Goal: Task Accomplishment & Management: Manage account settings

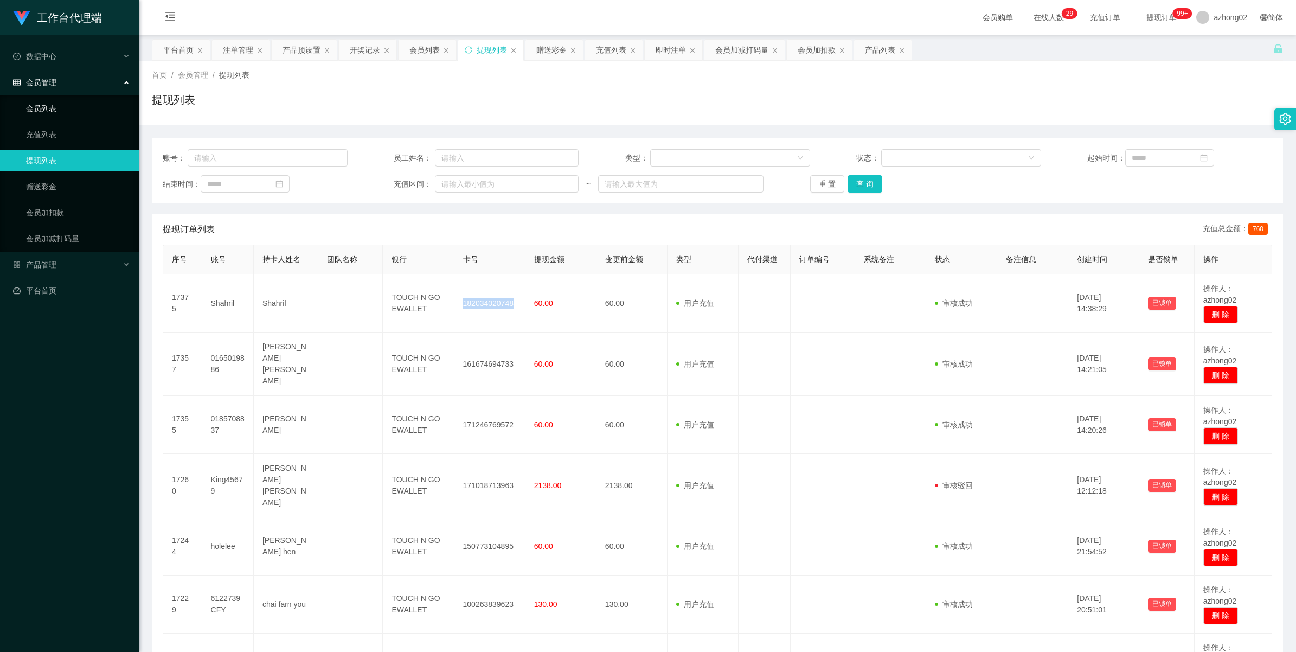
click at [42, 101] on link "会员列表" at bounding box center [78, 109] width 104 height 22
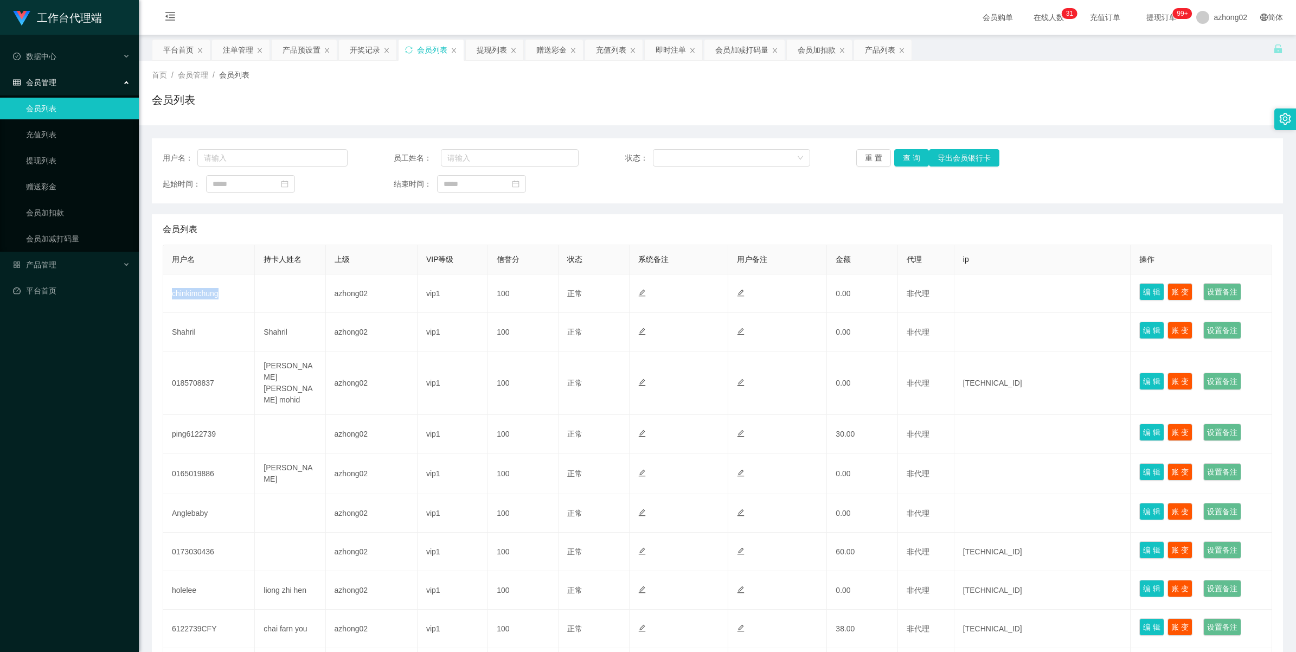
click at [192, 292] on td "chinkimchung" at bounding box center [209, 293] width 92 height 38
copy td "chinkimchung"
click at [40, 184] on link "赠送彩金" at bounding box center [78, 187] width 104 height 22
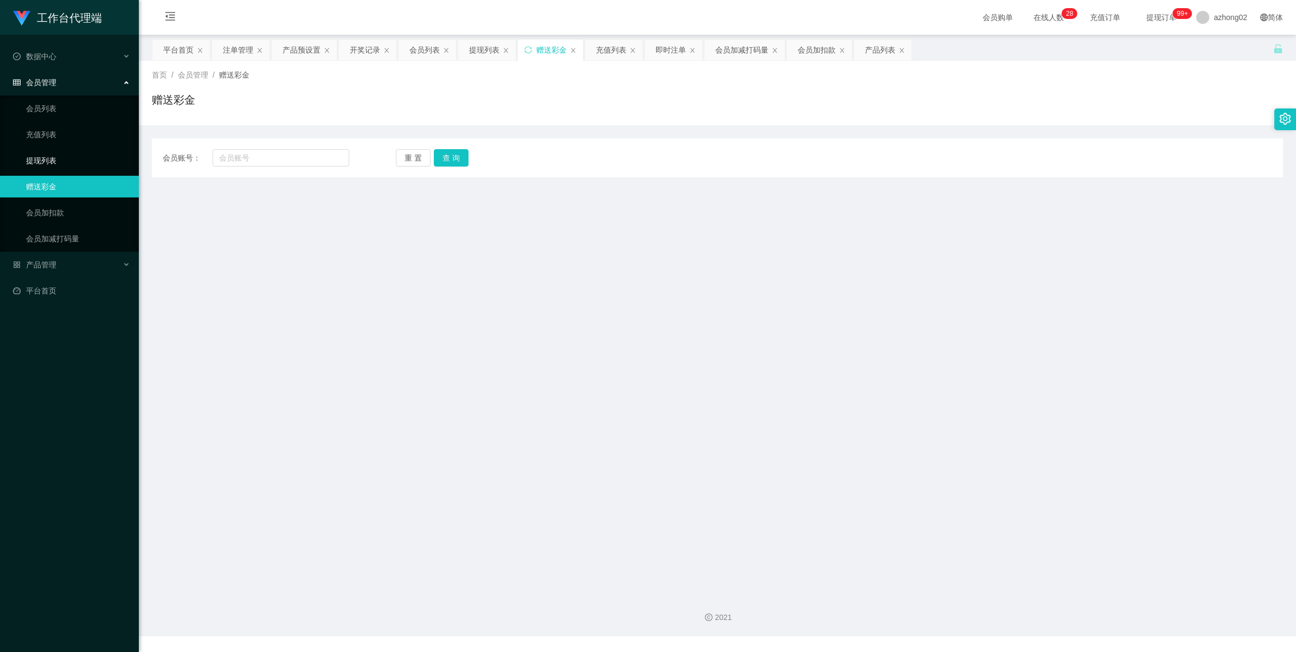
click at [38, 164] on link "提现列表" at bounding box center [78, 161] width 104 height 22
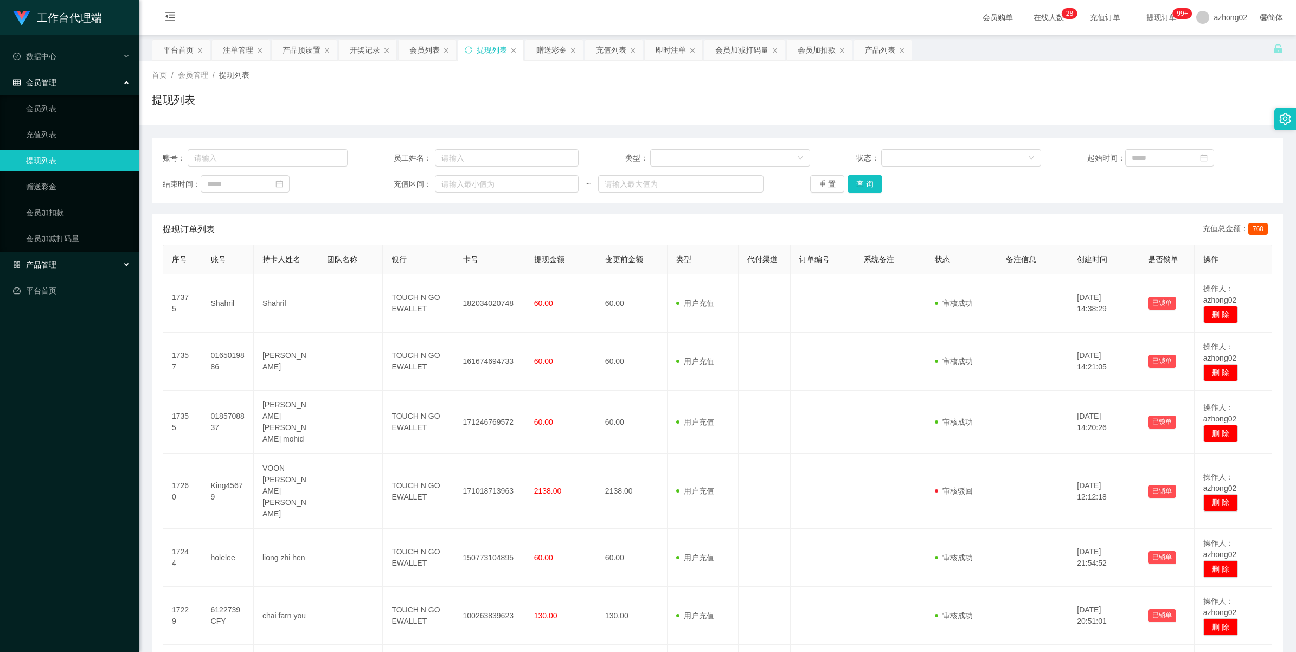
click at [39, 260] on span "产品管理" at bounding box center [34, 264] width 43 height 9
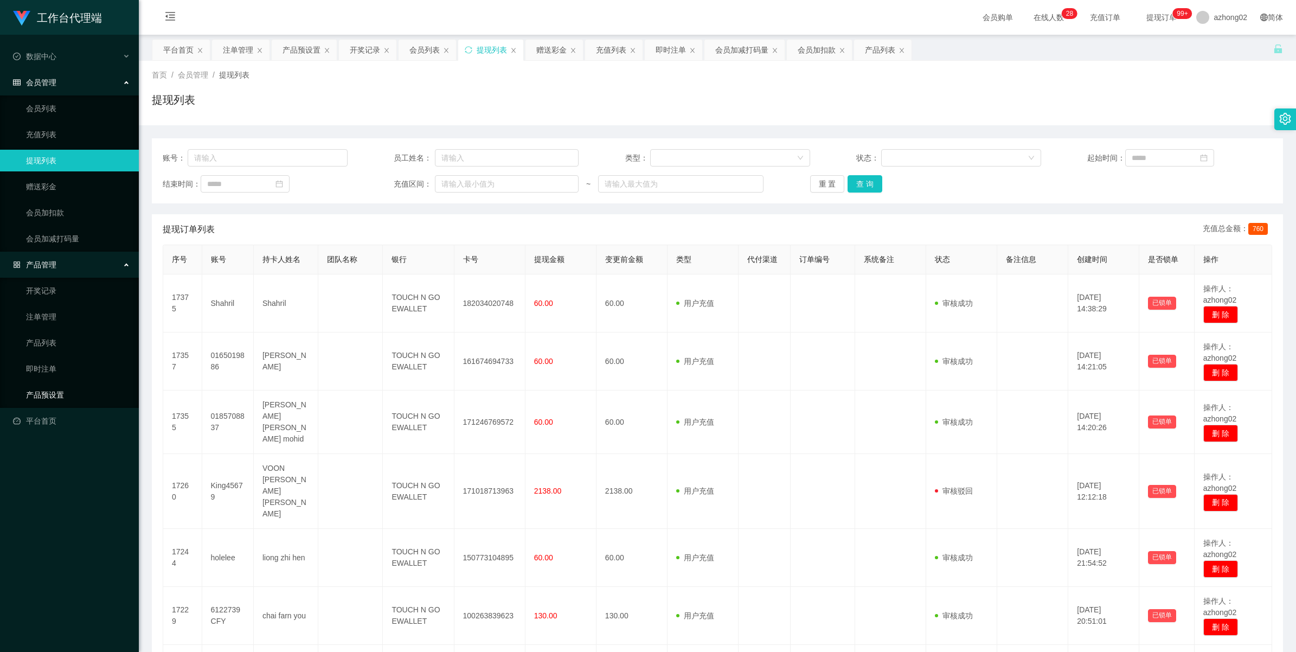
click at [43, 387] on link "产品预设置" at bounding box center [78, 395] width 104 height 22
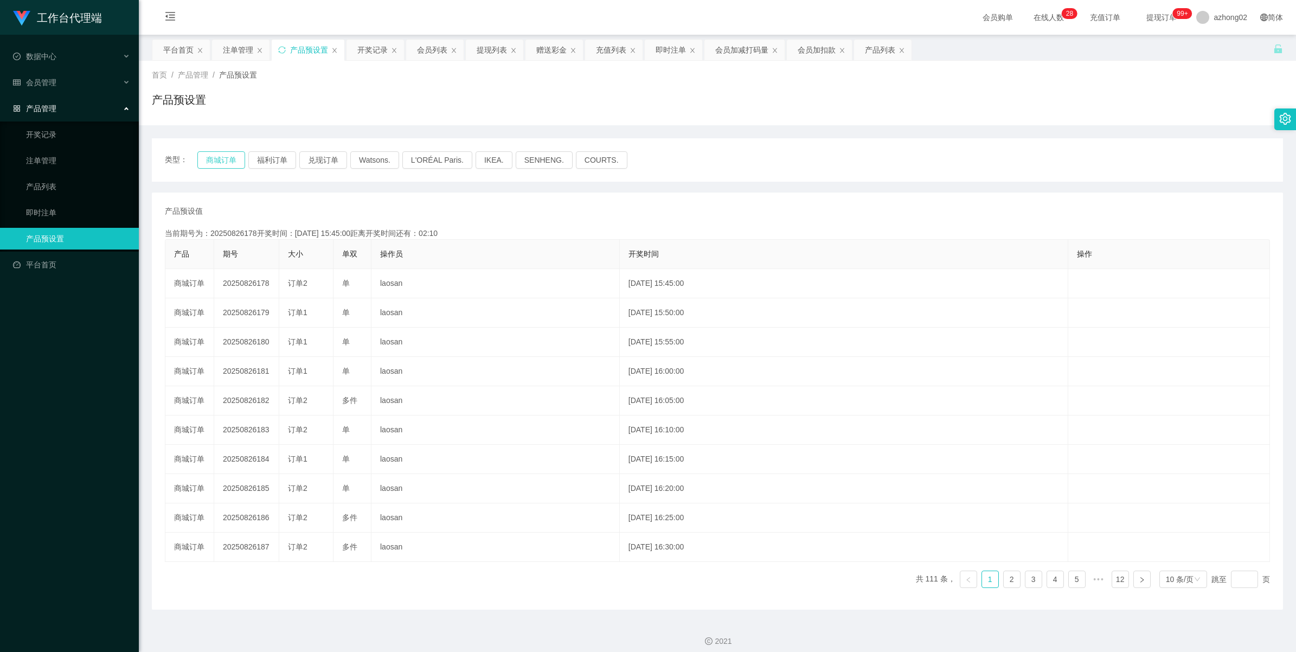
click at [223, 157] on button "商城订单" at bounding box center [221, 159] width 48 height 17
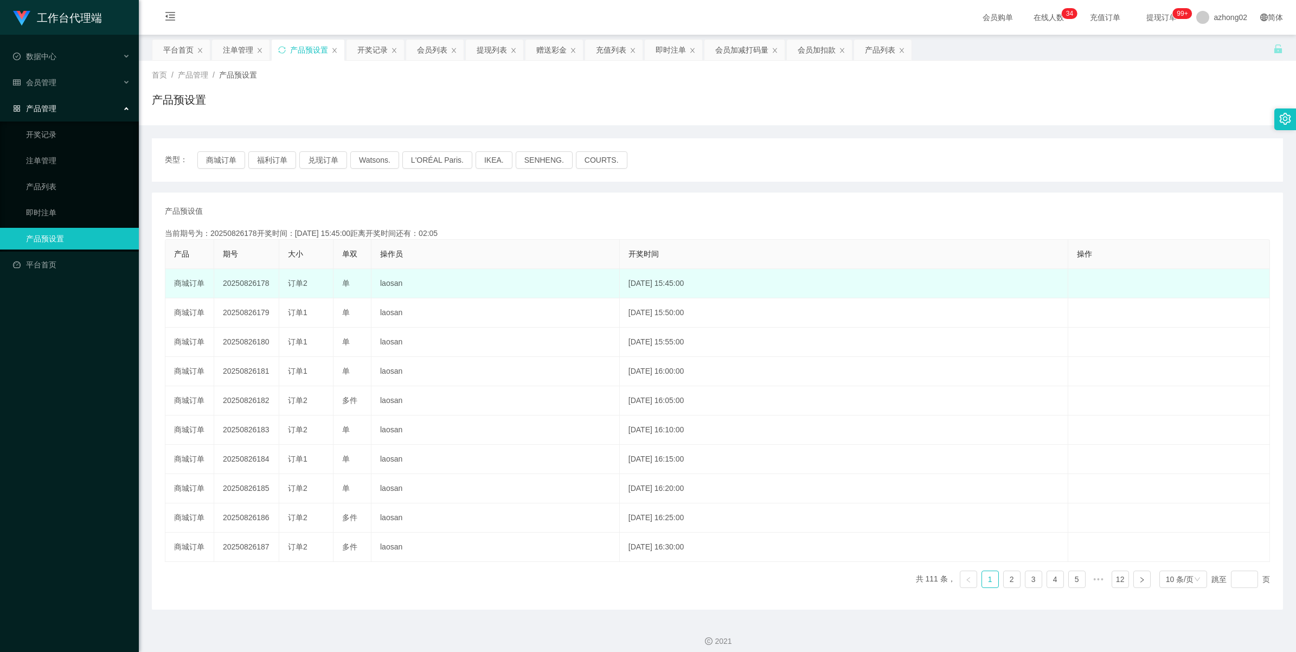
click at [247, 283] on td "20250826178" at bounding box center [246, 283] width 65 height 29
copy td "20250826178"
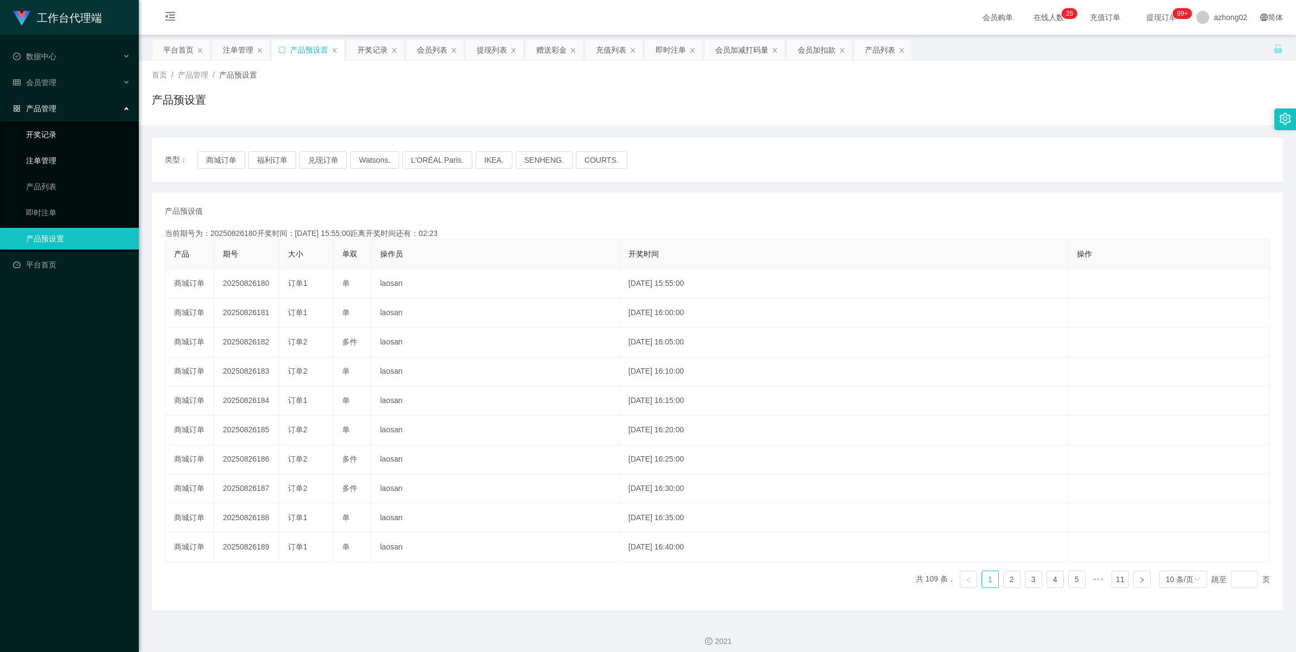
drag, startPoint x: 60, startPoint y: 153, endPoint x: 44, endPoint y: 129, distance: 28.6
click at [58, 153] on link "注单管理" at bounding box center [78, 161] width 104 height 22
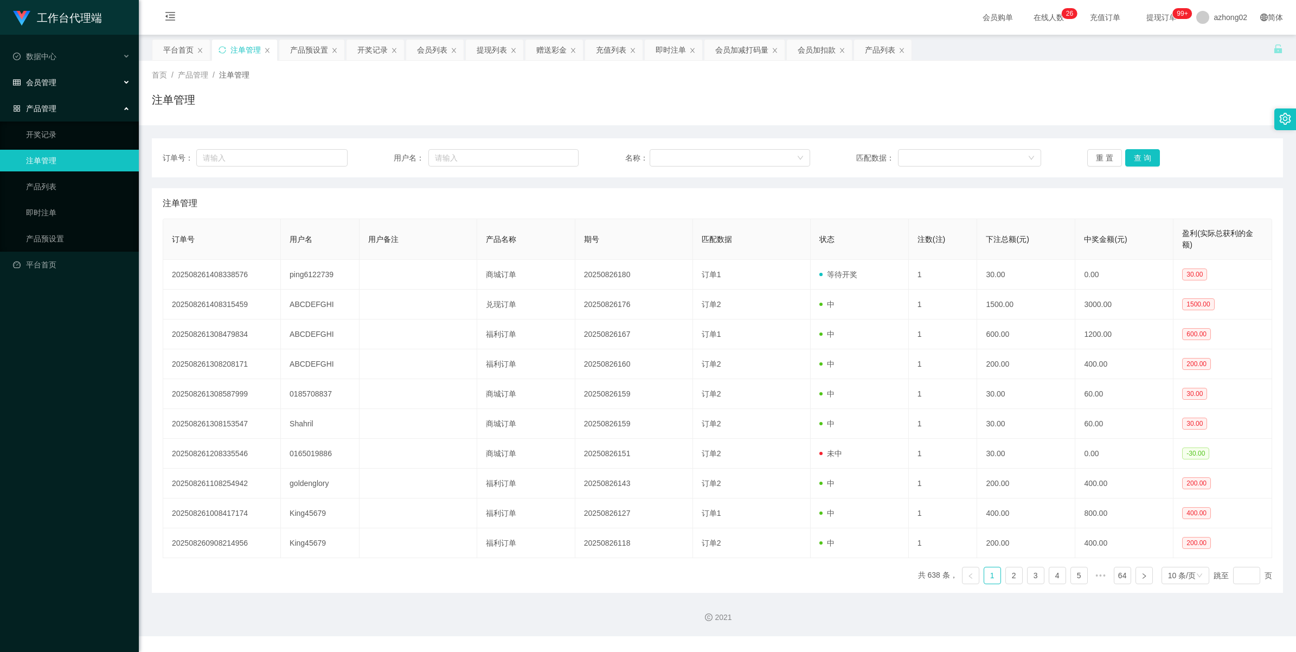
click at [38, 87] on span "会员管理" at bounding box center [34, 82] width 43 height 9
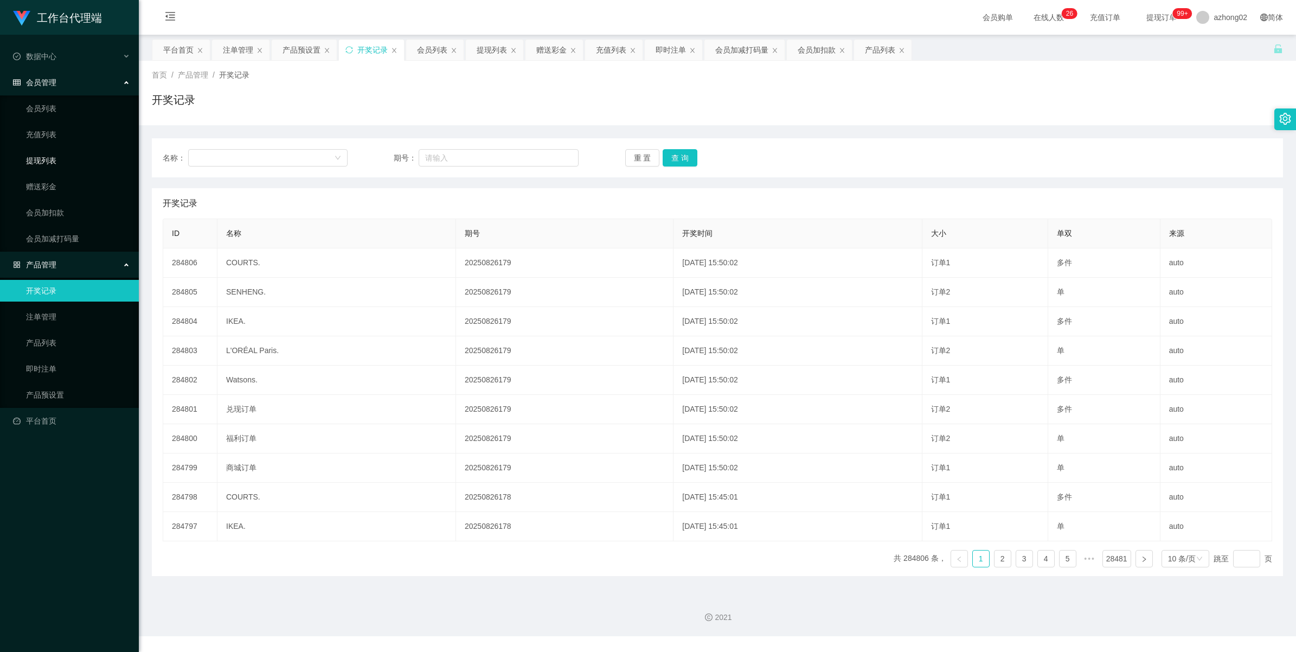
click at [53, 163] on link "提现列表" at bounding box center [78, 161] width 104 height 22
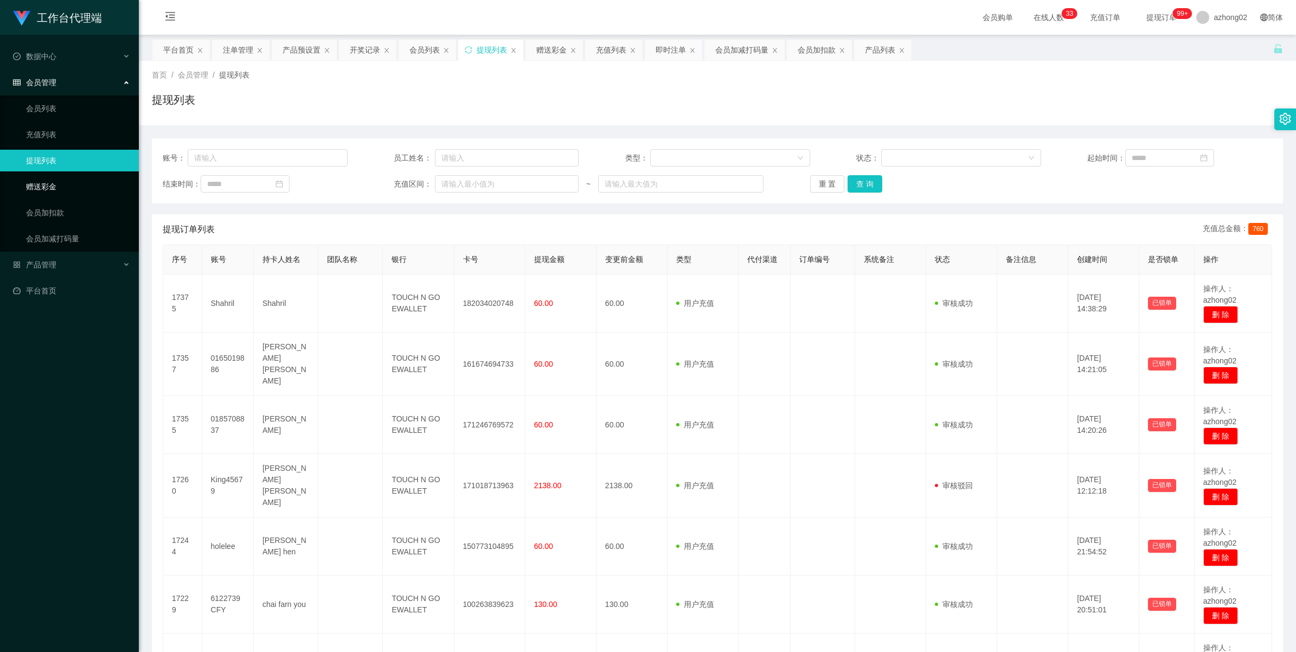
drag, startPoint x: 46, startPoint y: 191, endPoint x: 198, endPoint y: 169, distance: 154.0
click at [46, 190] on link "赠送彩金" at bounding box center [78, 187] width 104 height 22
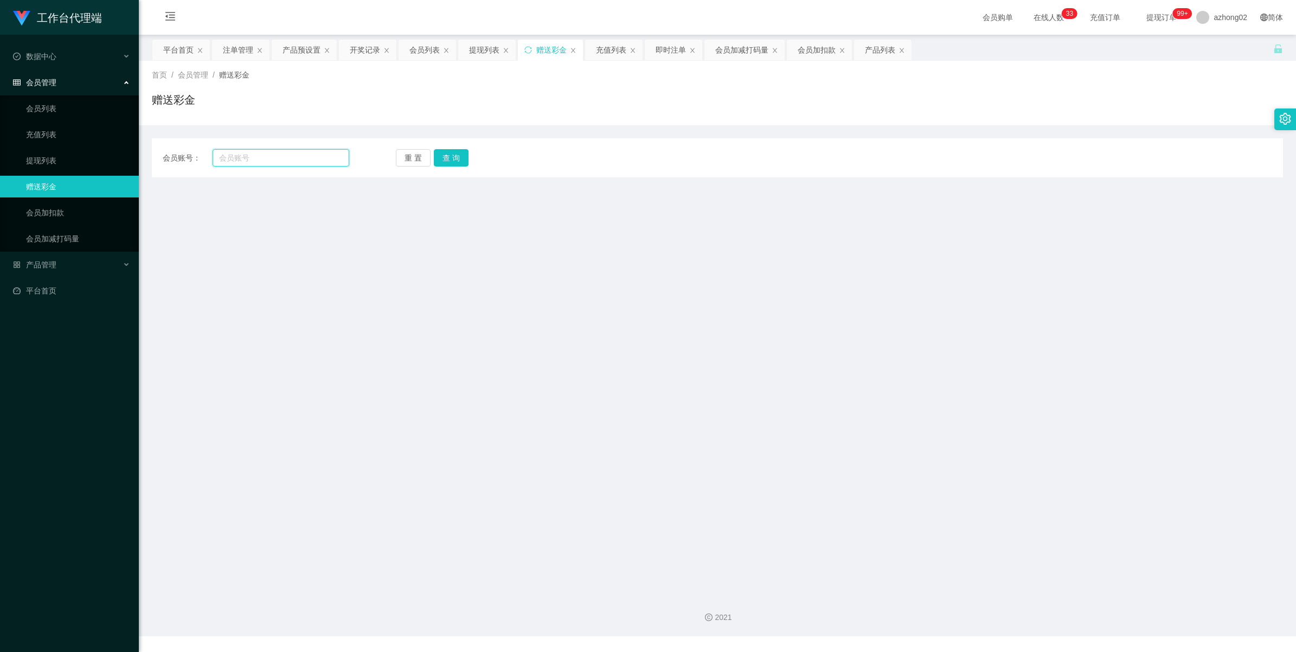
drag, startPoint x: 251, startPoint y: 162, endPoint x: 266, endPoint y: 161, distance: 14.6
click at [250, 162] on input "text" at bounding box center [281, 157] width 137 height 17
paste input "ping6122739"
type input "ping6122739"
click at [453, 155] on button "查 询" at bounding box center [451, 157] width 35 height 17
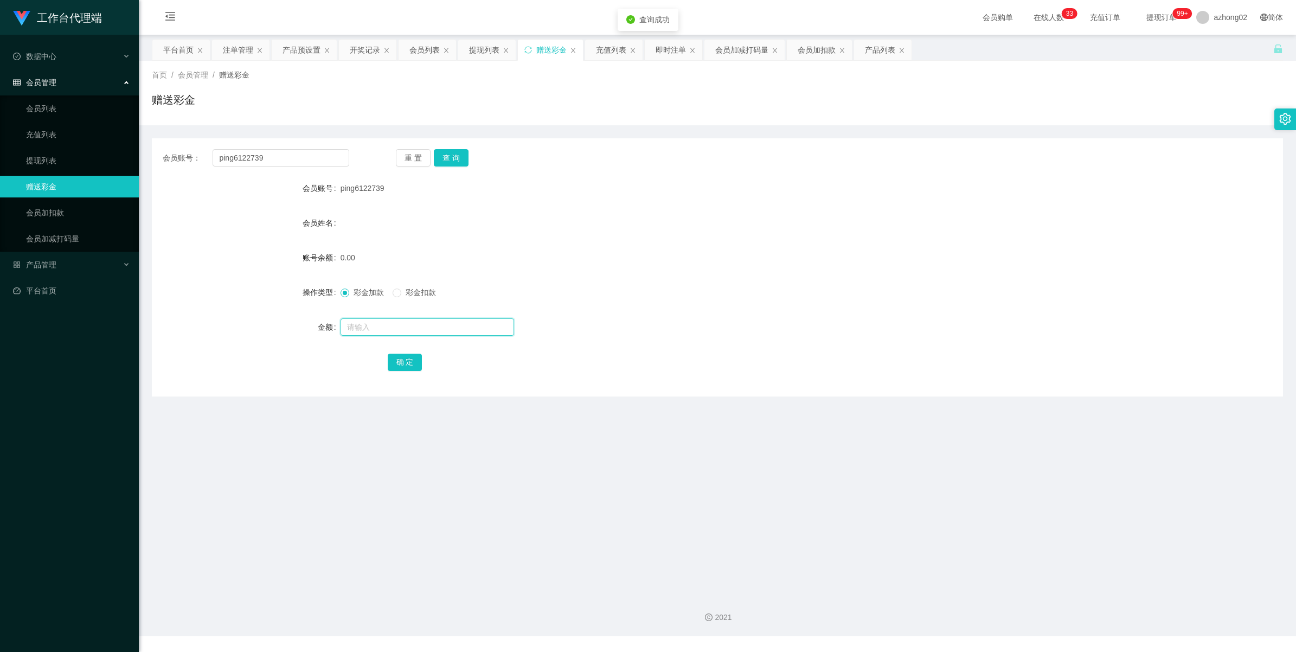
click at [396, 326] on input "text" at bounding box center [426, 326] width 173 height 17
type input "60"
click at [411, 351] on div "确 定" at bounding box center [718, 362] width 660 height 22
click at [411, 364] on button "确 定" at bounding box center [405, 361] width 35 height 17
click at [449, 157] on button "查 询" at bounding box center [451, 157] width 35 height 17
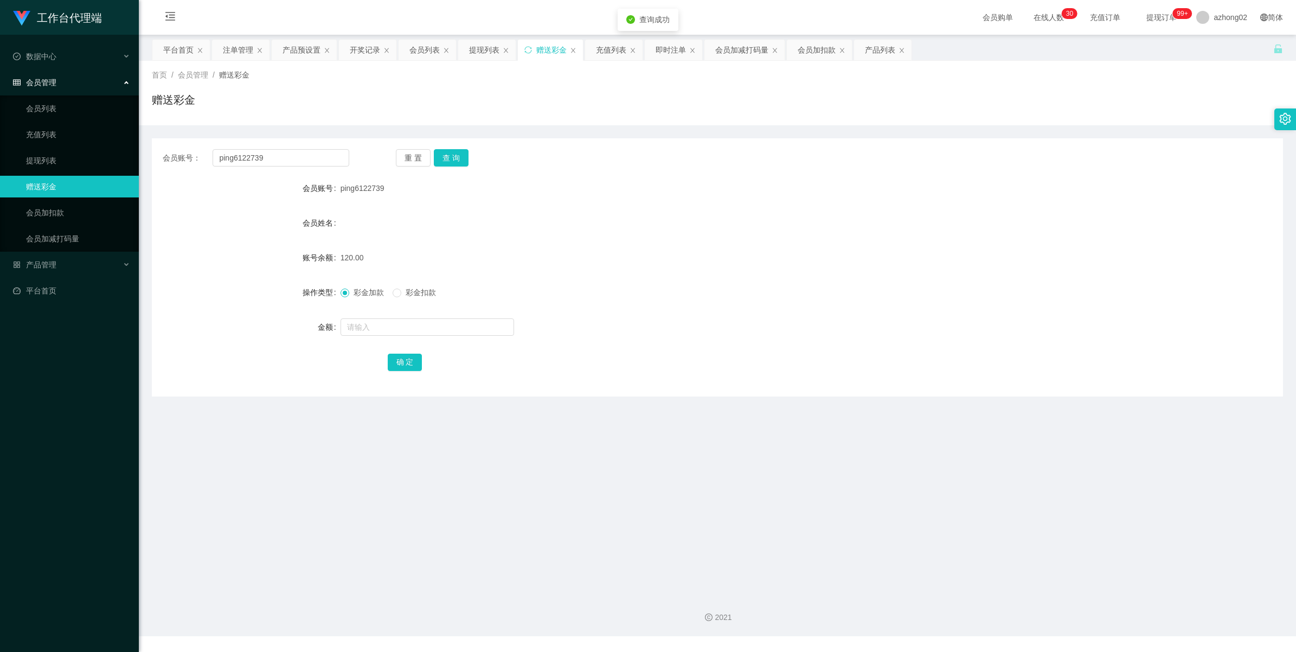
drag, startPoint x: 400, startPoint y: 297, endPoint x: 395, endPoint y: 315, distance: 19.1
click at [400, 297] on span at bounding box center [397, 292] width 9 height 9
click at [377, 335] on input "text" at bounding box center [426, 326] width 173 height 17
type input "60"
click at [384, 363] on div "确 定" at bounding box center [717, 362] width 1131 height 22
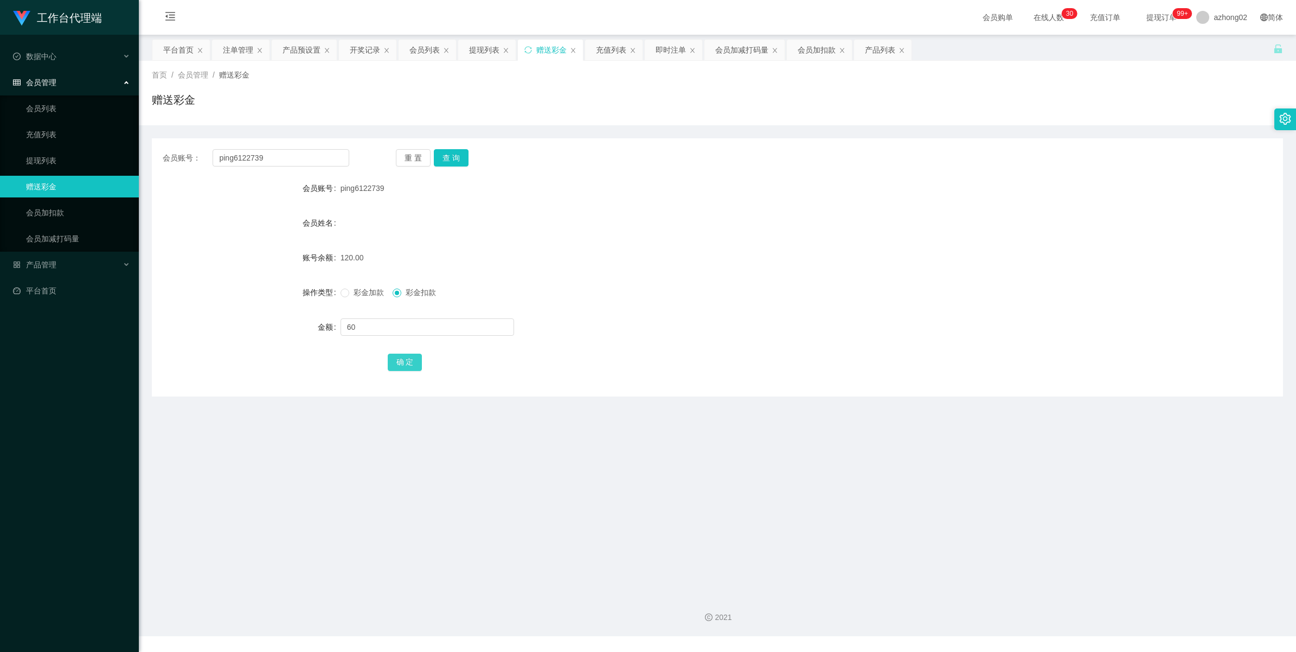
click at [392, 359] on button "确 定" at bounding box center [405, 361] width 35 height 17
click at [42, 160] on link "提现列表" at bounding box center [78, 161] width 104 height 22
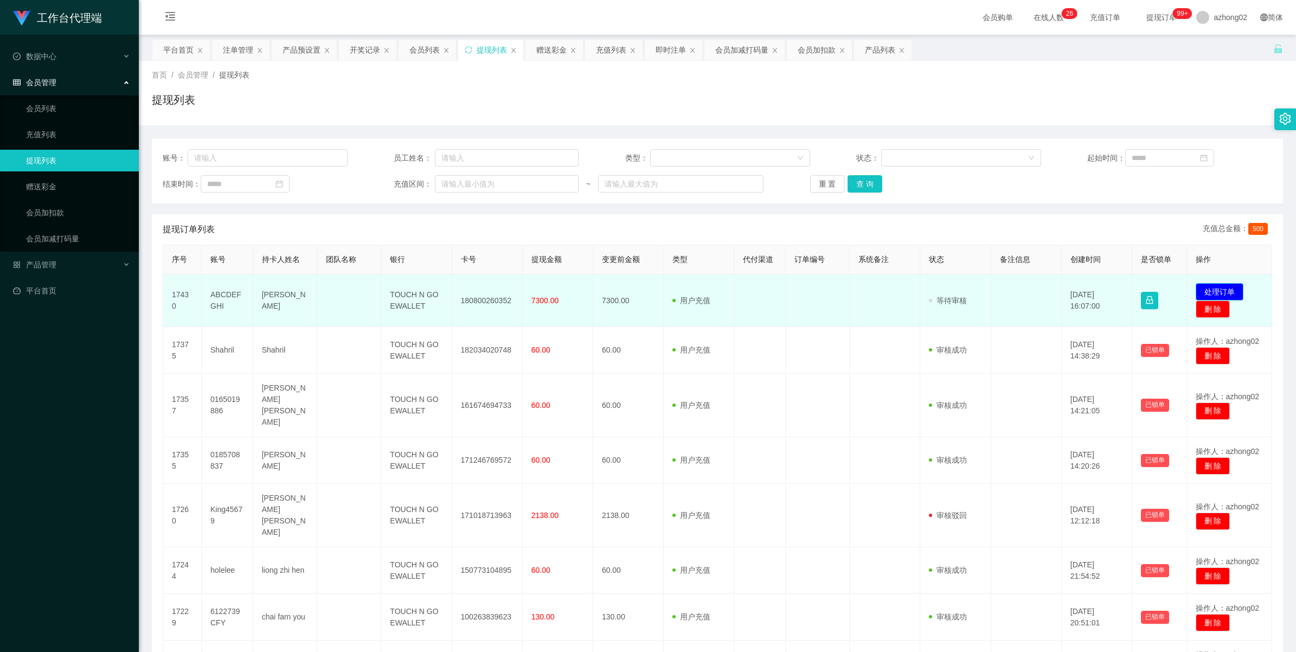
click at [1214, 288] on button "处理订单" at bounding box center [1219, 291] width 48 height 17
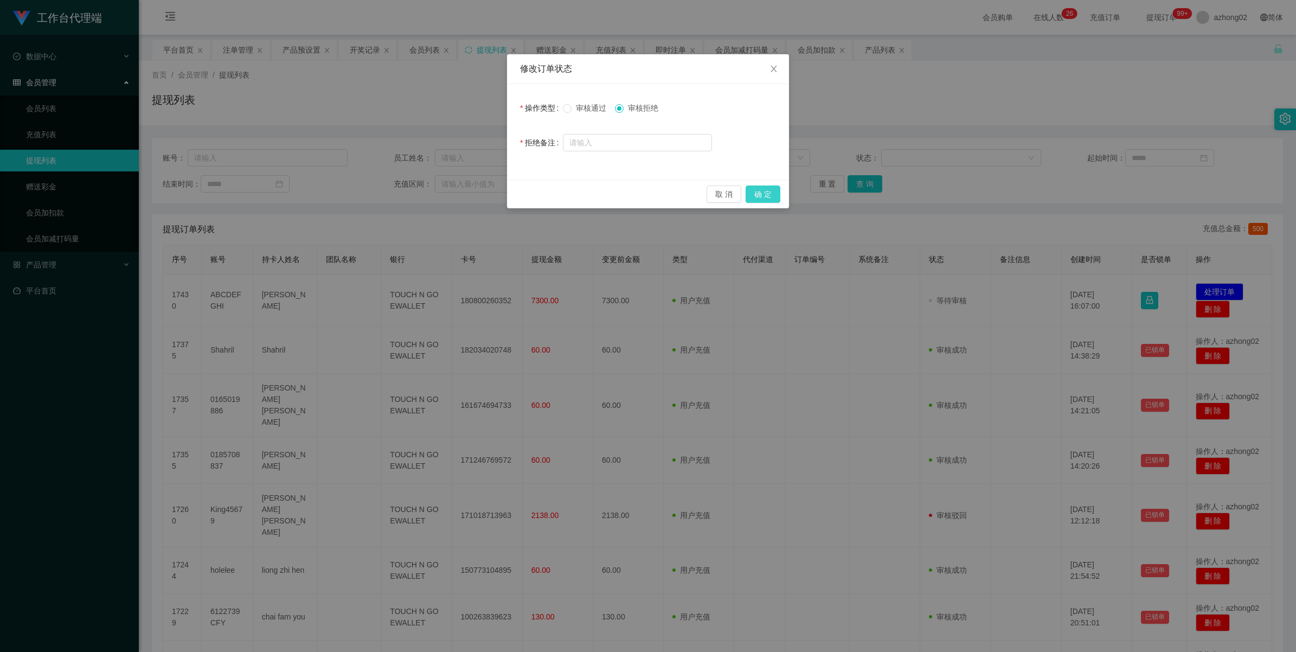
click at [754, 195] on button "确 定" at bounding box center [762, 193] width 35 height 17
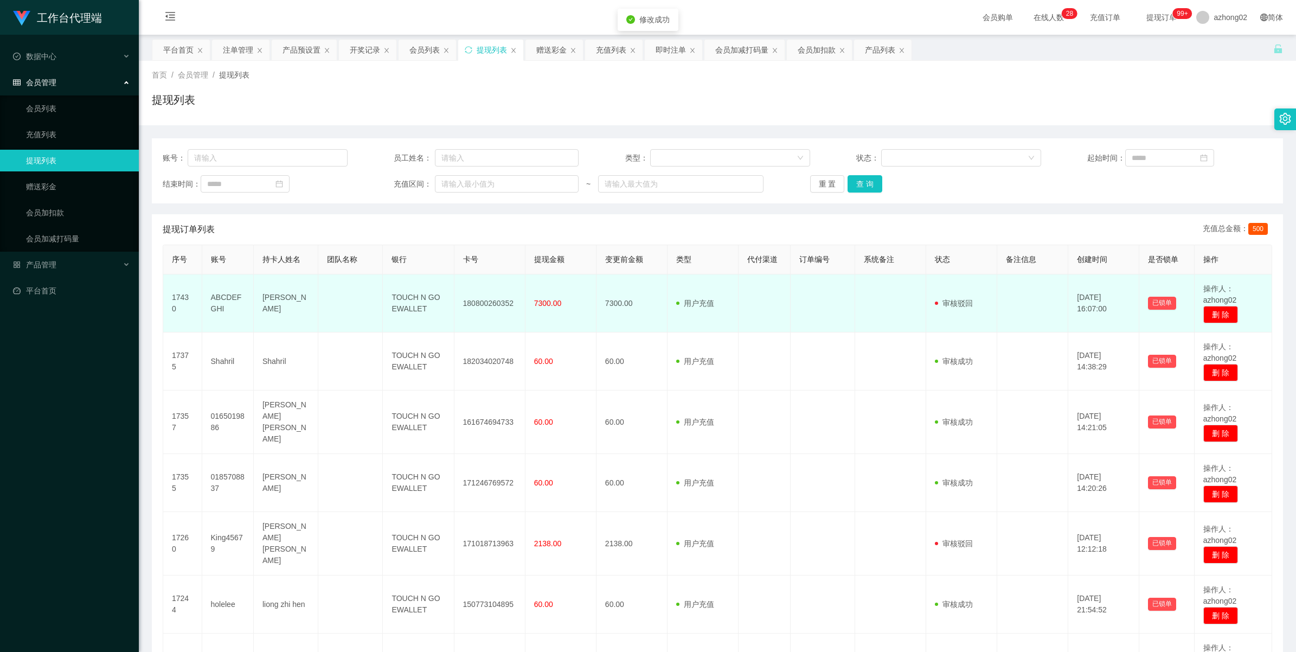
click at [467, 300] on td "180800260352" at bounding box center [489, 303] width 71 height 58
click at [467, 299] on td "180800260352" at bounding box center [489, 303] width 71 height 58
copy td "180800260352"
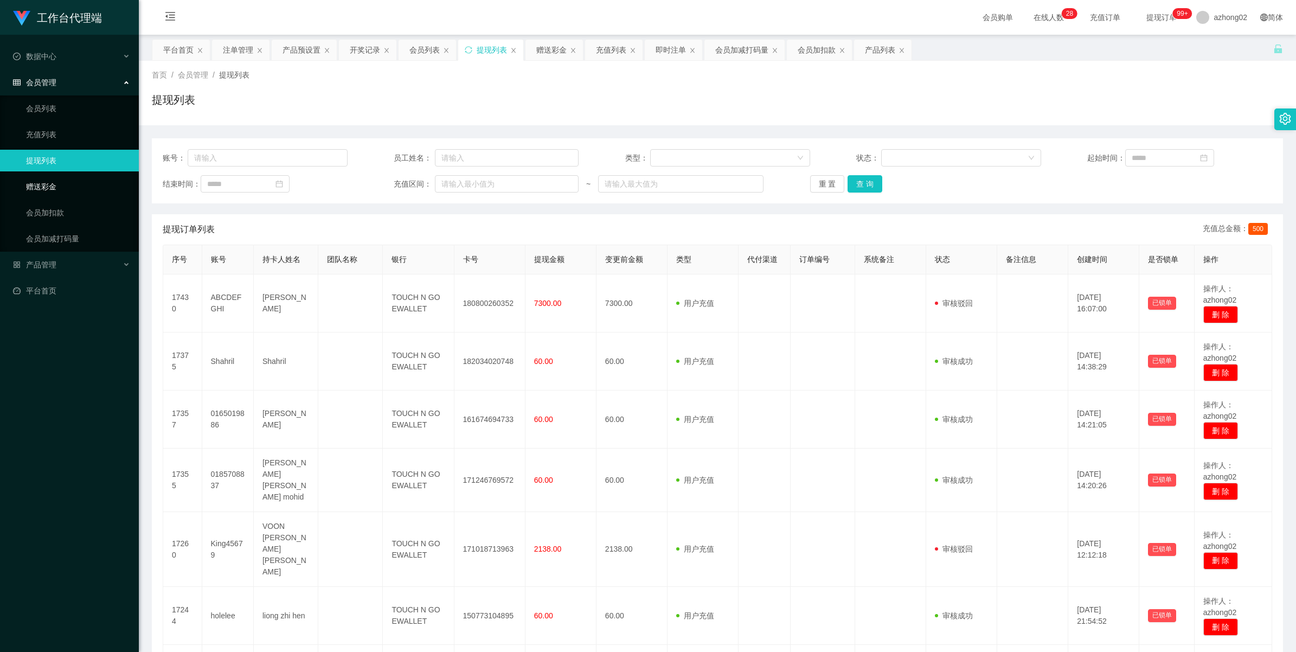
click at [44, 188] on link "赠送彩金" at bounding box center [78, 187] width 104 height 22
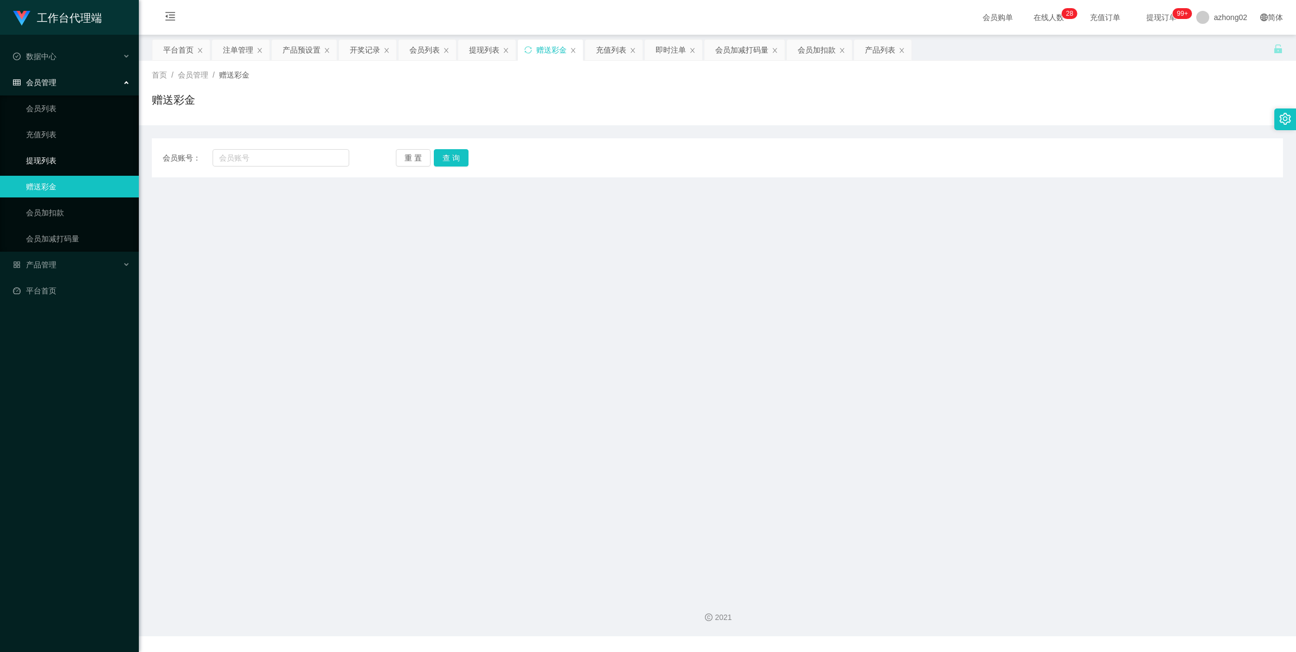
click at [31, 152] on link "提现列表" at bounding box center [78, 161] width 104 height 22
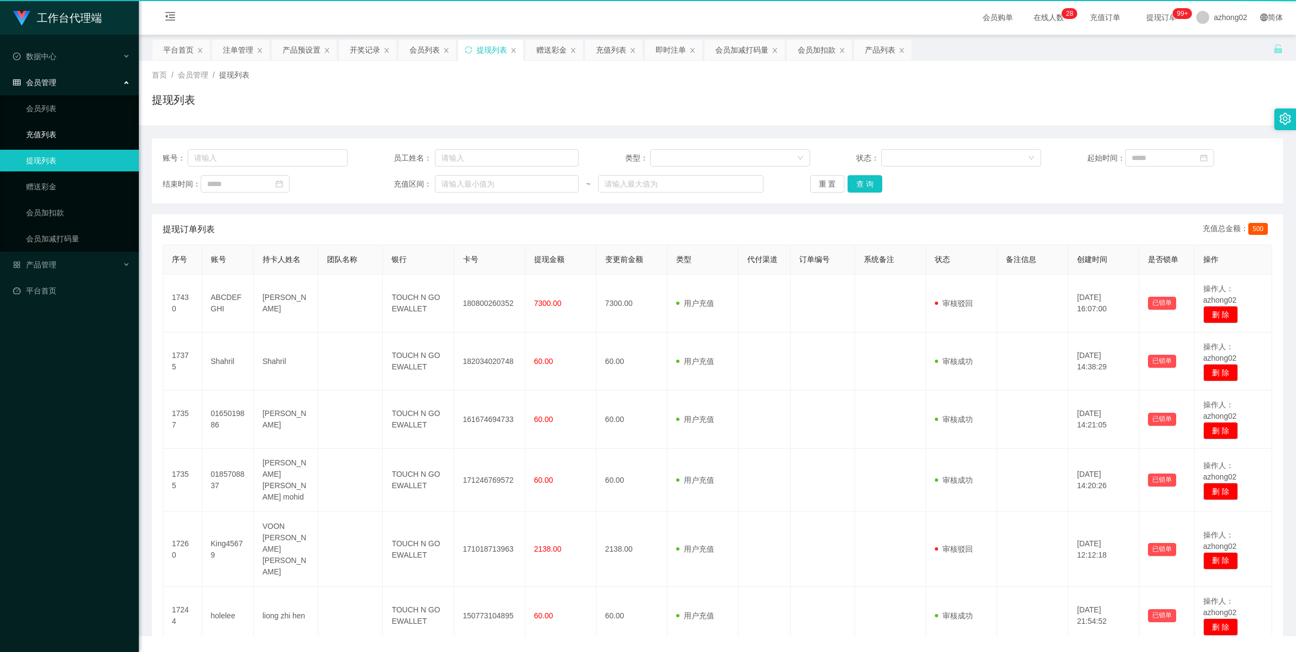
click at [41, 127] on link "充值列表" at bounding box center [78, 135] width 104 height 22
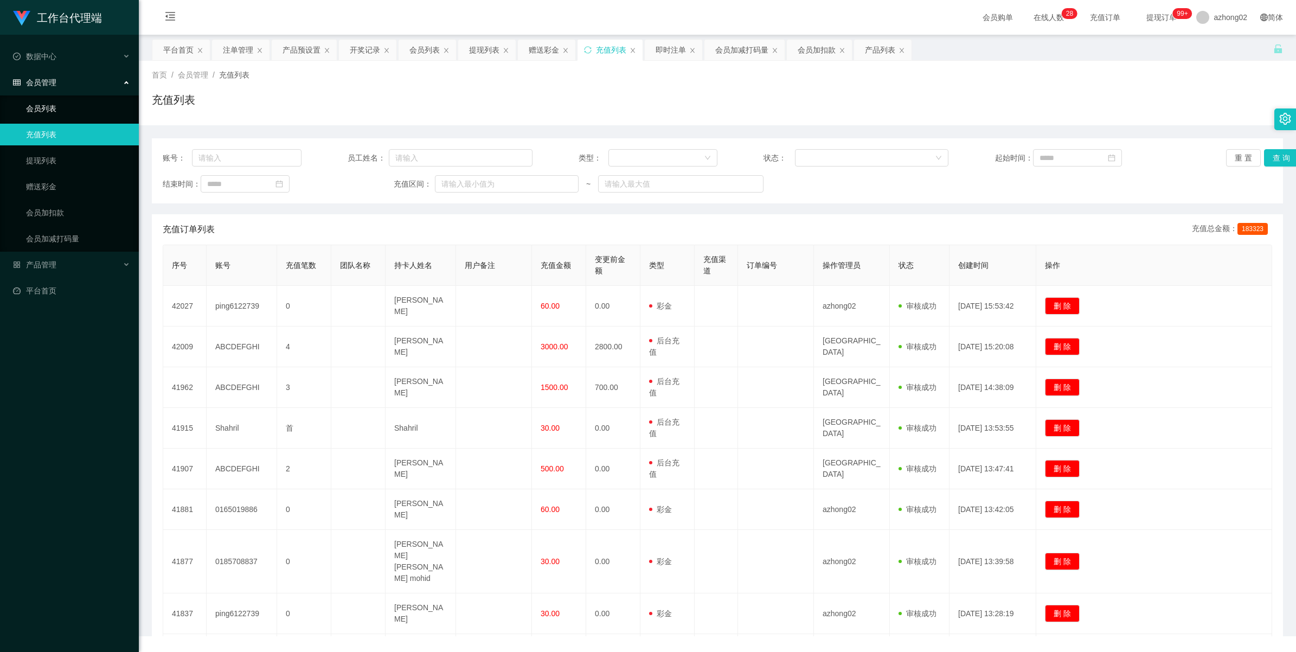
click at [41, 113] on link "会员列表" at bounding box center [78, 109] width 104 height 22
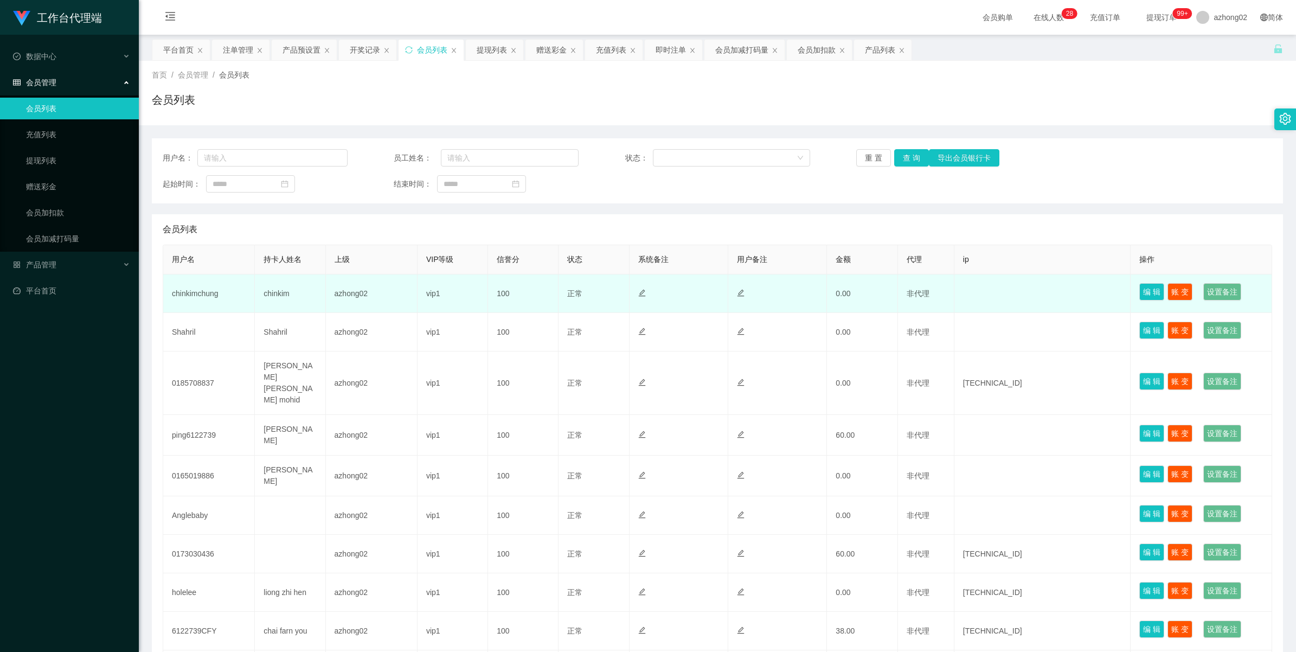
click at [195, 295] on td "chinkimchung" at bounding box center [209, 293] width 92 height 38
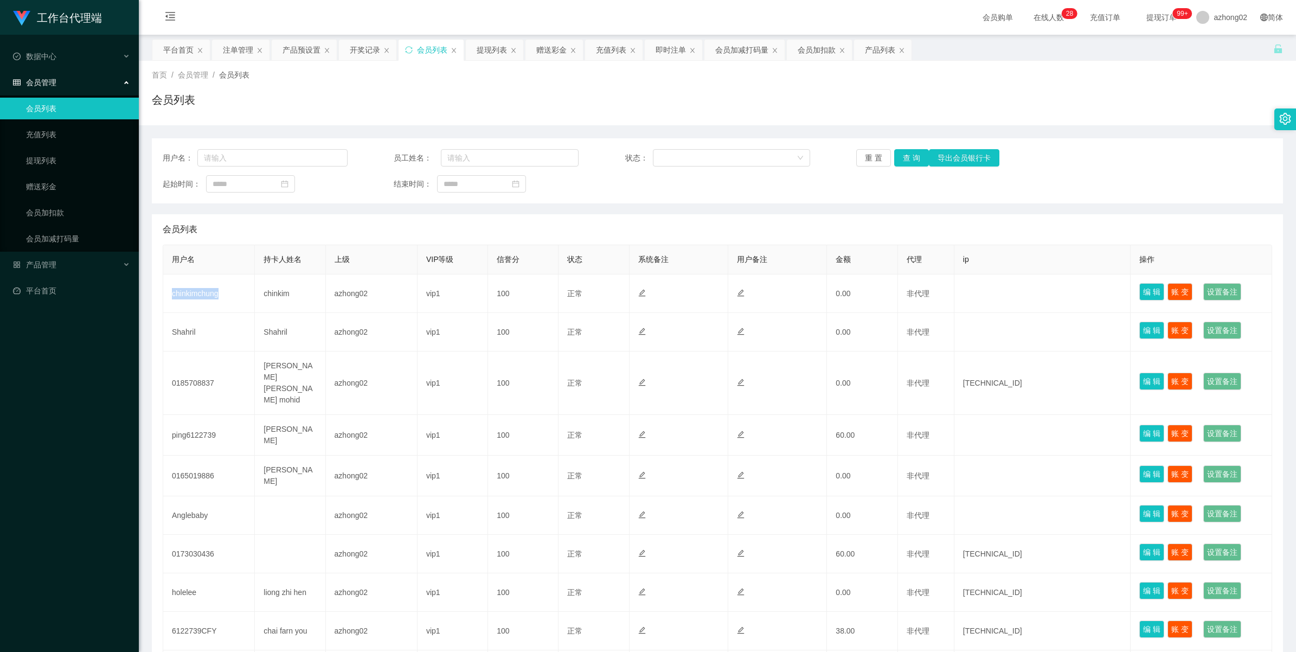
copy td "chinkimchung"
click at [52, 192] on link "赠送彩金" at bounding box center [78, 187] width 104 height 22
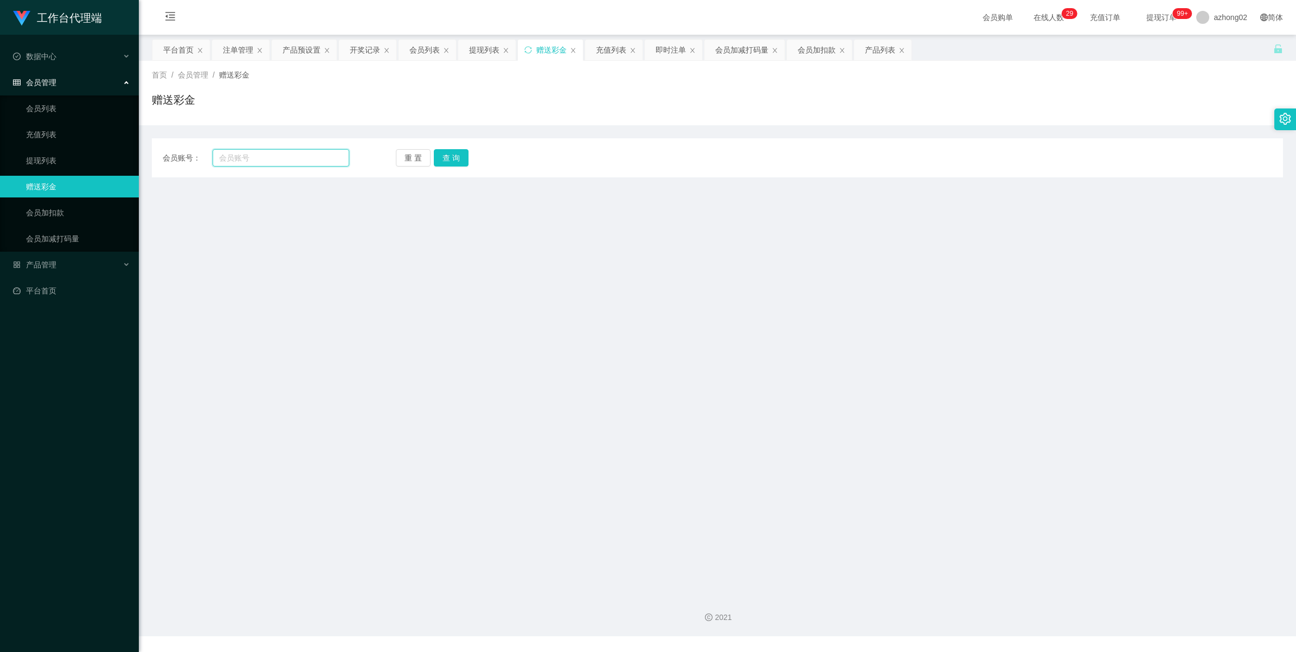
click at [266, 156] on input "text" at bounding box center [281, 157] width 137 height 17
paste input "chinkimchung"
type input "chinkimchung"
click at [465, 152] on div "会员账号： chinkimchung 重 置 查 询 会员账号 会员姓名 账号余额 操作类型 彩金加款 彩金扣款 金额 确 定" at bounding box center [717, 157] width 1131 height 39
click at [456, 155] on button "查 询" at bounding box center [451, 157] width 35 height 17
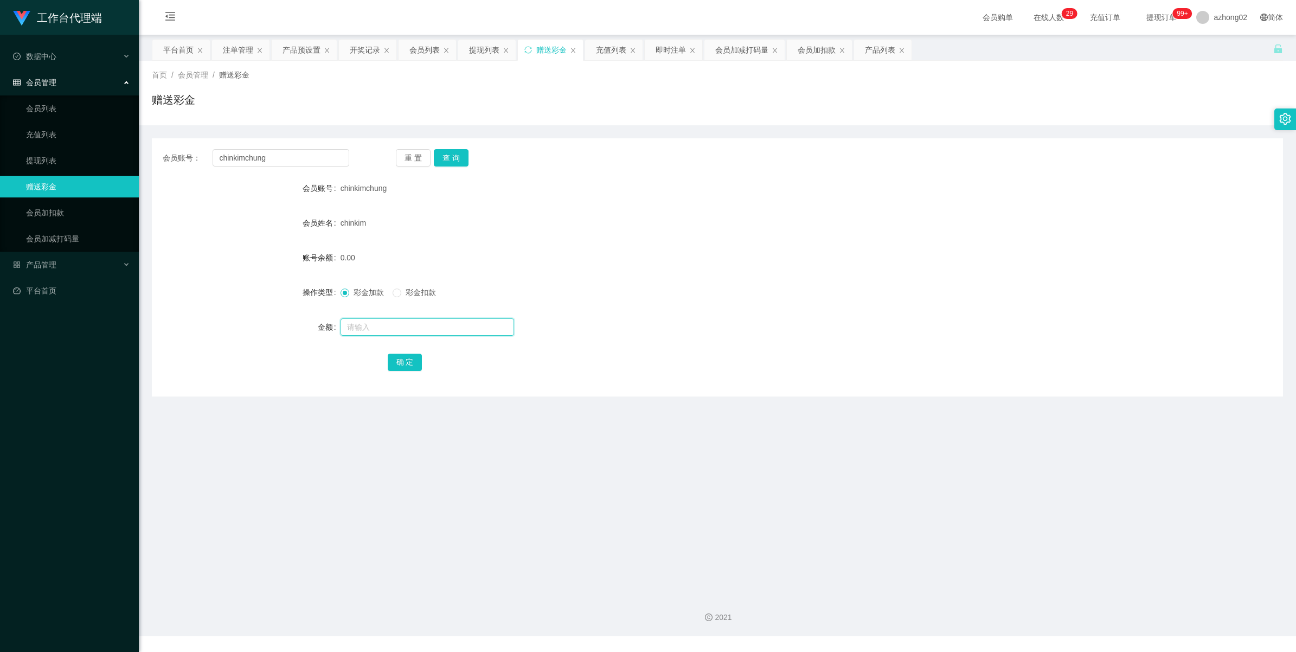
click at [374, 325] on input "text" at bounding box center [426, 326] width 173 height 17
click at [380, 331] on input "text" at bounding box center [426, 326] width 173 height 17
type input "30"
click at [389, 358] on button "确 定" at bounding box center [405, 361] width 35 height 17
click at [28, 255] on div "产品管理" at bounding box center [69, 265] width 139 height 22
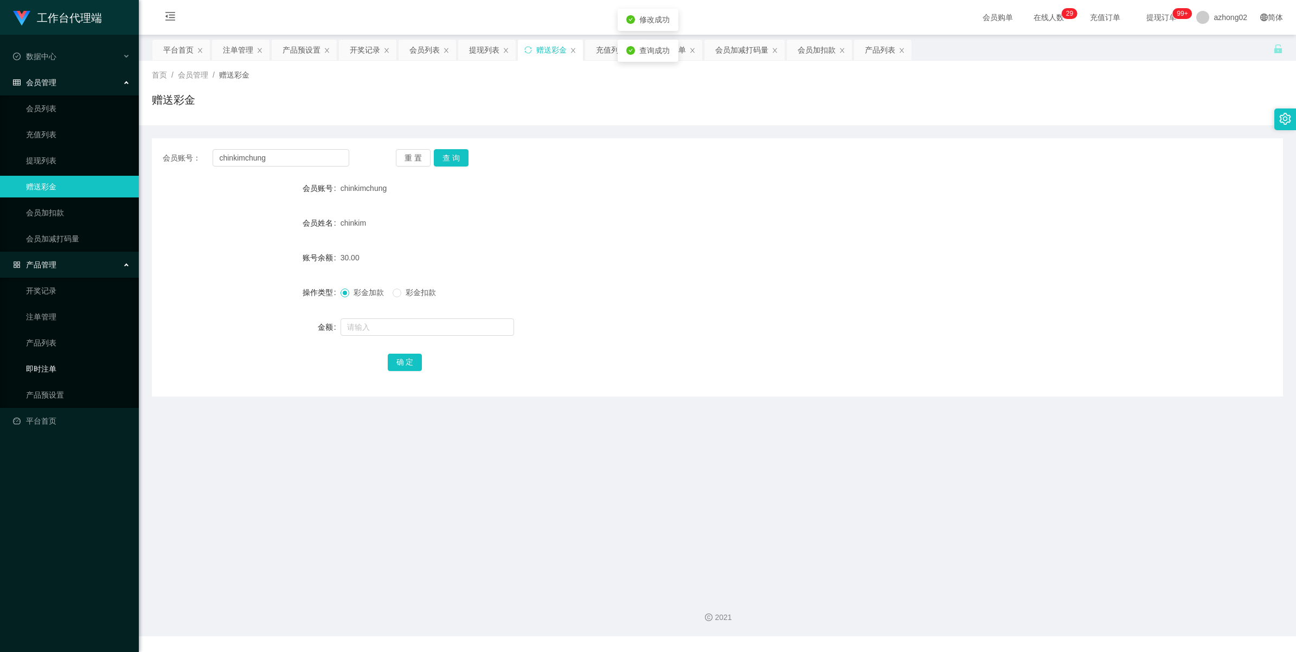
click at [53, 378] on link "即时注单" at bounding box center [78, 369] width 104 height 22
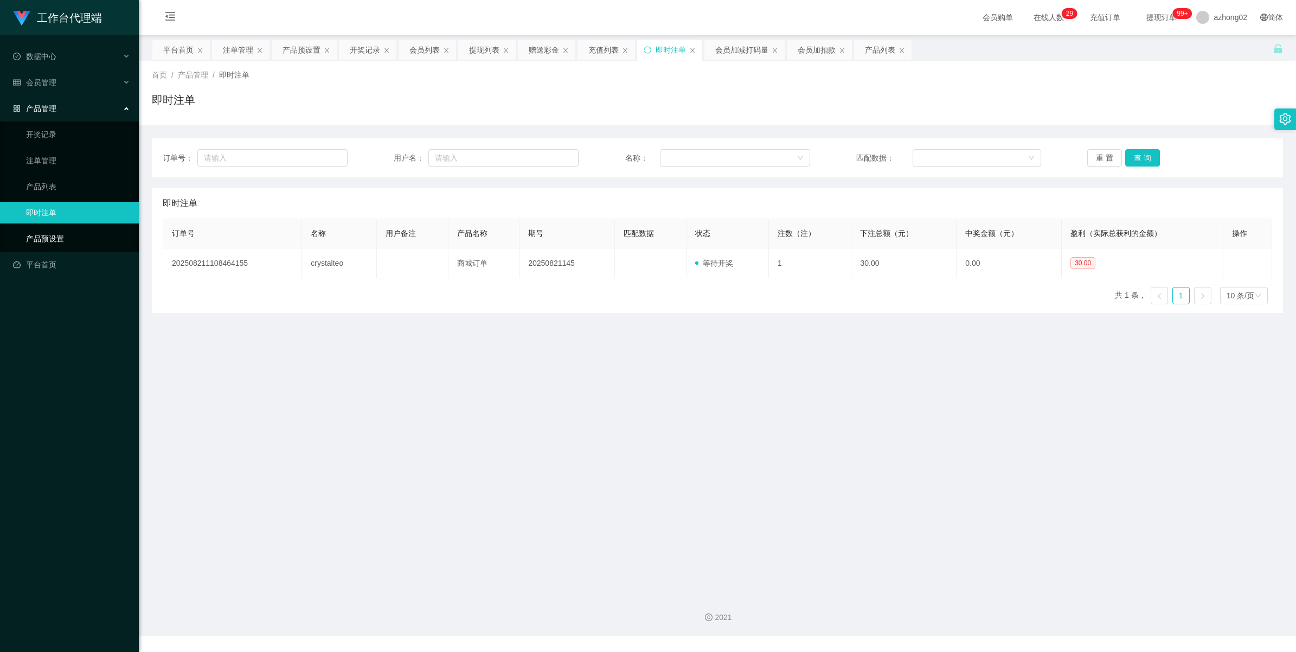
click at [57, 236] on link "产品预设置" at bounding box center [78, 239] width 104 height 22
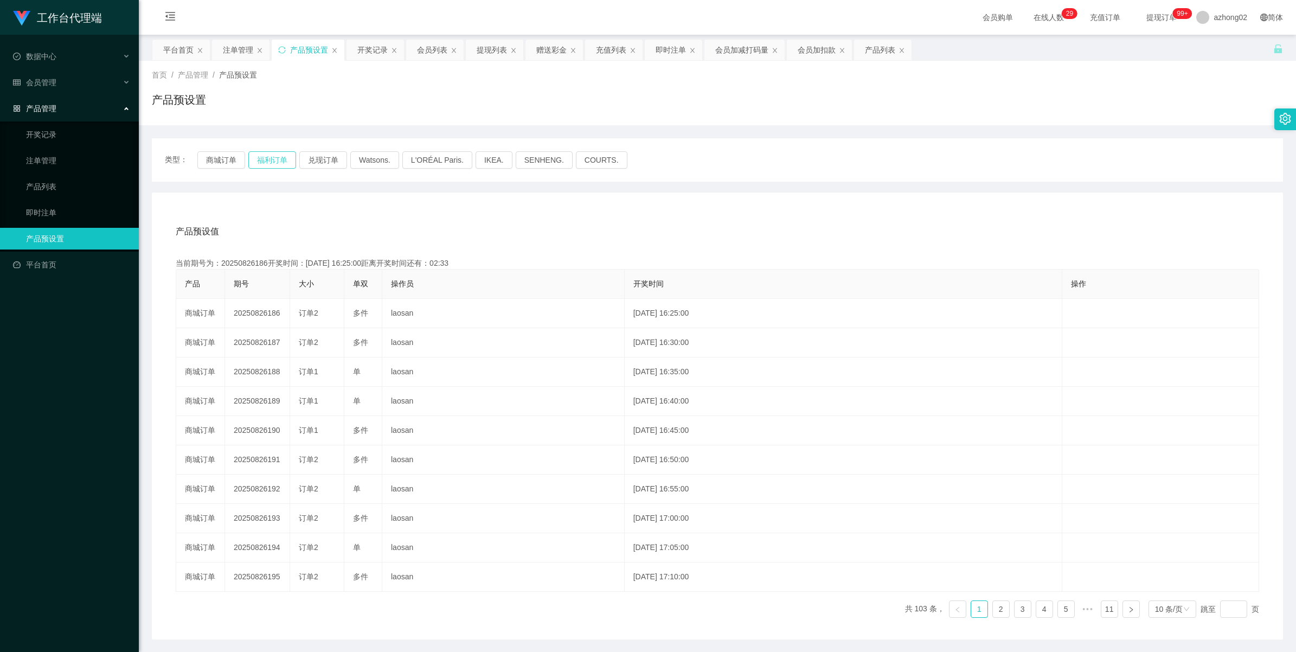
click at [270, 151] on button "福利订单" at bounding box center [272, 159] width 48 height 17
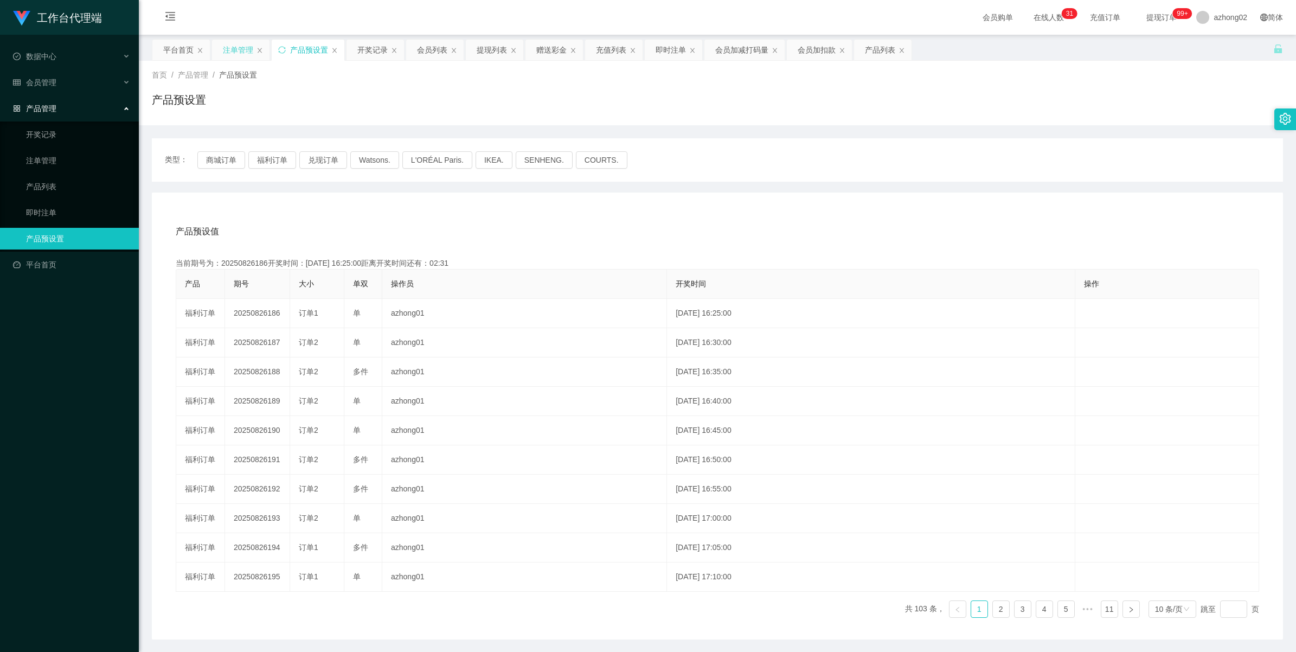
click at [230, 48] on div "注单管理" at bounding box center [238, 50] width 30 height 21
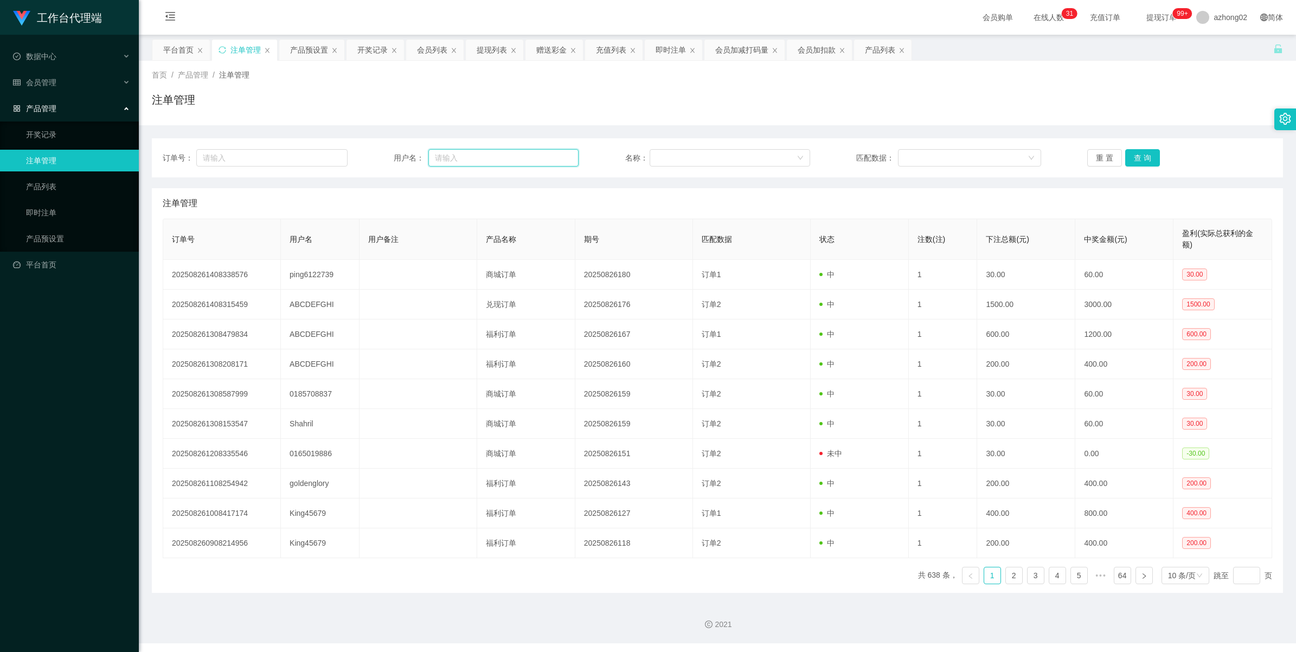
click at [525, 156] on input "text" at bounding box center [503, 157] width 150 height 17
paste input "chinkimchung"
type input "chinkimchung"
click at [1129, 162] on button "查 询" at bounding box center [1142, 157] width 35 height 17
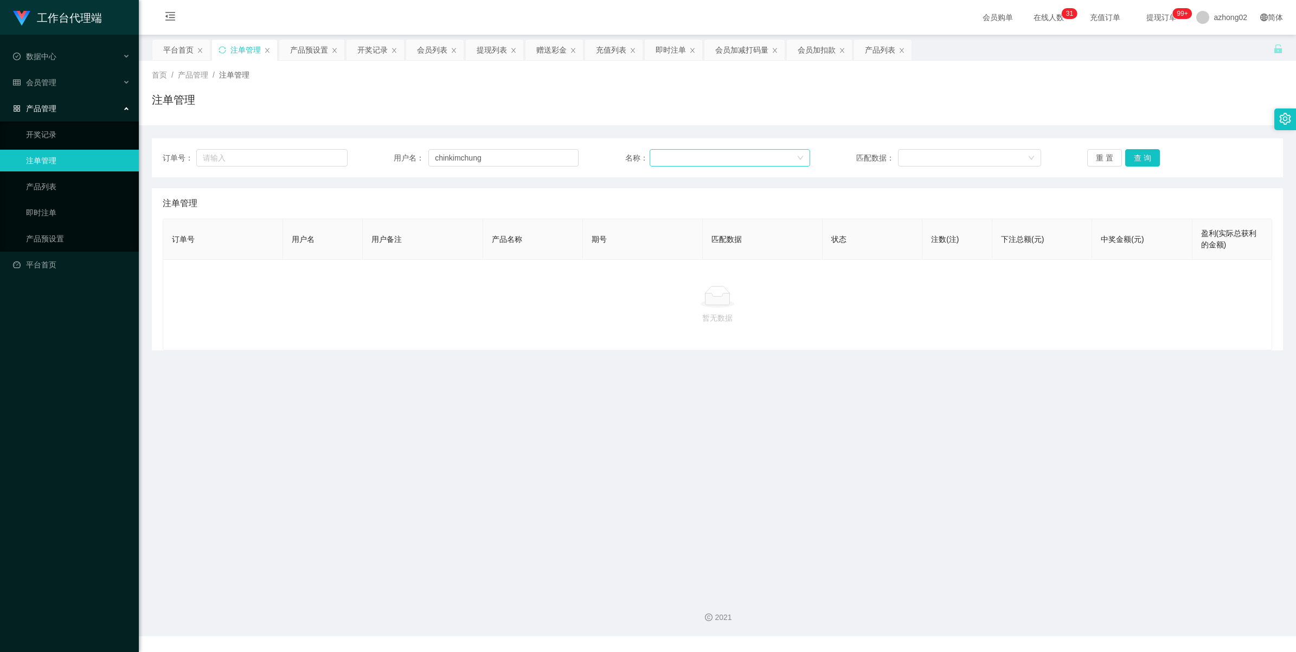
click at [695, 152] on div at bounding box center [726, 158] width 140 height 16
click at [1141, 156] on button "查 询" at bounding box center [1142, 157] width 35 height 17
drag, startPoint x: 62, startPoint y: 137, endPoint x: 53, endPoint y: 114, distance: 24.3
click at [62, 134] on link "开奖记录" at bounding box center [78, 135] width 104 height 22
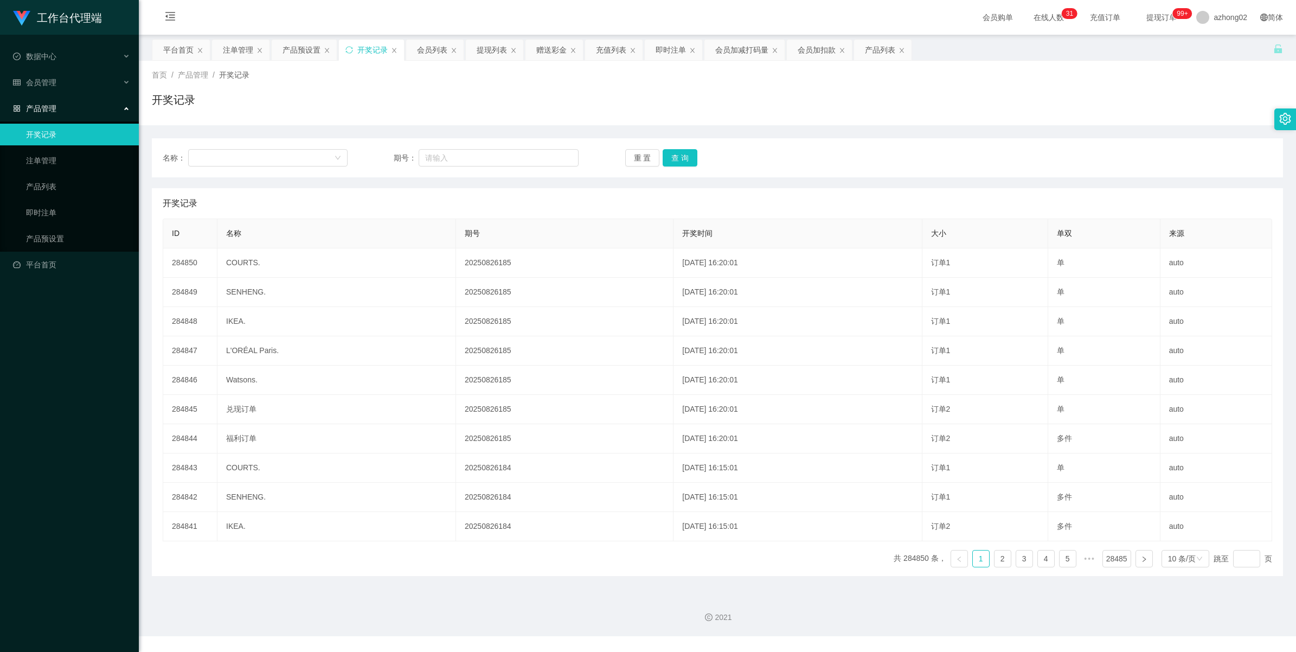
click at [41, 106] on span "产品管理" at bounding box center [34, 108] width 43 height 9
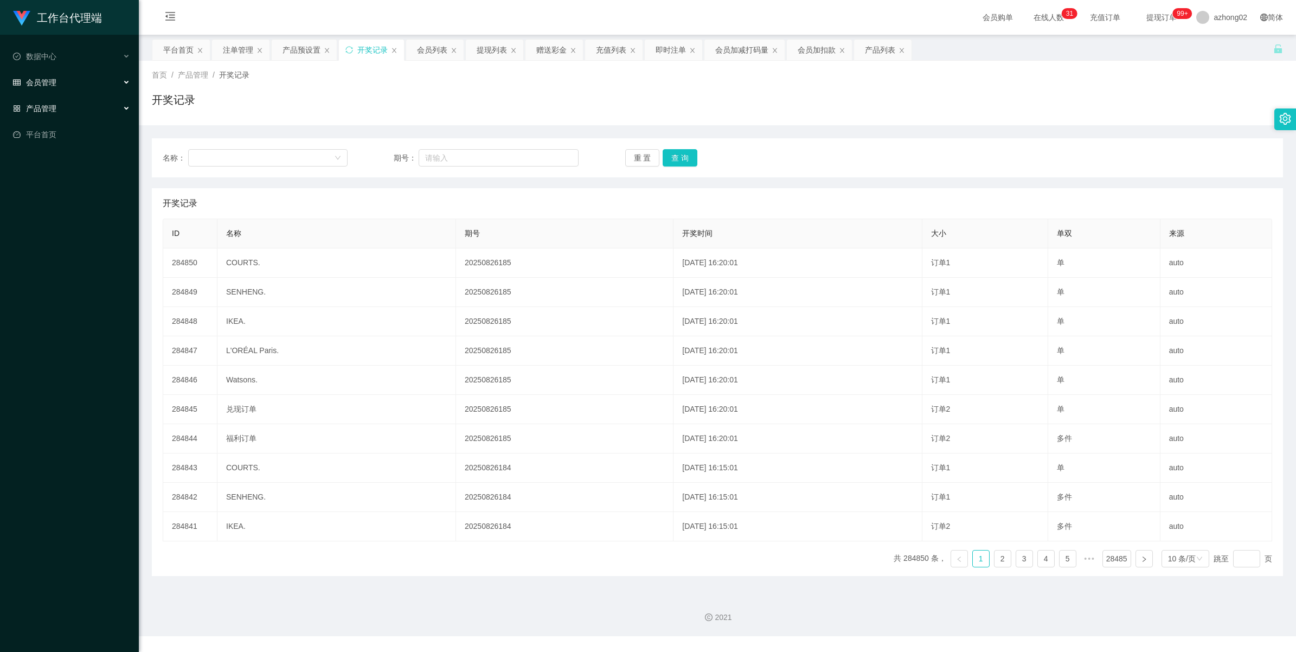
click at [38, 81] on span "会员管理" at bounding box center [34, 82] width 43 height 9
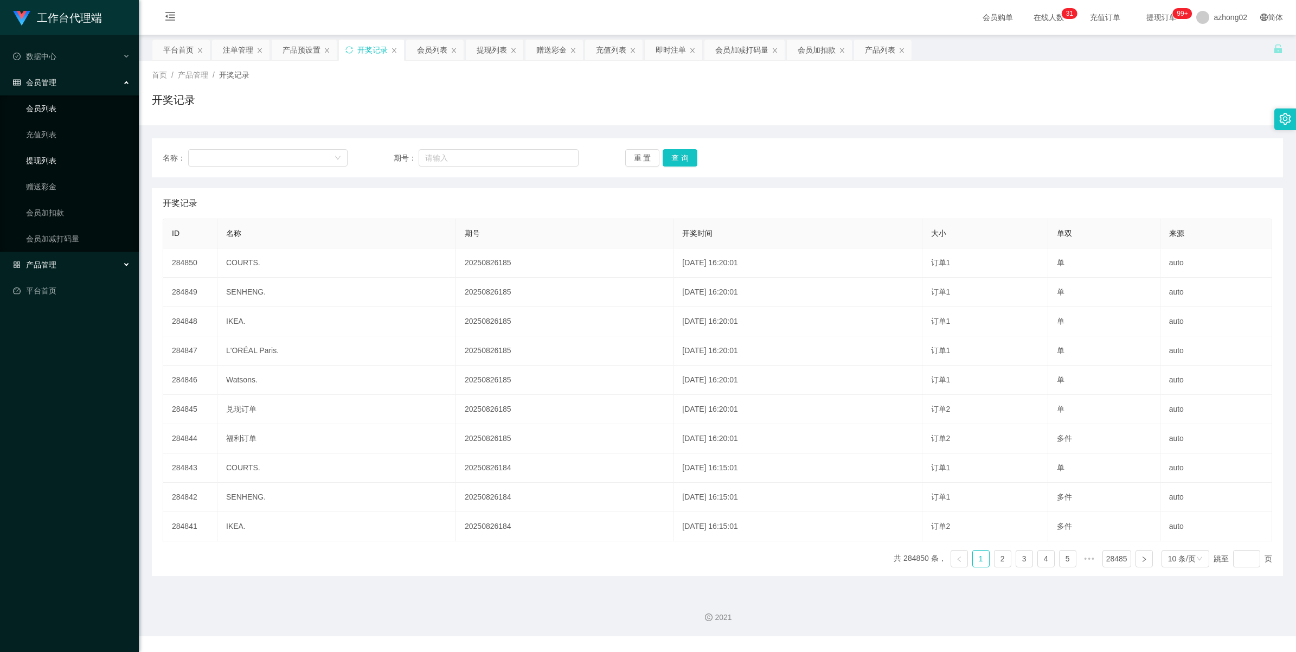
click at [48, 160] on link "提现列表" at bounding box center [78, 161] width 104 height 22
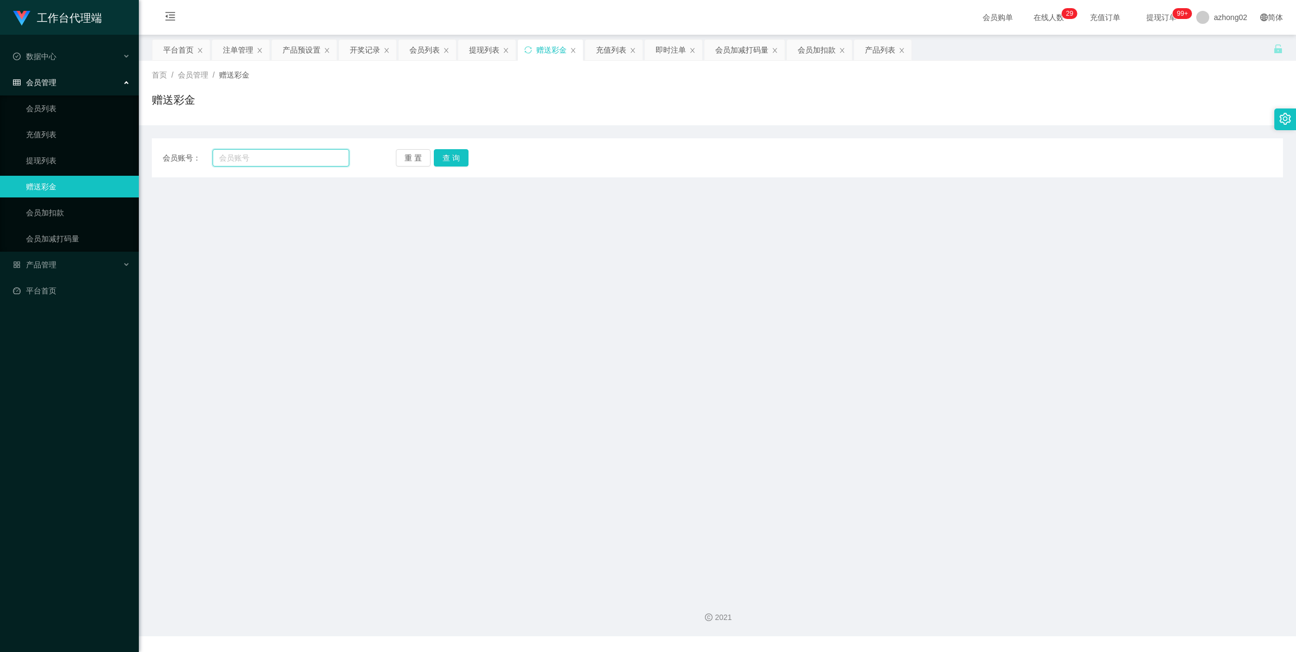
click at [309, 153] on input "text" at bounding box center [281, 157] width 137 height 17
paste input "chinkimchung"
click at [455, 153] on button "查 询" at bounding box center [451, 157] width 35 height 17
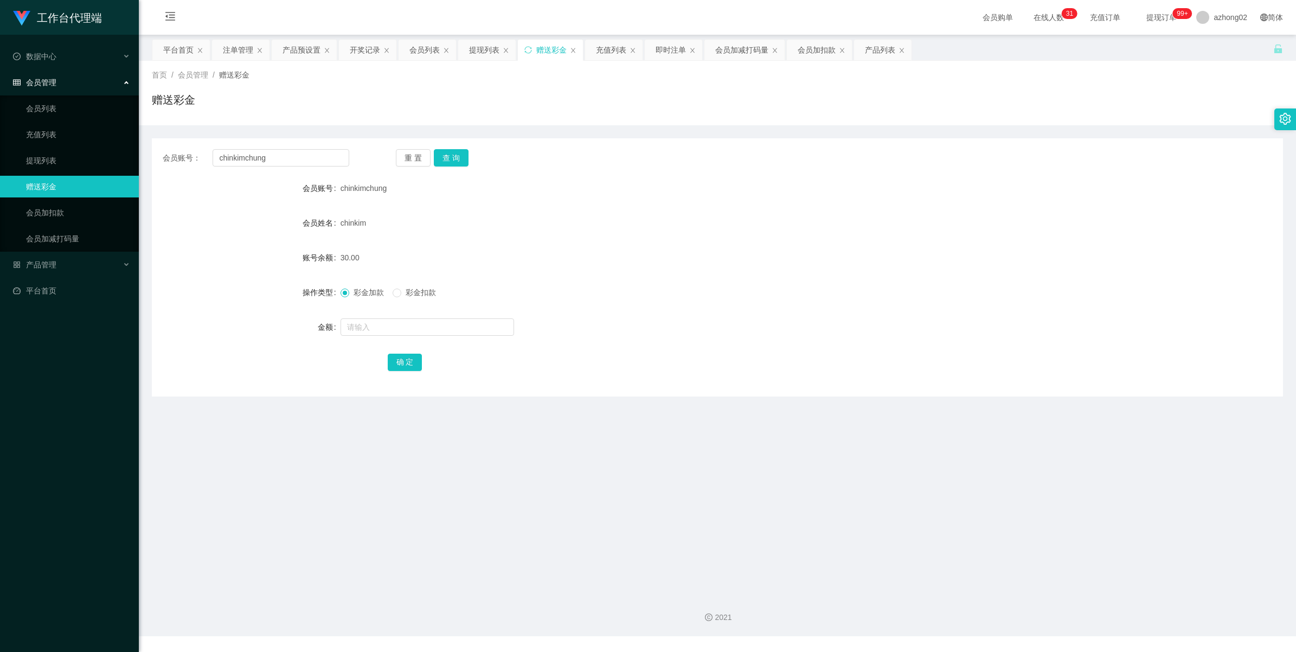
click at [350, 223] on span "chinkim" at bounding box center [352, 222] width 25 height 9
copy span "chinkim"
click at [291, 156] on input "chinkimchung" at bounding box center [281, 157] width 137 height 17
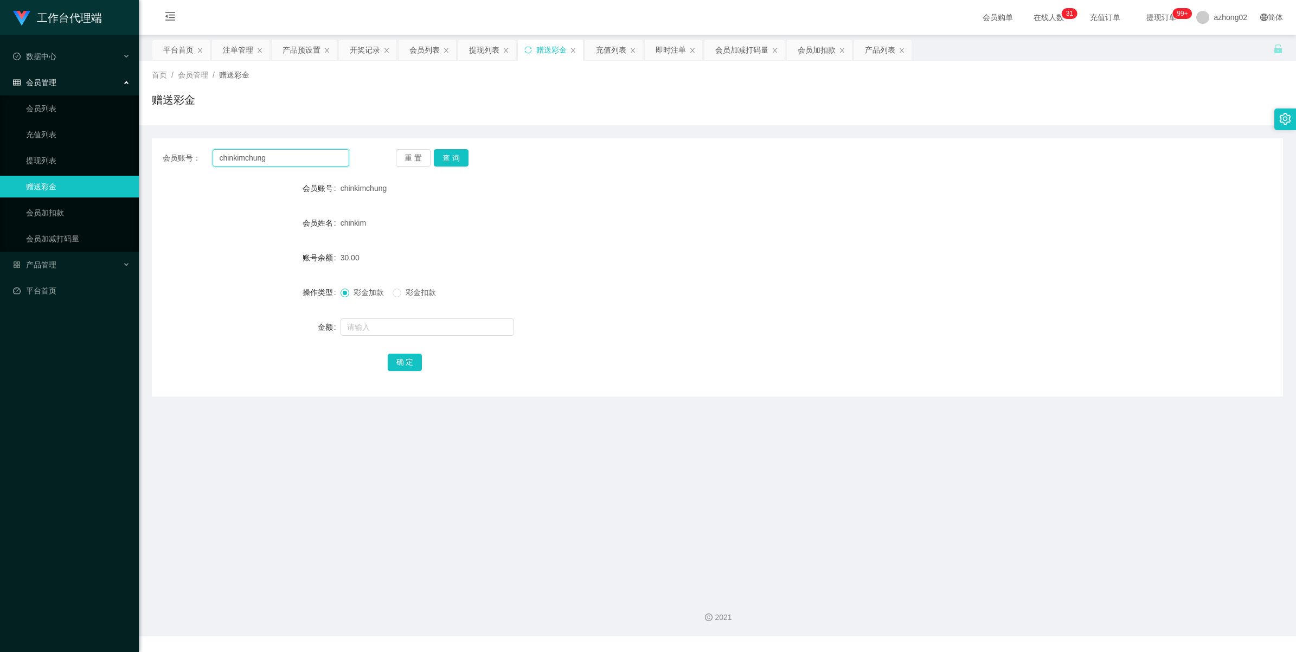
paste input "text"
type input "chinkim"
click at [461, 156] on button "查 询" at bounding box center [451, 157] width 35 height 17
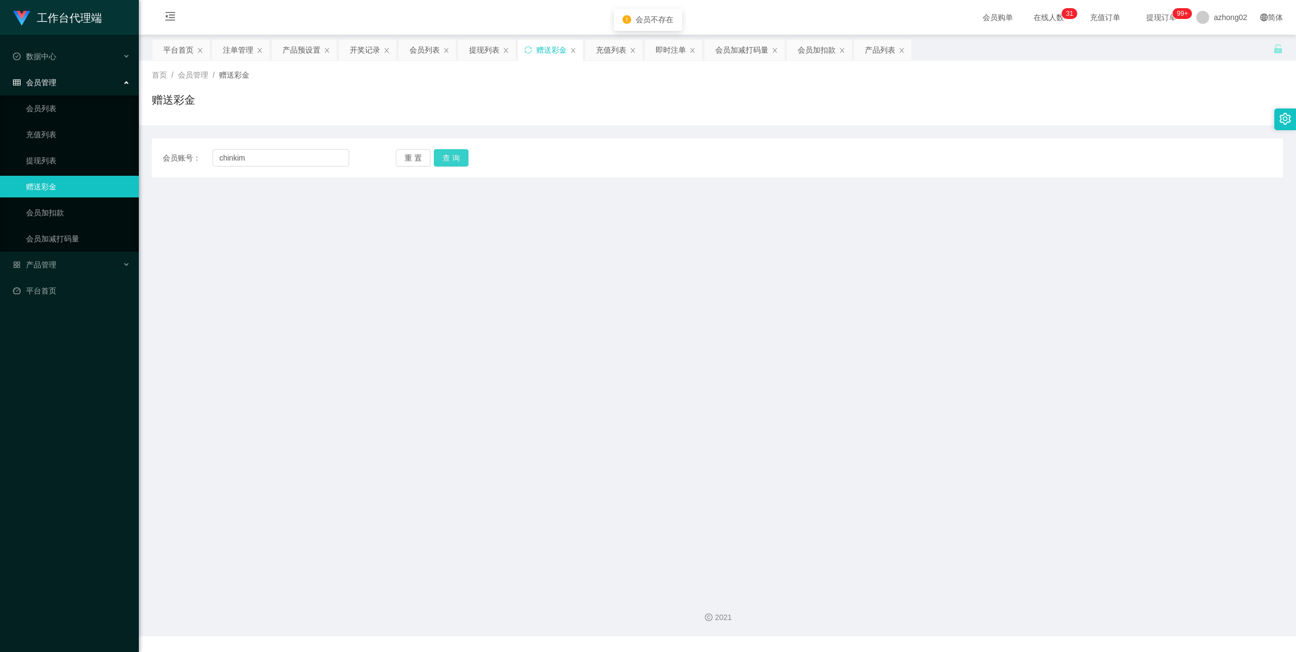
click at [460, 156] on button "查 询" at bounding box center [451, 157] width 35 height 17
click at [293, 157] on input "chinkim" at bounding box center [281, 157] width 137 height 17
drag, startPoint x: 448, startPoint y: 156, endPoint x: 441, endPoint y: 156, distance: 7.6
click at [448, 156] on button "查 询" at bounding box center [451, 157] width 35 height 17
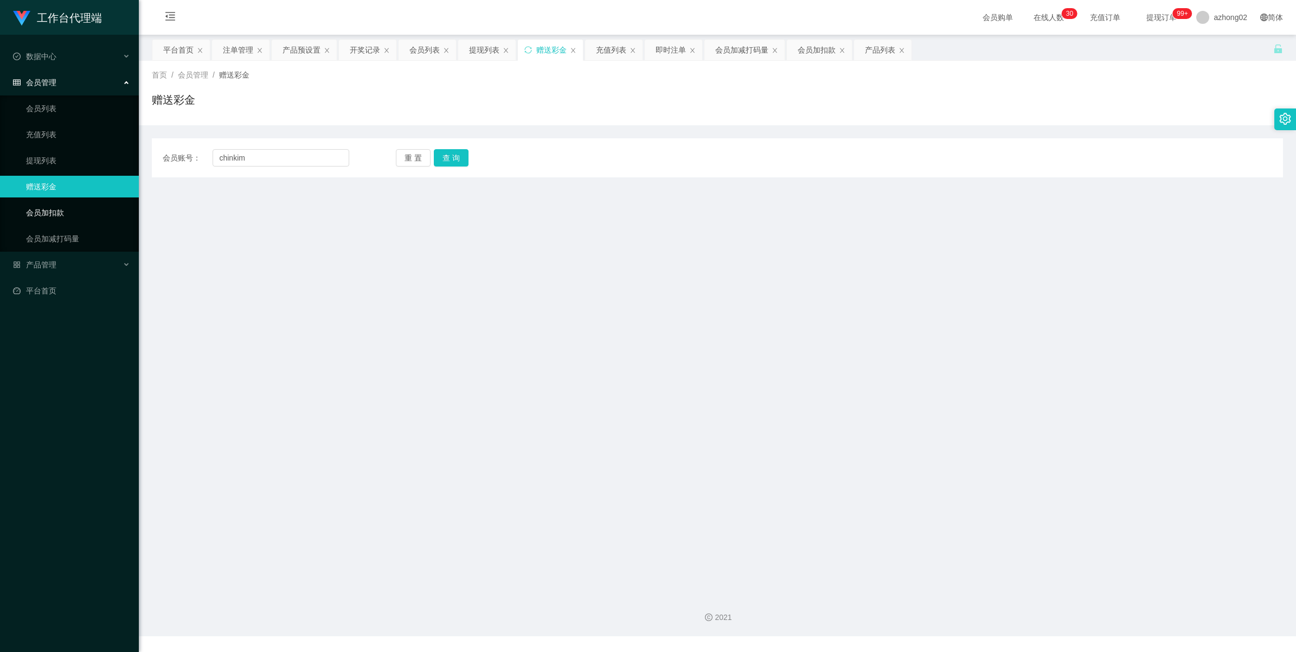
drag, startPoint x: 33, startPoint y: 220, endPoint x: 57, endPoint y: 203, distance: 28.9
click at [34, 220] on link "会员加扣款" at bounding box center [78, 213] width 104 height 22
click at [44, 190] on link "赠送彩金" at bounding box center [78, 187] width 104 height 22
click at [44, 231] on link "会员加减打码量" at bounding box center [78, 239] width 104 height 22
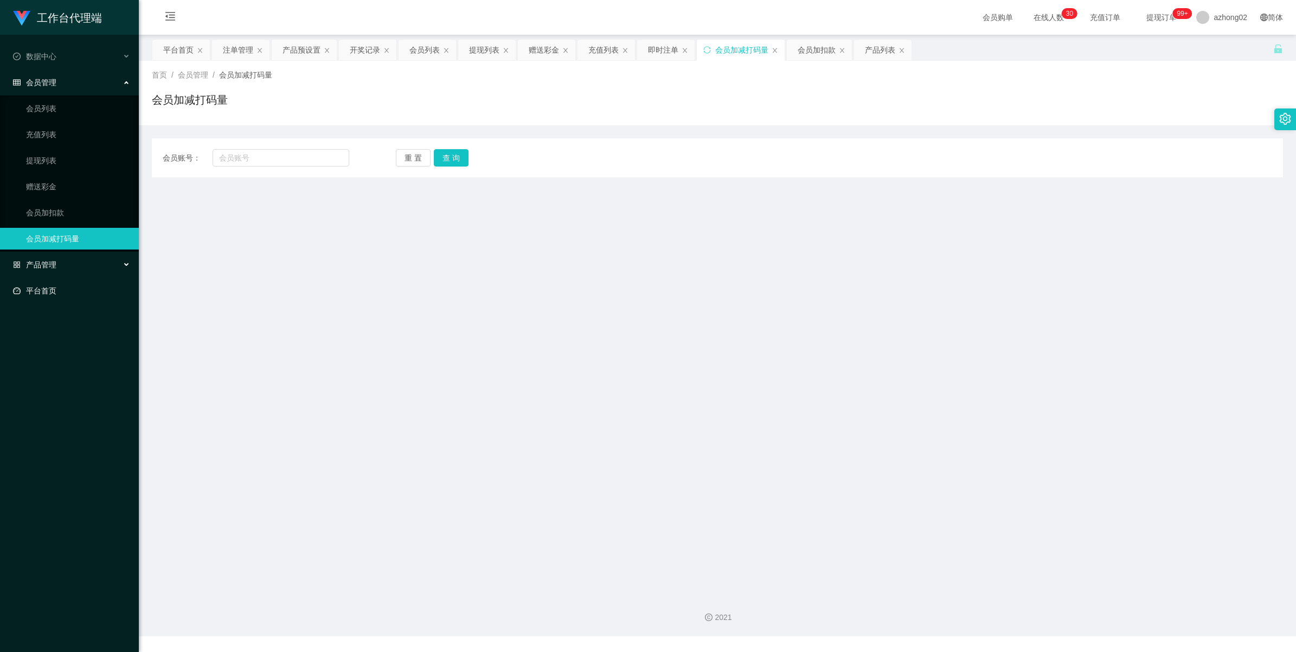
drag, startPoint x: 34, startPoint y: 273, endPoint x: 33, endPoint y: 293, distance: 20.6
click at [34, 275] on div "产品管理" at bounding box center [69, 265] width 139 height 22
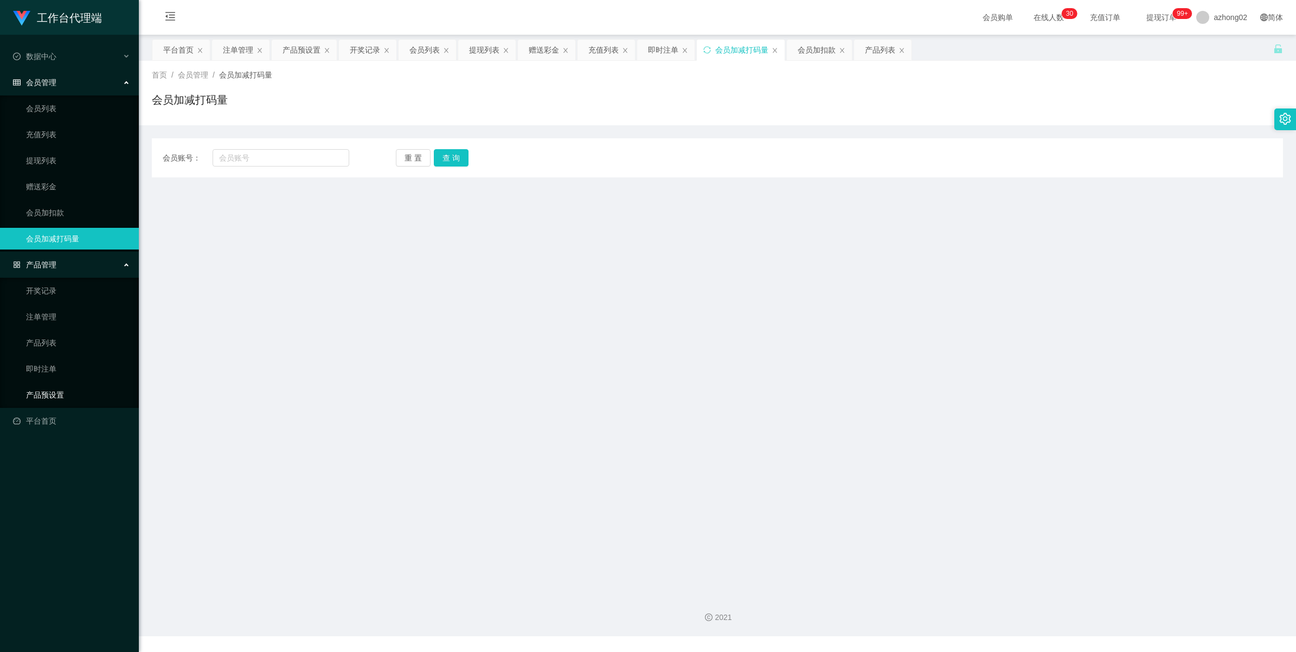
click at [36, 388] on link "产品预设置" at bounding box center [78, 395] width 104 height 22
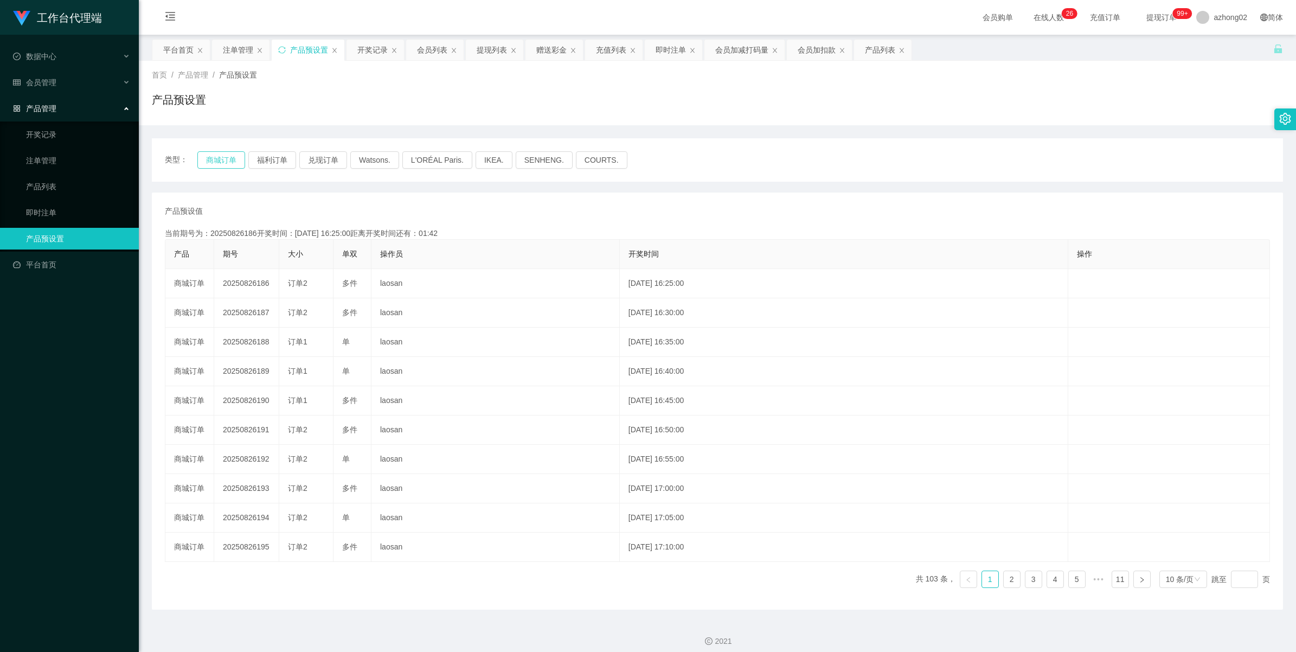
drag, startPoint x: 222, startPoint y: 153, endPoint x: 233, endPoint y: 155, distance: 11.1
click at [222, 155] on button "商城订单" at bounding box center [221, 159] width 48 height 17
click at [248, 44] on div "注单管理" at bounding box center [238, 50] width 30 height 21
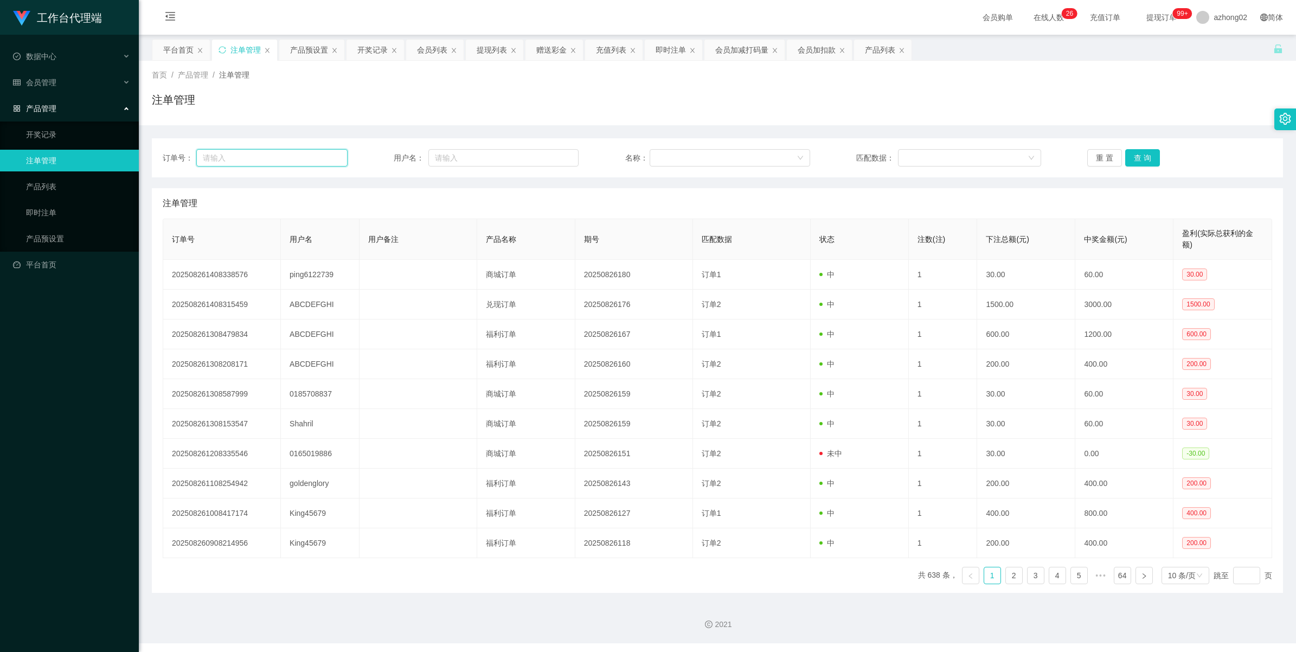
click at [310, 158] on input "text" at bounding box center [271, 157] width 151 height 17
drag, startPoint x: 456, startPoint y: 156, endPoint x: 486, endPoint y: 158, distance: 29.4
click at [461, 158] on input "text" at bounding box center [503, 157] width 150 height 17
paste input "chinkimchung"
type input "chinkimchung"
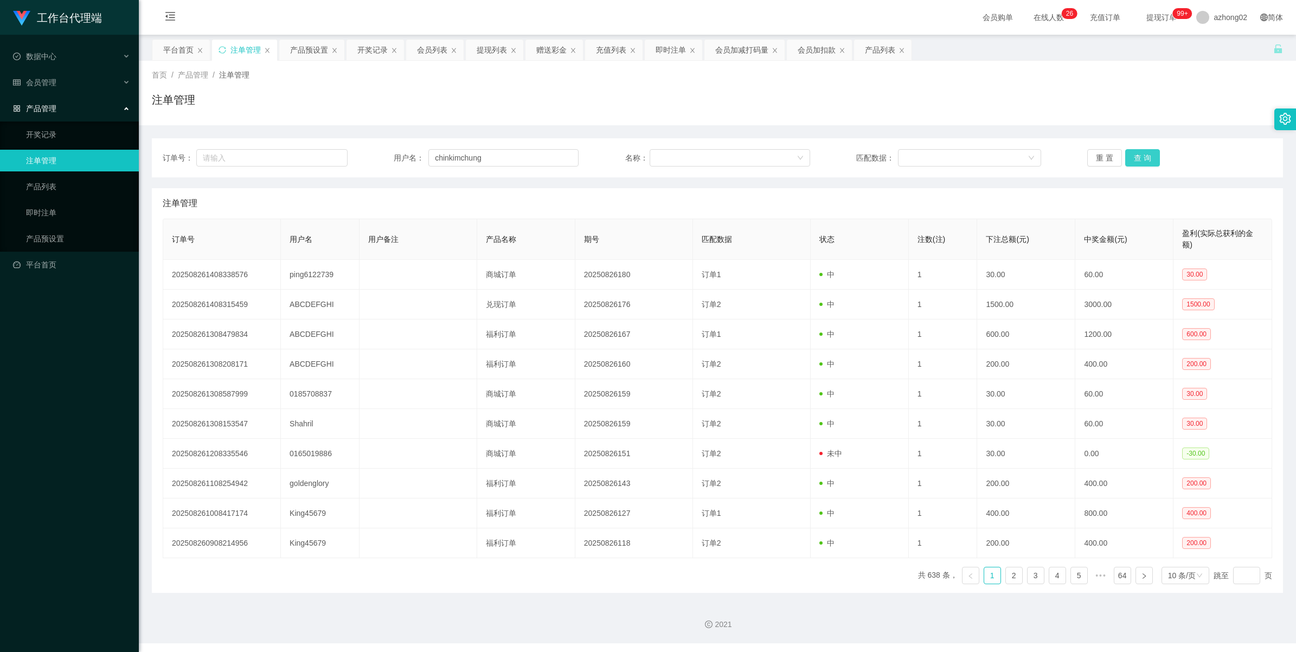
click at [1142, 155] on button "查 询" at bounding box center [1142, 157] width 35 height 17
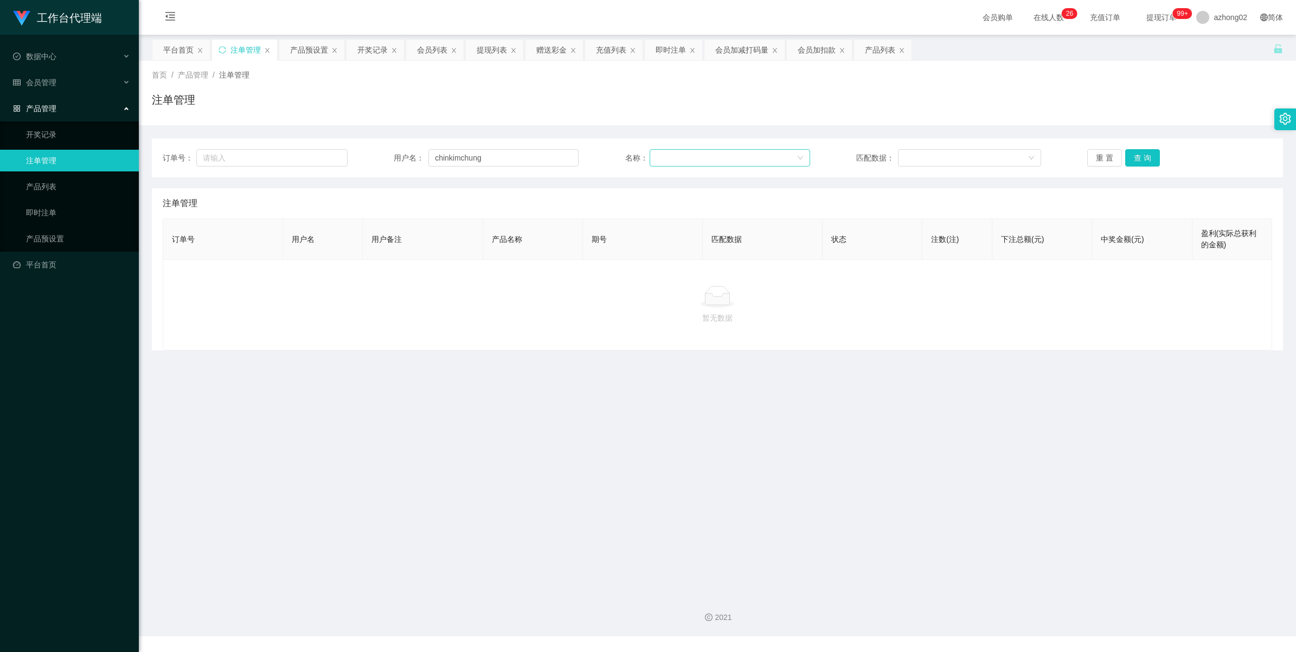
click at [690, 161] on div at bounding box center [726, 158] width 140 height 16
click at [690, 179] on li "商城订单" at bounding box center [726, 178] width 159 height 17
drag, startPoint x: 959, startPoint y: 164, endPoint x: 996, endPoint y: 157, distance: 38.5
click at [959, 163] on div at bounding box center [965, 158] width 123 height 16
click at [1163, 169] on div "订单号： 用户名： chinkimchung 名称： 商城订单 匹配数据： 重 置 查 询" at bounding box center [717, 157] width 1131 height 39
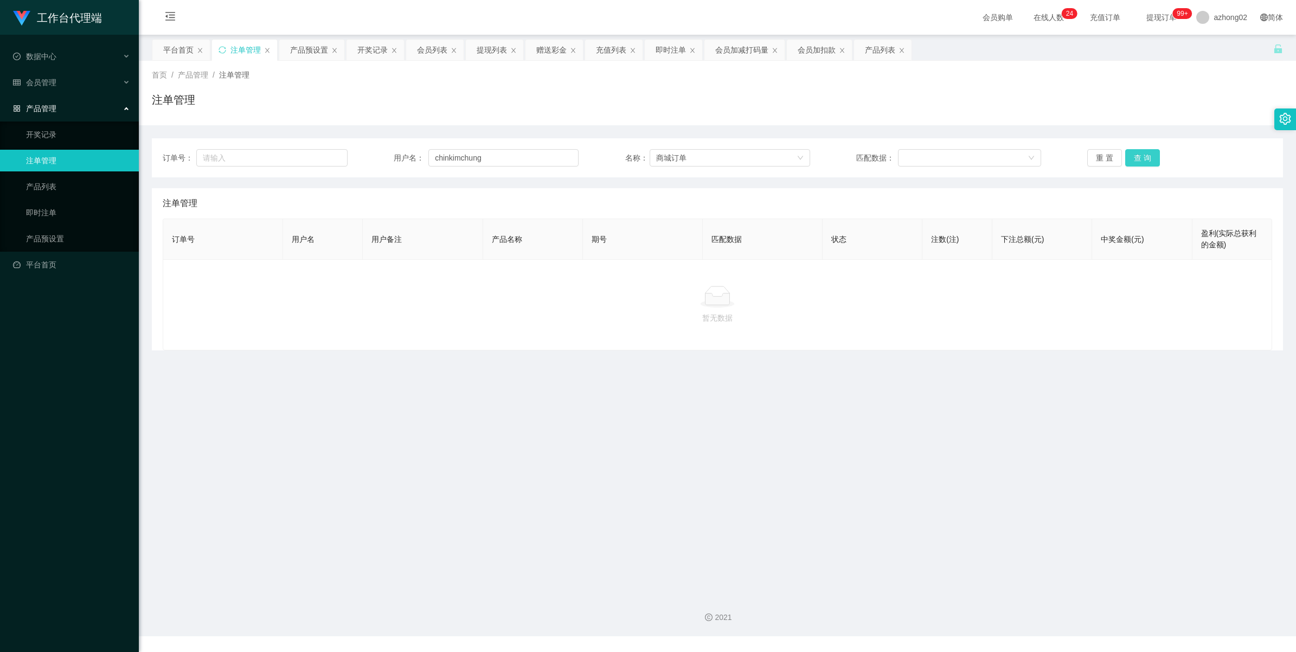
click at [1140, 160] on button "查 询" at bounding box center [1142, 157] width 35 height 17
click at [1140, 160] on div "重 置 查 询" at bounding box center [1179, 157] width 185 height 17
click at [1140, 160] on button "查 询" at bounding box center [1142, 157] width 35 height 17
click at [1140, 160] on div "重 置 查 询" at bounding box center [1179, 157] width 185 height 17
click at [1140, 160] on button "查 询" at bounding box center [1142, 157] width 35 height 17
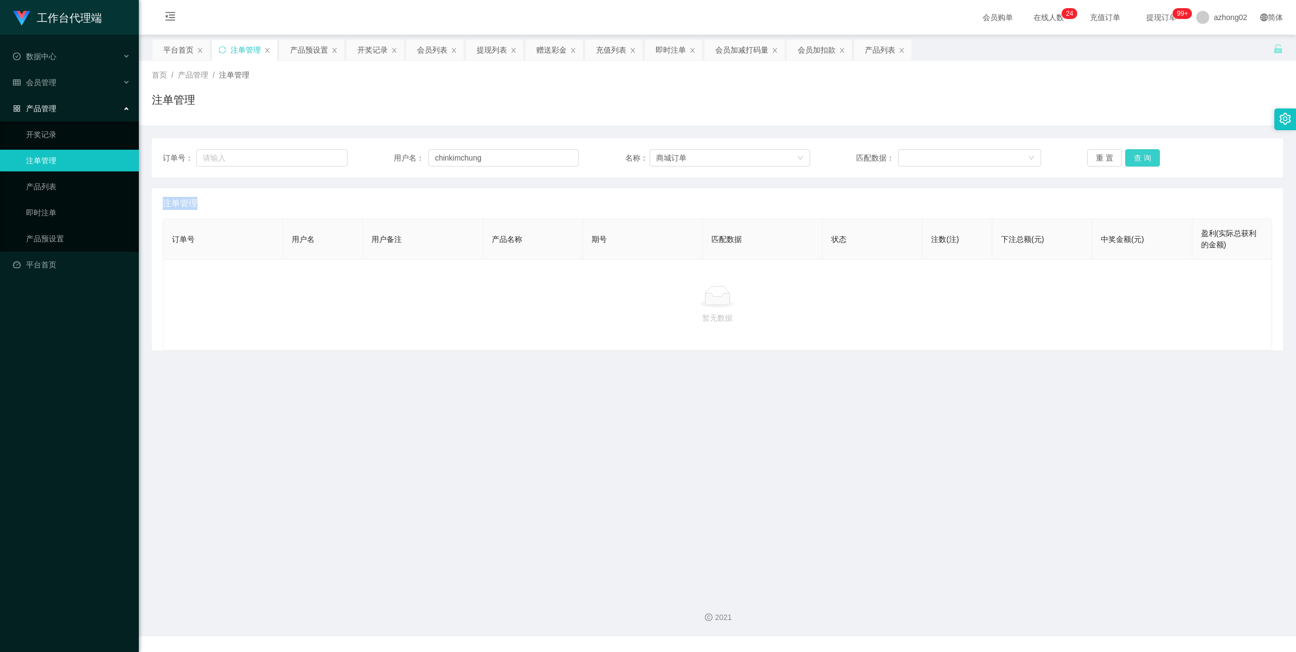
click at [1137, 160] on div "重 置 查 询" at bounding box center [1179, 157] width 185 height 17
click at [1137, 160] on button "查 询" at bounding box center [1142, 157] width 35 height 17
click at [1137, 160] on div "重 置 查 询" at bounding box center [1179, 157] width 185 height 17
drag, startPoint x: 31, startPoint y: 108, endPoint x: 31, endPoint y: 82, distance: 26.0
click at [31, 107] on span "产品管理" at bounding box center [34, 108] width 43 height 9
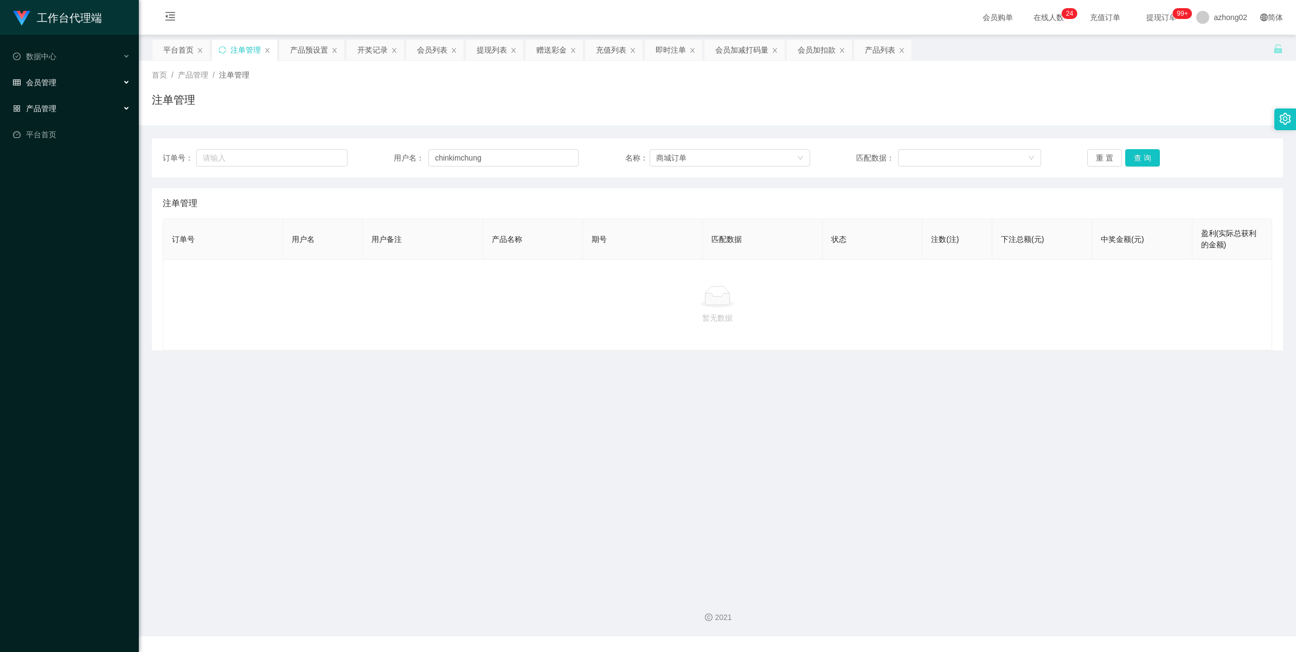
click at [31, 82] on span "会员管理" at bounding box center [34, 82] width 43 height 9
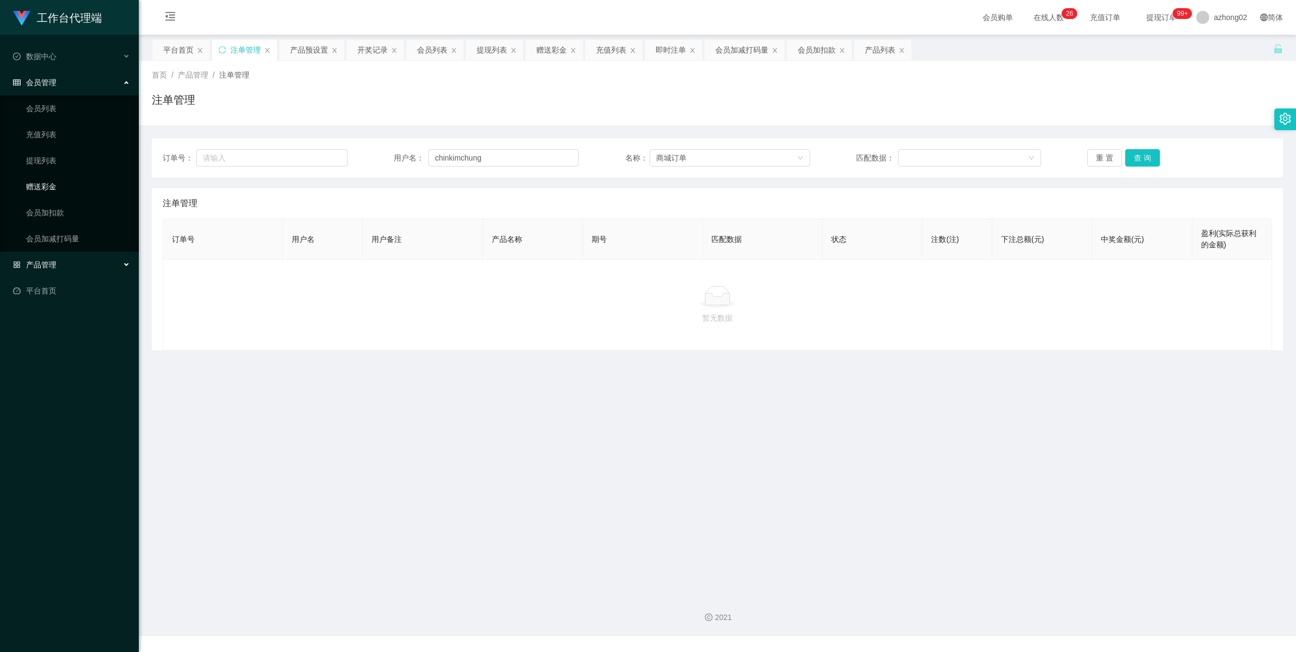
click at [42, 184] on link "赠送彩金" at bounding box center [78, 187] width 104 height 22
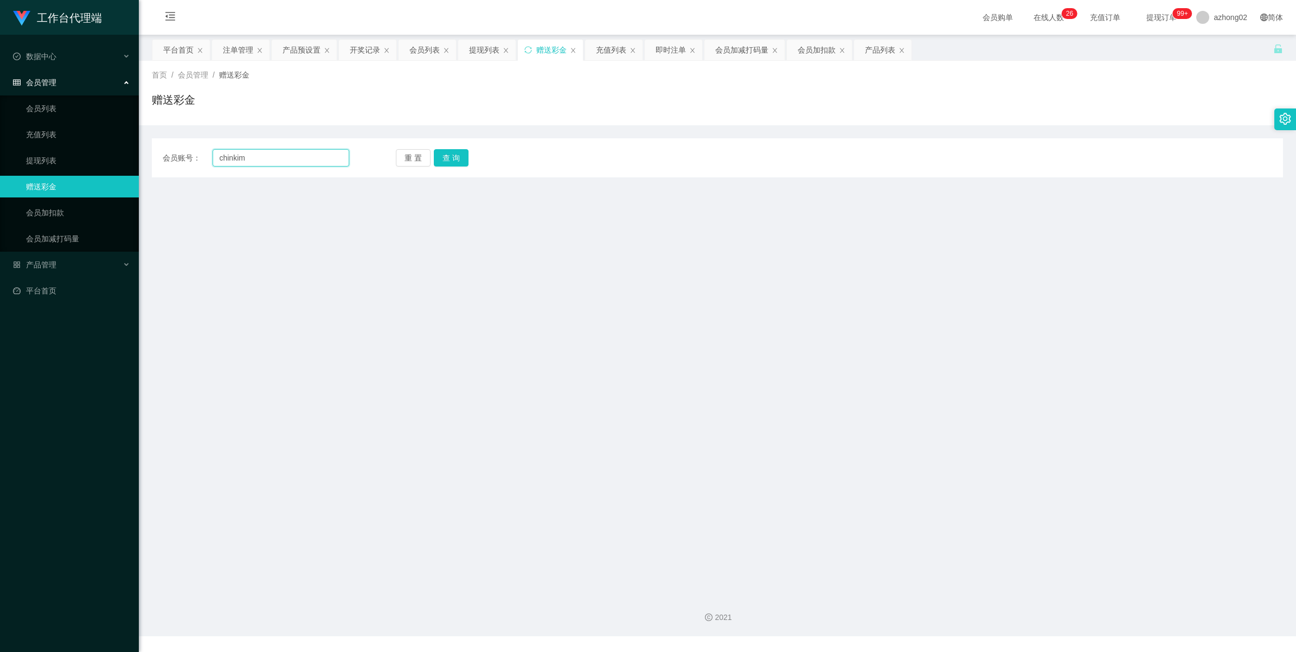
click at [305, 159] on input "chinkim" at bounding box center [281, 157] width 137 height 17
drag, startPoint x: 305, startPoint y: 159, endPoint x: 298, endPoint y: 156, distance: 7.3
click at [305, 158] on input "chinkim" at bounding box center [281, 157] width 137 height 17
paste input "chung"
click at [453, 164] on button "查 询" at bounding box center [451, 157] width 35 height 17
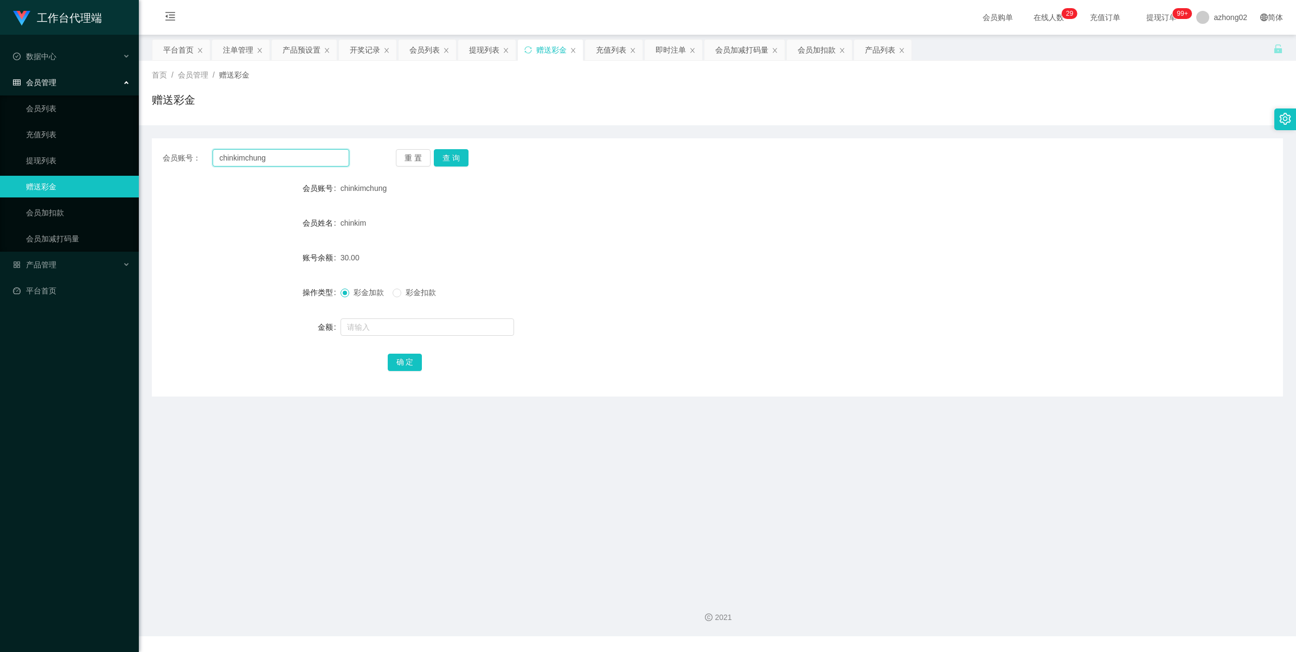
click at [242, 158] on input "chinkimchung" at bounding box center [281, 157] width 137 height 17
drag, startPoint x: 242, startPoint y: 158, endPoint x: 248, endPoint y: 158, distance: 5.4
click at [243, 158] on input "chinkimchung" at bounding box center [281, 157] width 137 height 17
paste input "0185708837"
type input "0185708837"
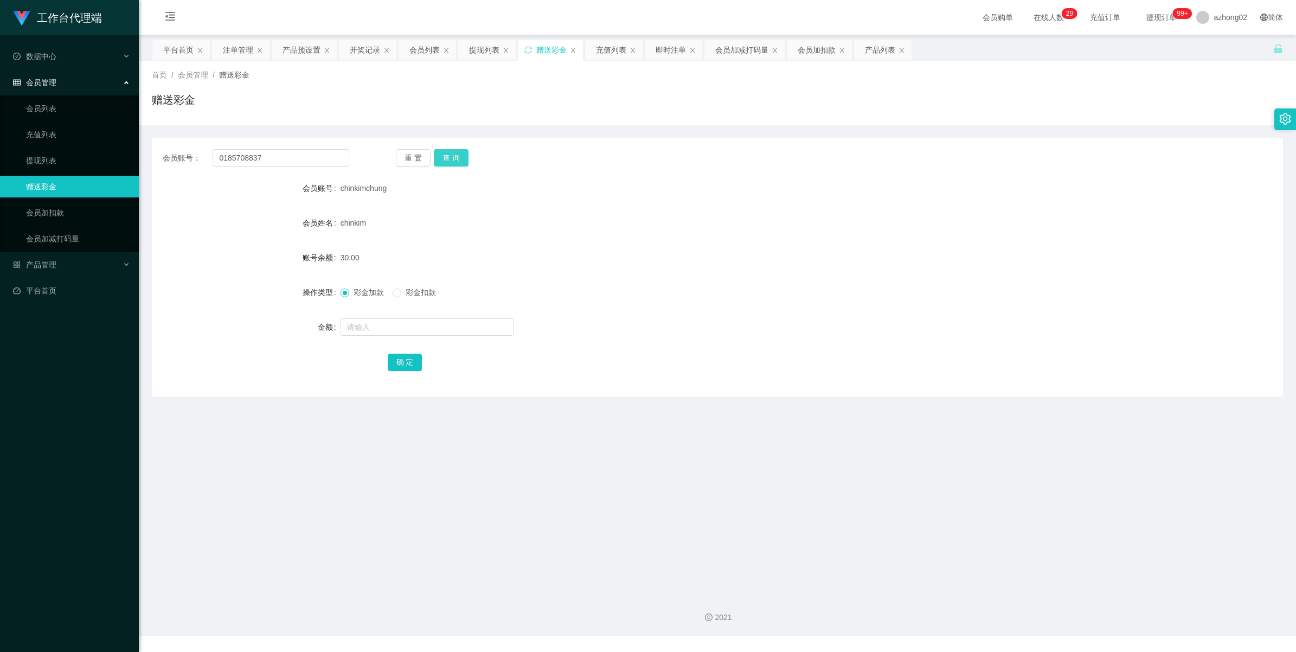
click at [462, 150] on button "查 询" at bounding box center [451, 157] width 35 height 17
click at [41, 267] on span "产品管理" at bounding box center [34, 264] width 43 height 9
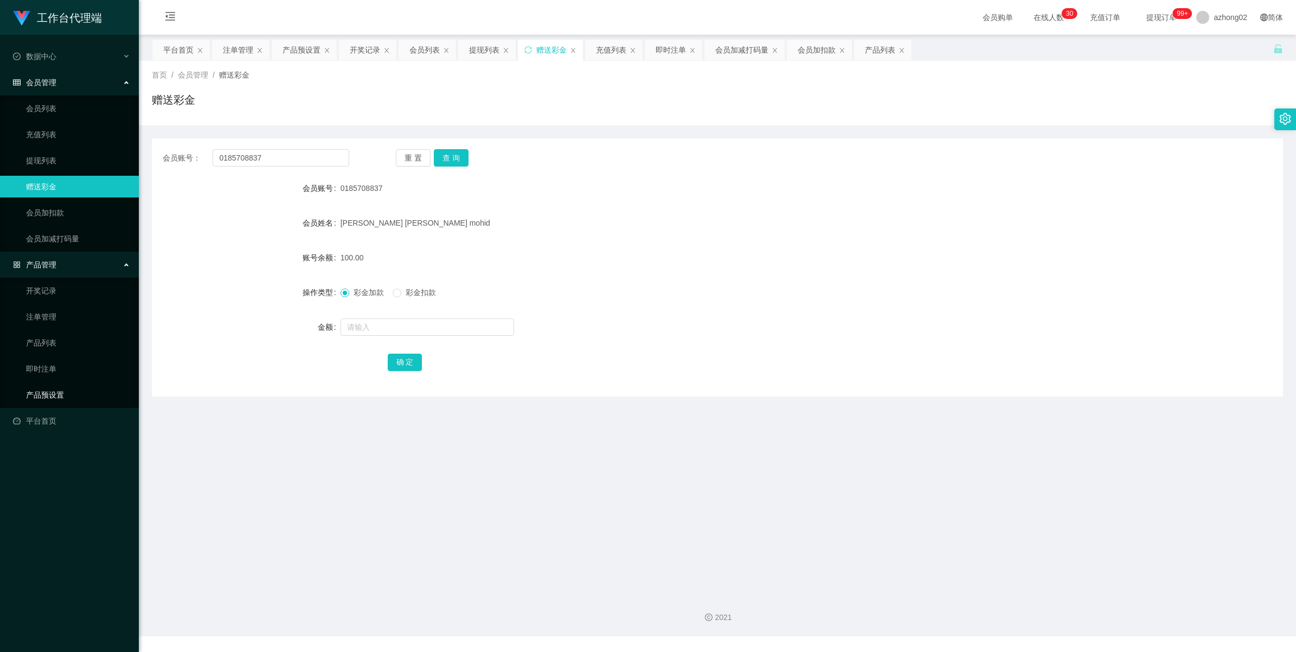
click at [55, 389] on link "产品预设置" at bounding box center [78, 395] width 104 height 22
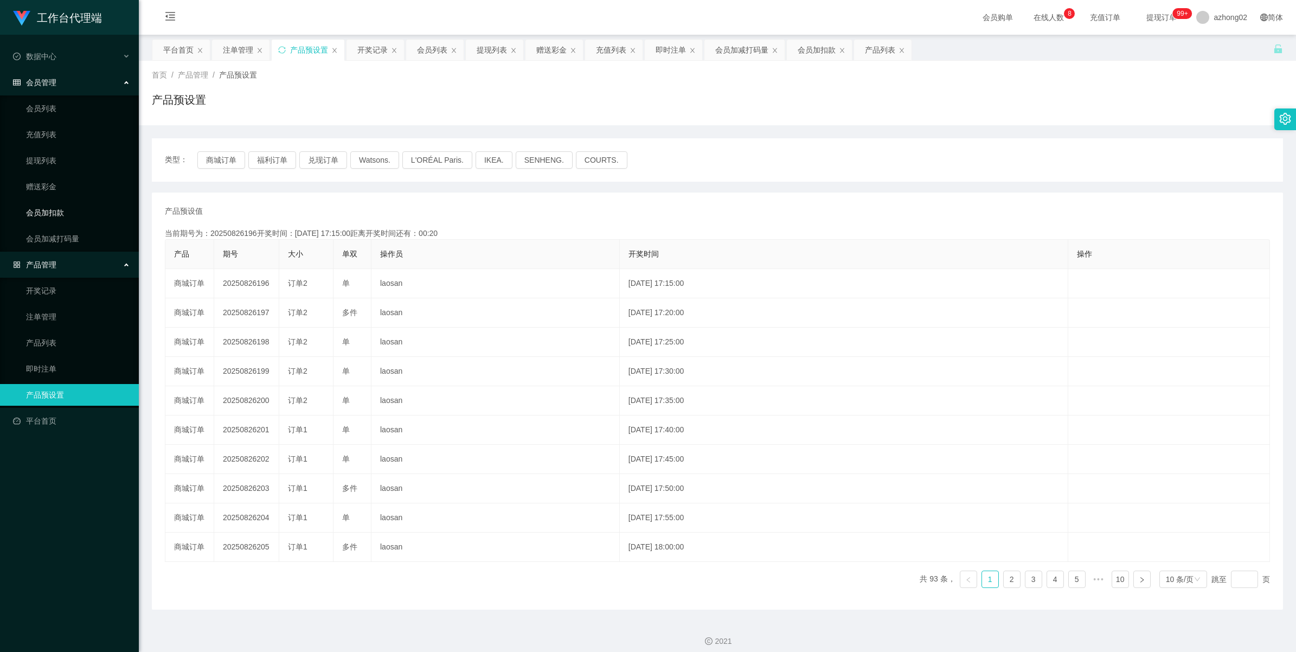
click at [48, 209] on link "会员加扣款" at bounding box center [78, 213] width 104 height 22
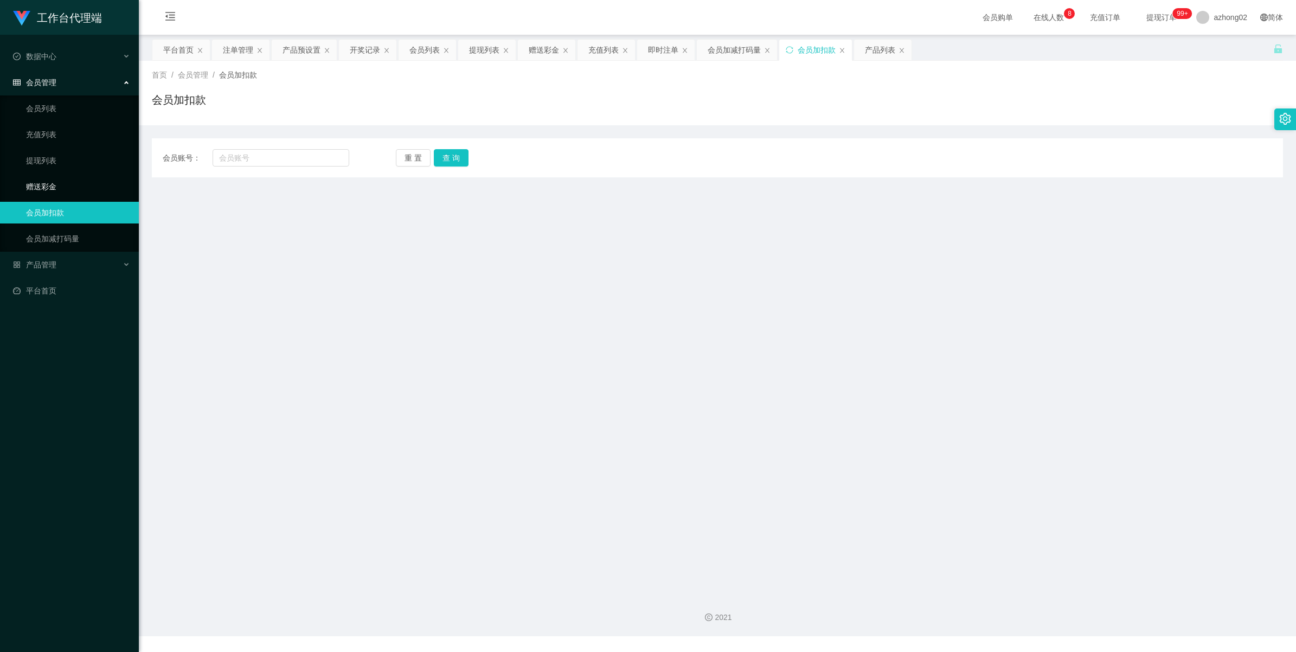
click at [45, 183] on link "赠送彩金" at bounding box center [78, 187] width 104 height 22
click at [43, 159] on link "提现列表" at bounding box center [78, 161] width 104 height 22
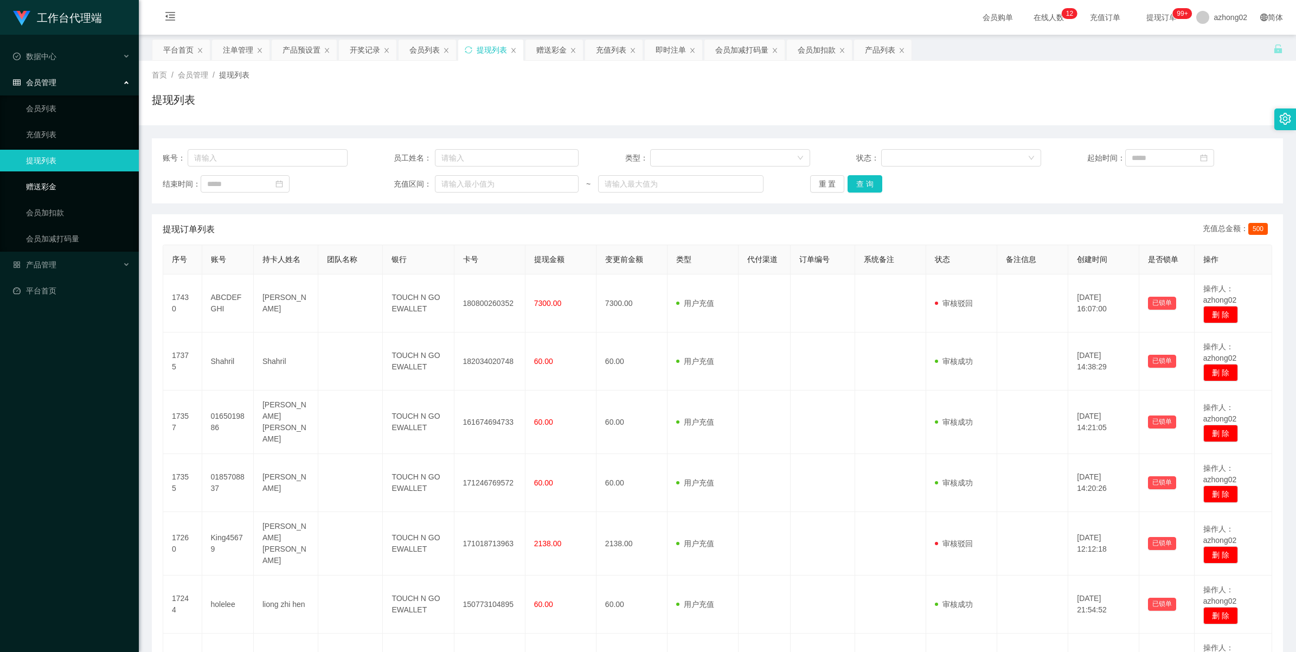
drag, startPoint x: 38, startPoint y: 190, endPoint x: 42, endPoint y: 165, distance: 24.7
click at [38, 190] on link "赠送彩金" at bounding box center [78, 187] width 104 height 22
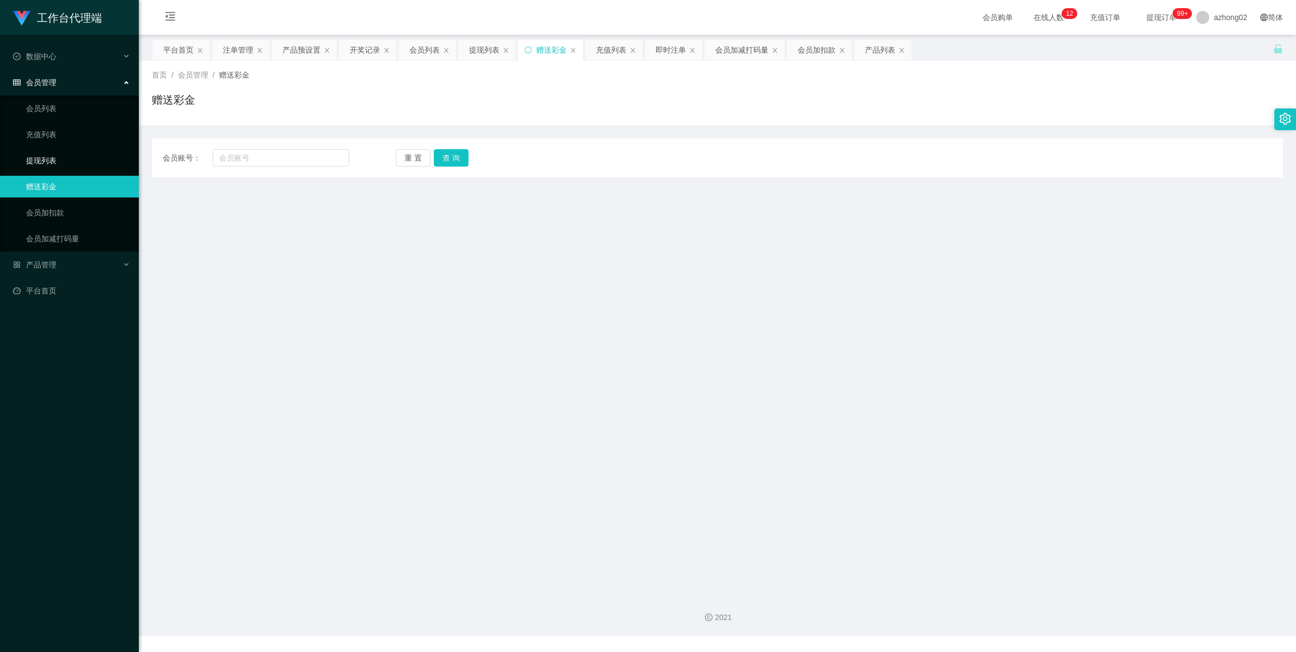
drag, startPoint x: 42, startPoint y: 160, endPoint x: 48, endPoint y: 50, distance: 110.8
click at [42, 160] on link "提现列表" at bounding box center [78, 161] width 104 height 22
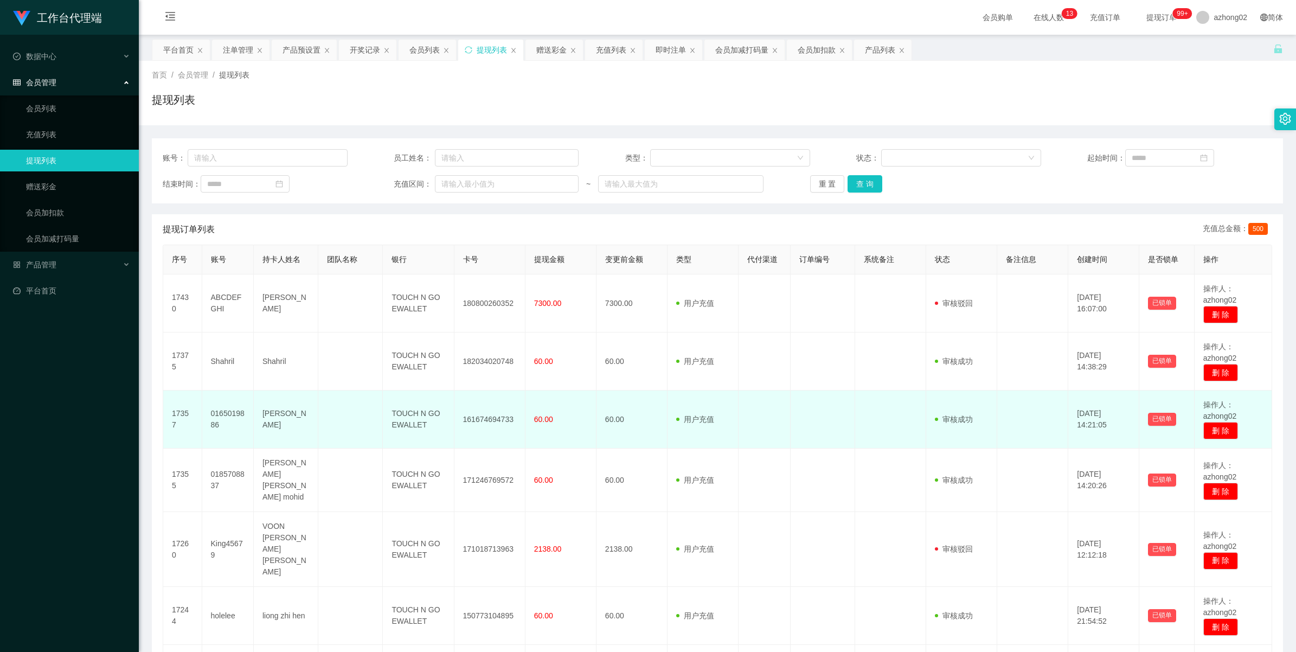
click at [491, 416] on td "161674694733" at bounding box center [489, 419] width 71 height 58
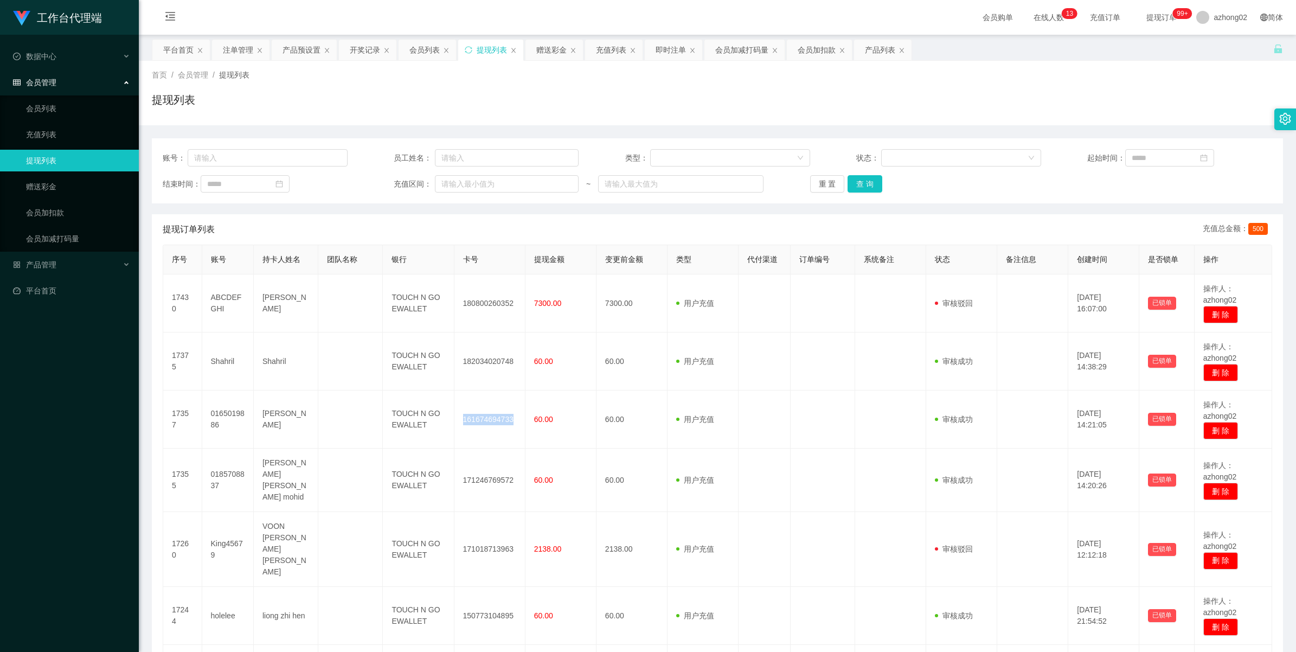
copy td "161674694733"
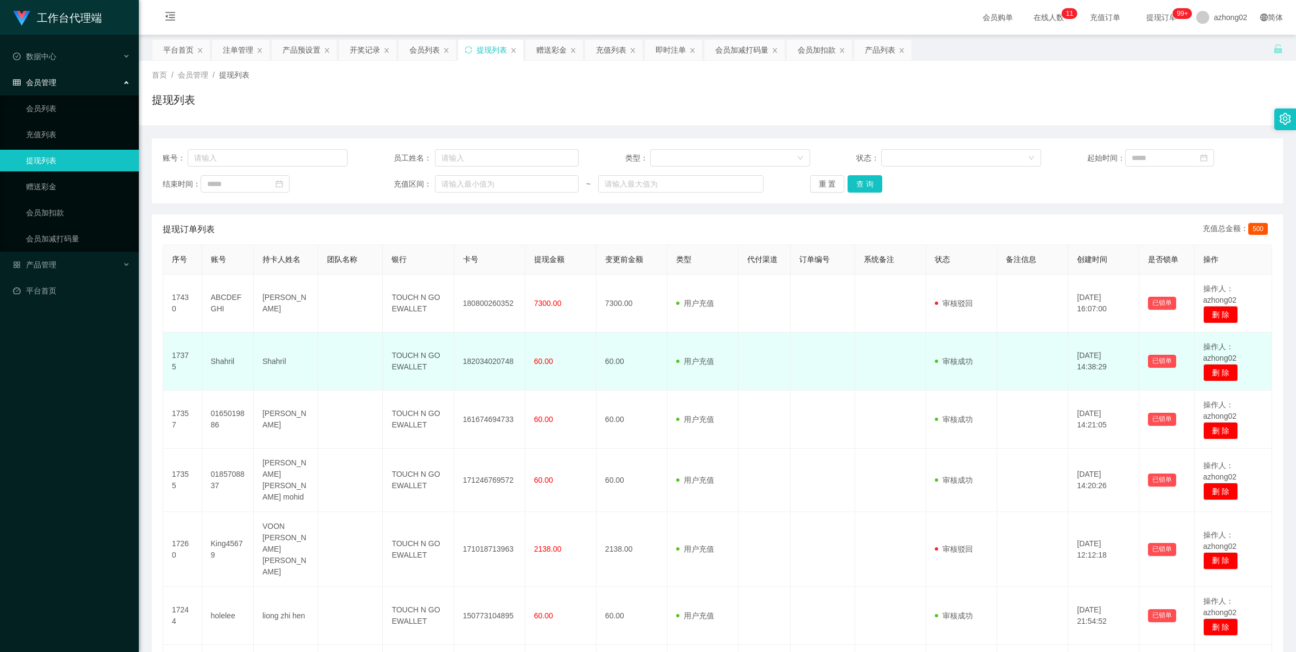
click at [481, 364] on td "182034020748" at bounding box center [489, 361] width 71 height 58
copy td "182034020748"
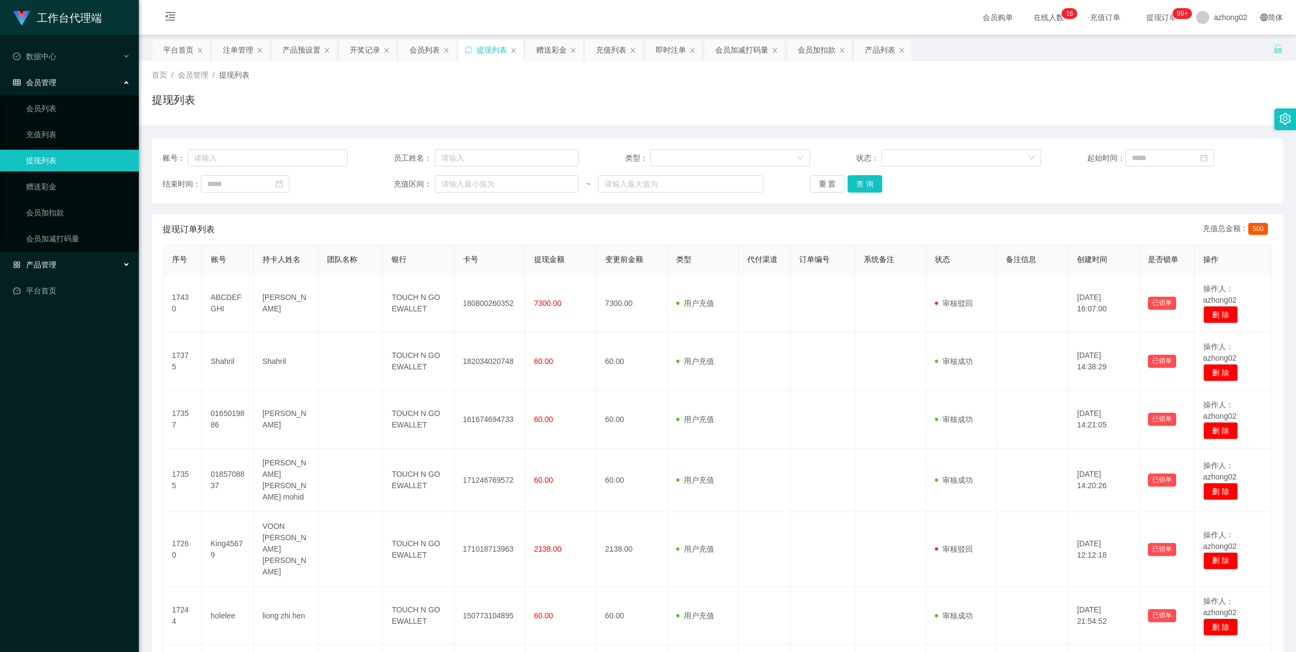
click at [34, 264] on span "产品管理" at bounding box center [34, 264] width 43 height 9
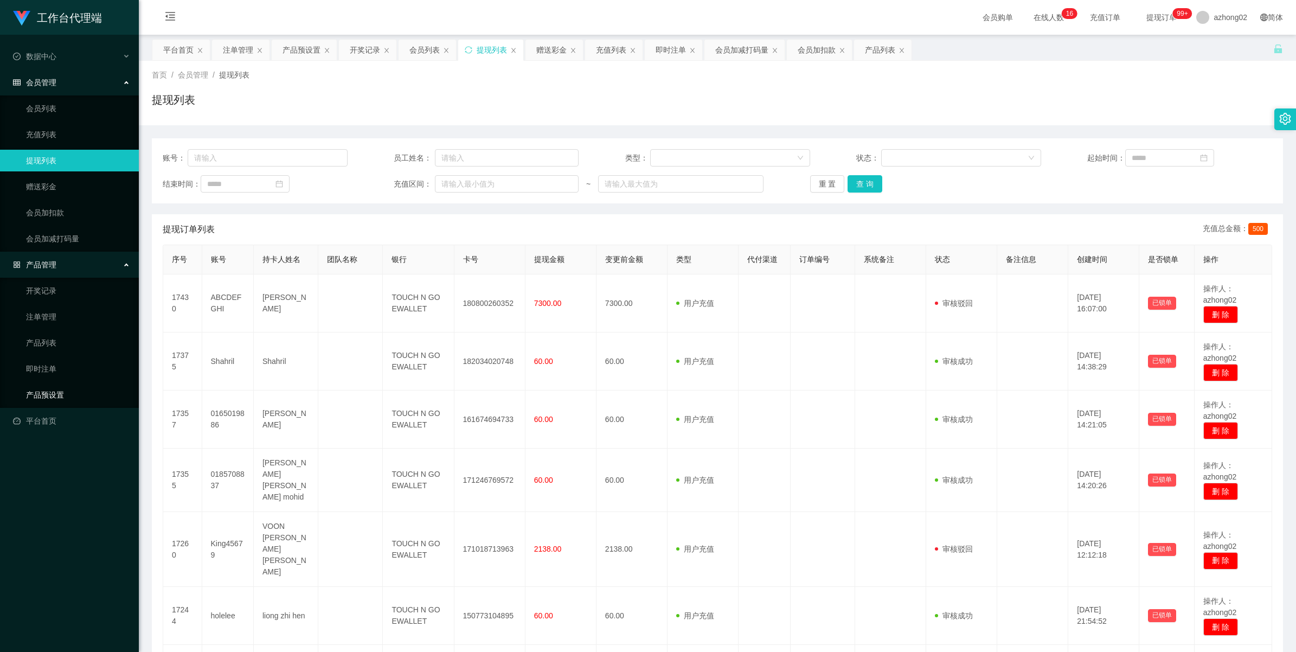
click at [39, 399] on link "产品预设置" at bounding box center [78, 395] width 104 height 22
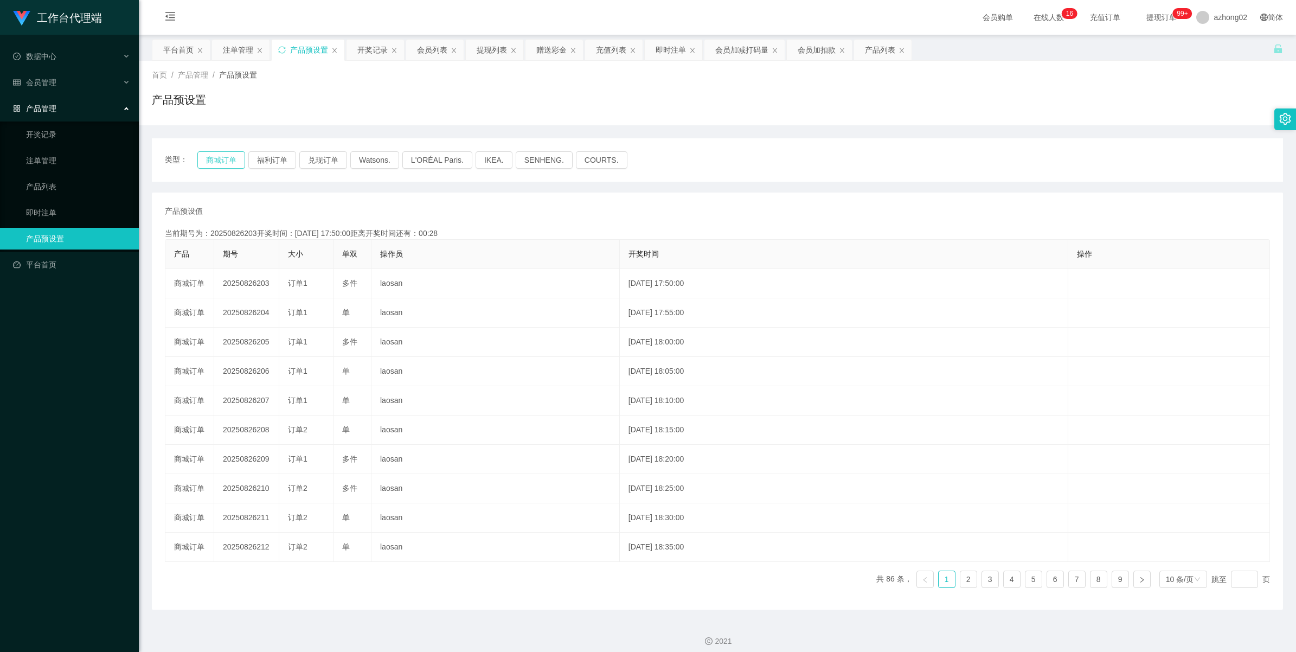
click at [216, 161] on button "商城订单" at bounding box center [221, 159] width 48 height 17
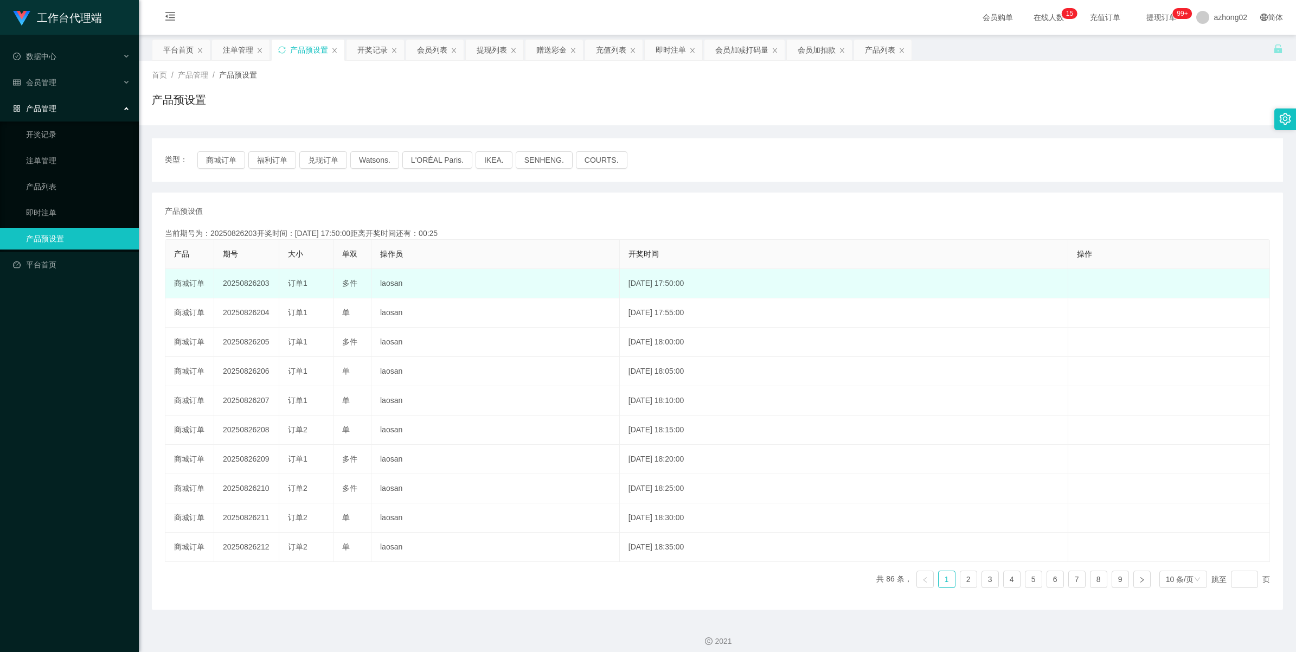
click at [254, 284] on td "20250826203" at bounding box center [246, 283] width 65 height 29
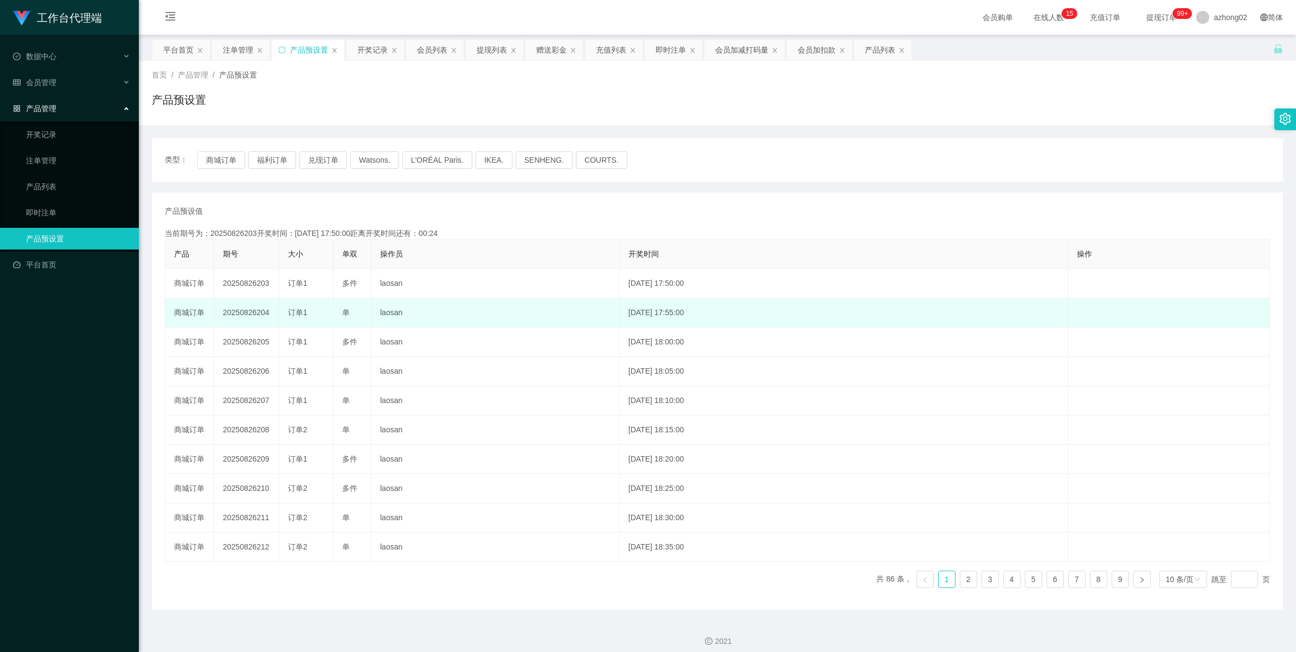
drag, startPoint x: 254, startPoint y: 284, endPoint x: 240, endPoint y: 309, distance: 28.9
click at [240, 309] on td "20250826204" at bounding box center [246, 312] width 65 height 29
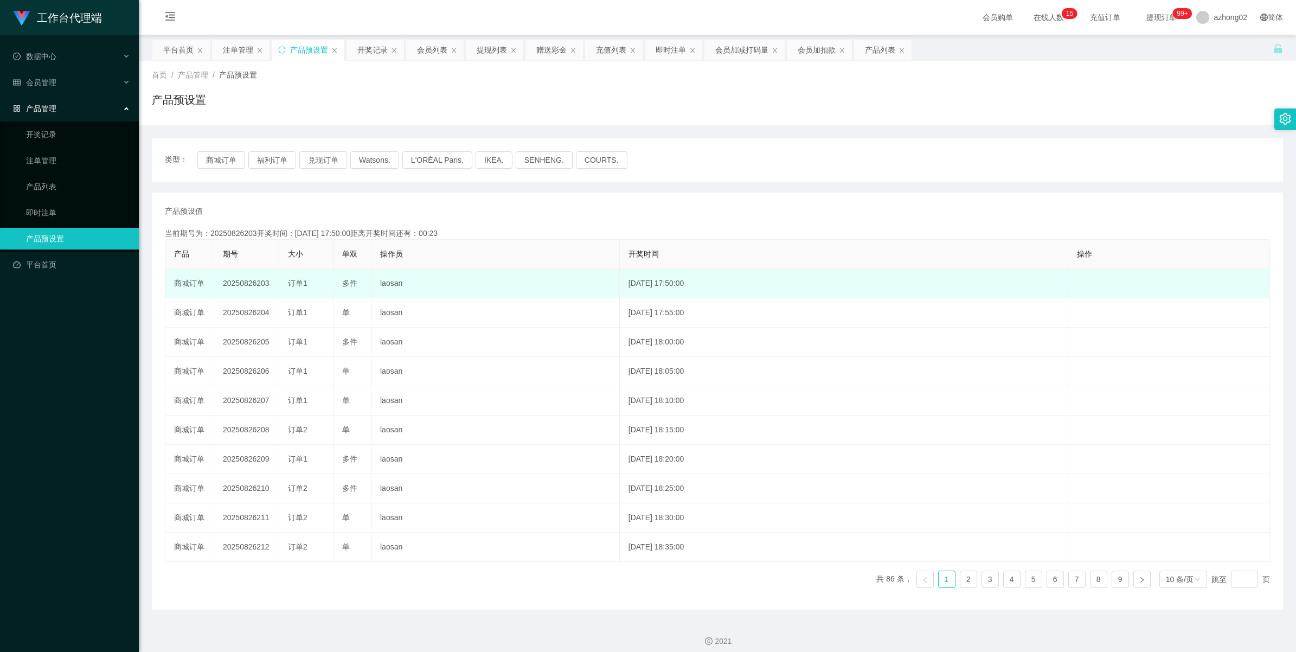
click at [241, 288] on td "20250826203" at bounding box center [246, 283] width 65 height 29
click at [241, 285] on td "20250826203" at bounding box center [246, 283] width 65 height 29
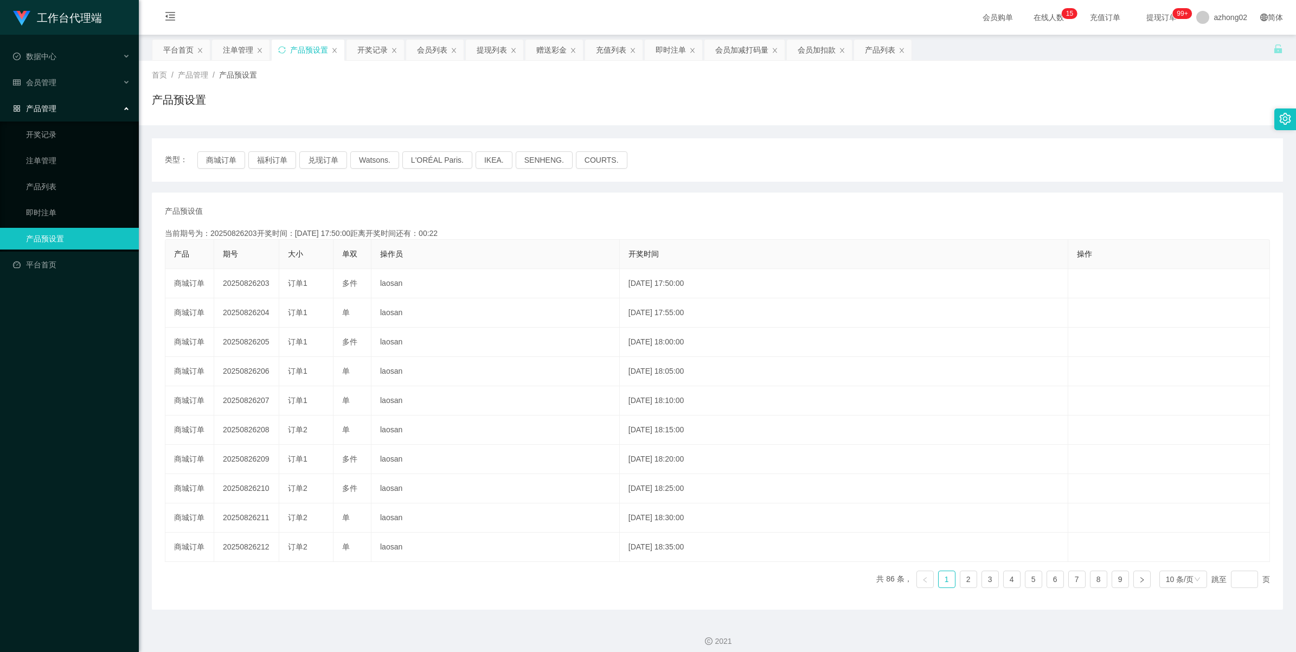
copy td "20250826203"
click at [31, 90] on div "会员管理" at bounding box center [69, 83] width 139 height 22
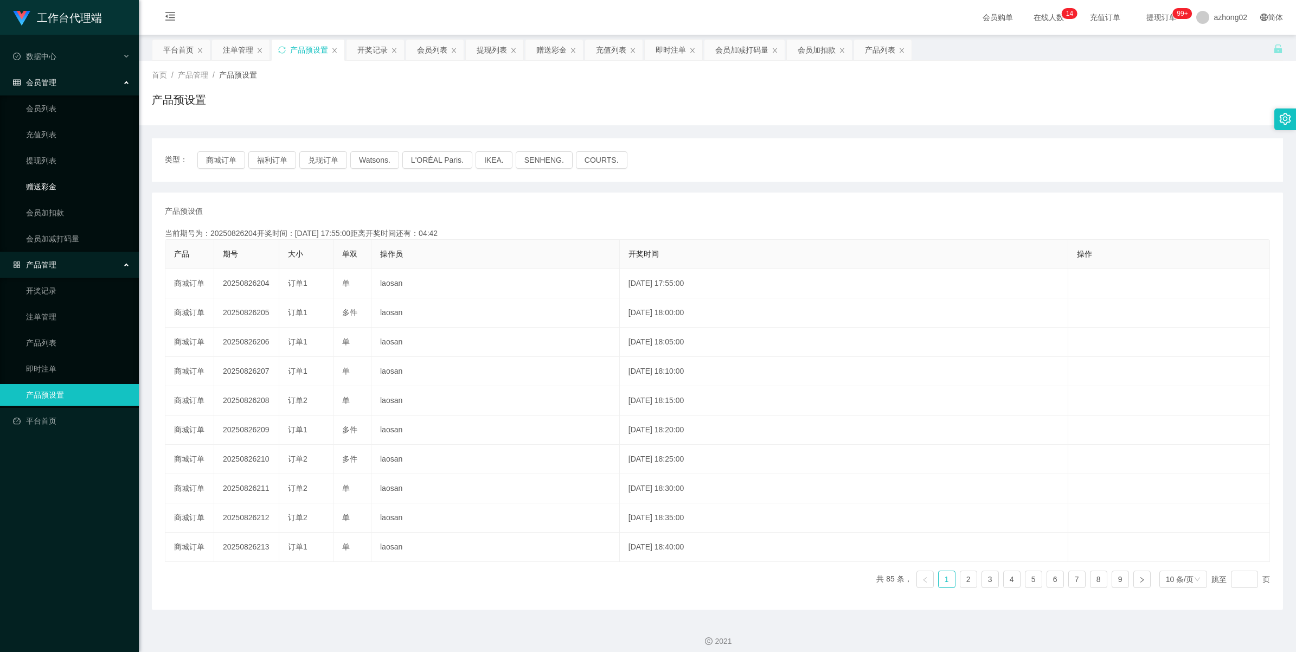
drag, startPoint x: 49, startPoint y: 190, endPoint x: 133, endPoint y: 164, distance: 88.5
click at [49, 190] on link "赠送彩金" at bounding box center [78, 187] width 104 height 22
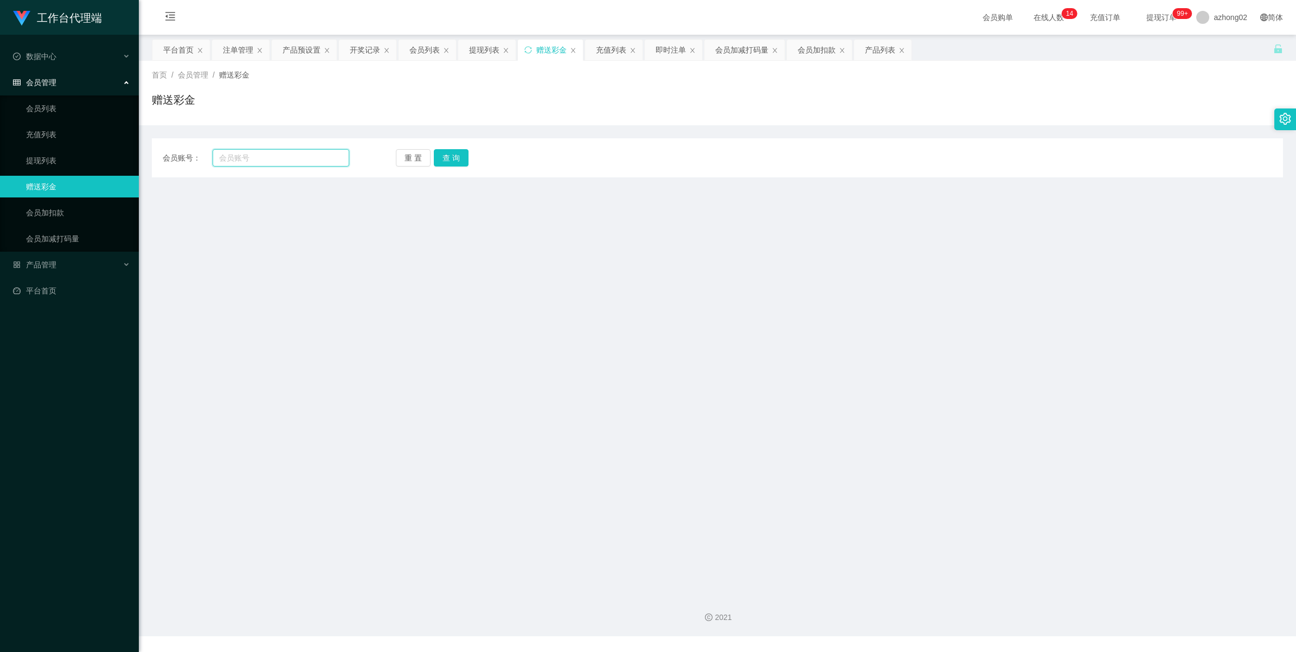
click at [255, 155] on input "text" at bounding box center [281, 157] width 137 height 17
paste input "chinkimchung"
type input "chinkimchung"
click at [458, 157] on button "查 询" at bounding box center [451, 157] width 35 height 17
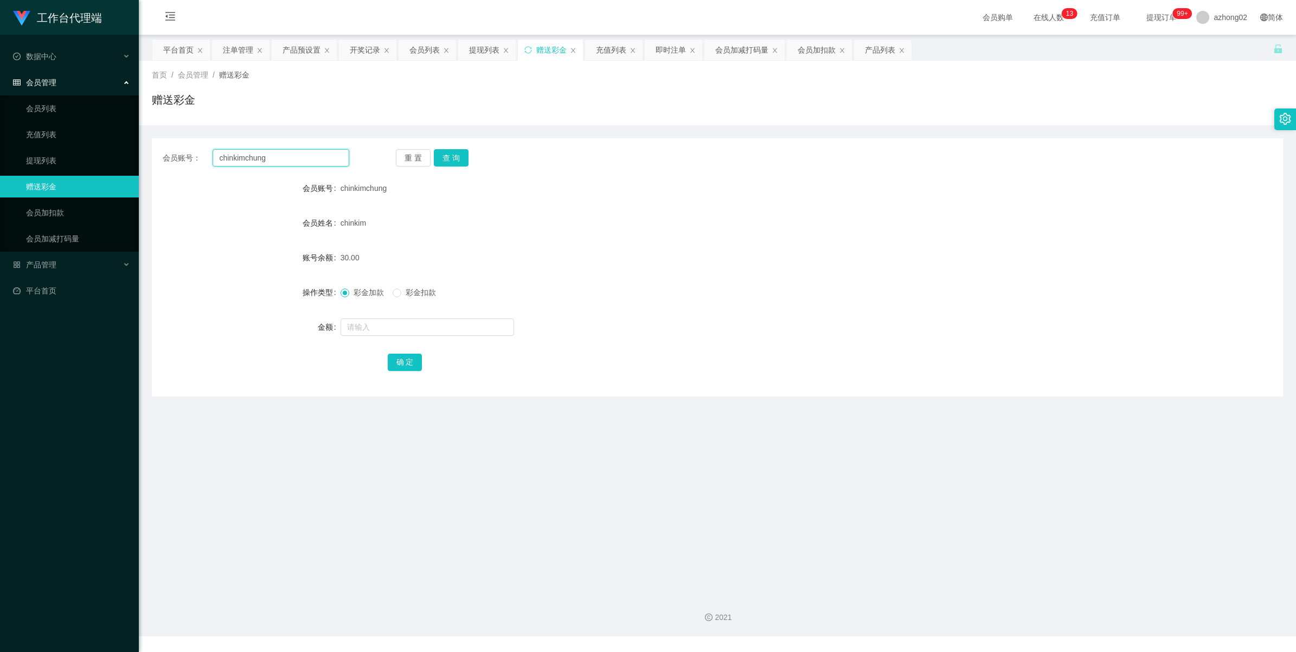
click at [272, 157] on input "chinkimchung" at bounding box center [281, 157] width 137 height 17
click at [457, 156] on button "查 询" at bounding box center [451, 157] width 35 height 17
click at [385, 330] on input "text" at bounding box center [426, 326] width 173 height 17
type input "30"
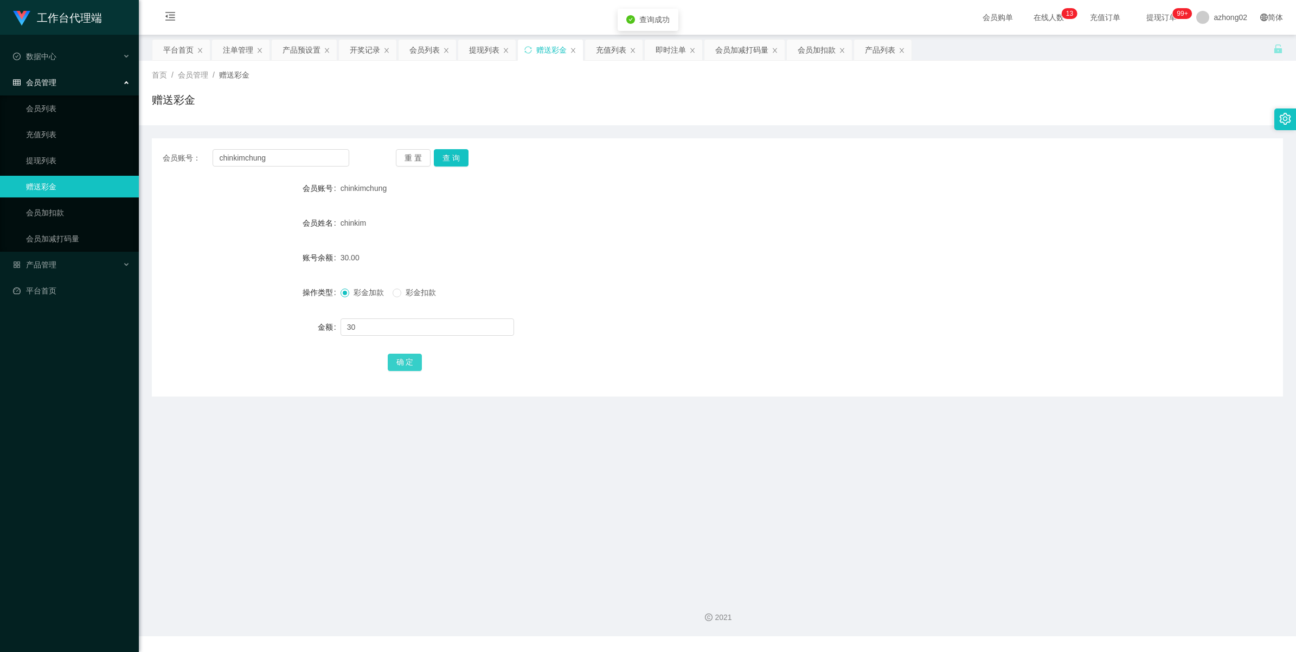
drag, startPoint x: 408, startPoint y: 361, endPoint x: 413, endPoint y: 358, distance: 5.6
click at [408, 361] on button "确 定" at bounding box center [405, 361] width 35 height 17
click at [44, 141] on link "充值列表" at bounding box center [78, 135] width 104 height 22
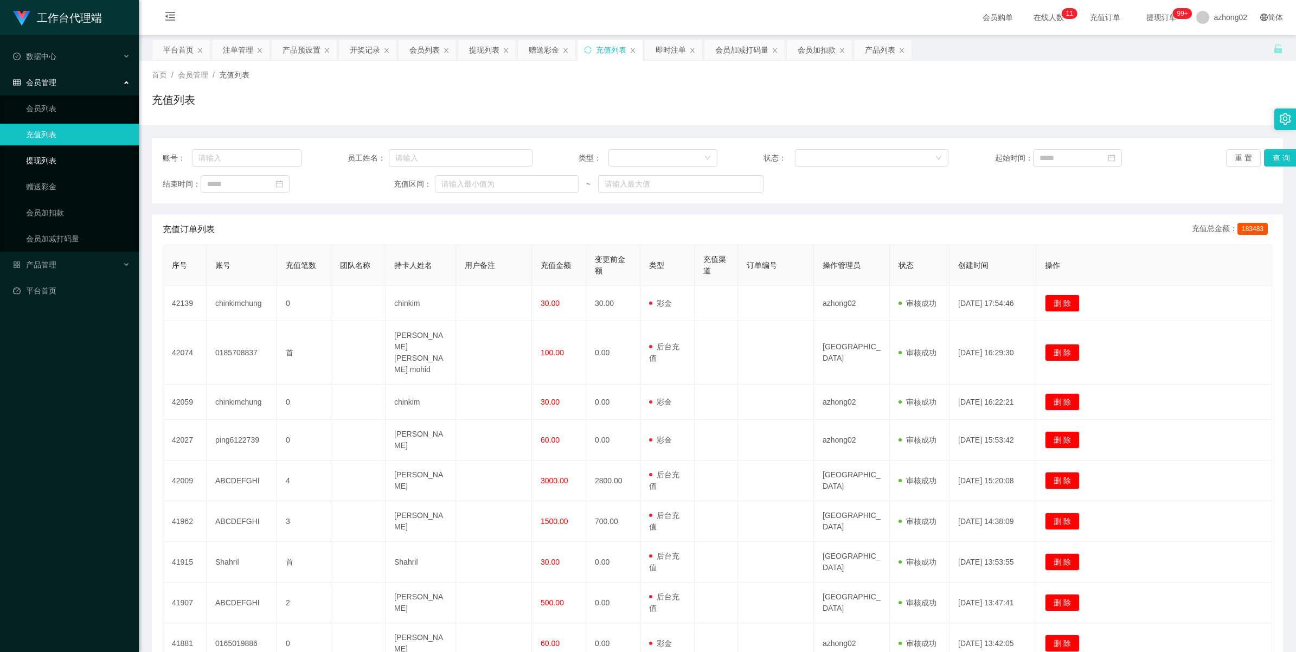
drag, startPoint x: 37, startPoint y: 152, endPoint x: 46, endPoint y: 80, distance: 72.2
click at [37, 152] on link "提现列表" at bounding box center [78, 161] width 104 height 22
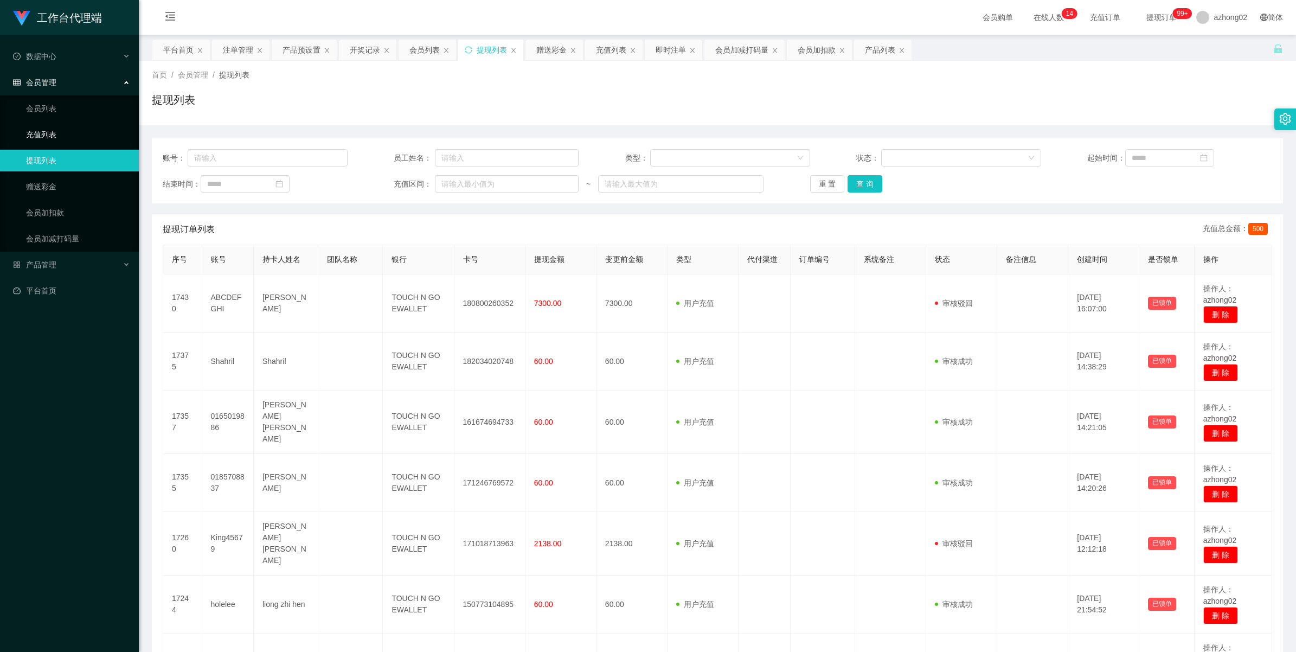
click at [53, 126] on link "充值列表" at bounding box center [78, 135] width 104 height 22
drag, startPoint x: 42, startPoint y: 191, endPoint x: 79, endPoint y: 179, distance: 39.3
click at [42, 190] on link "赠送彩金" at bounding box center [78, 187] width 104 height 22
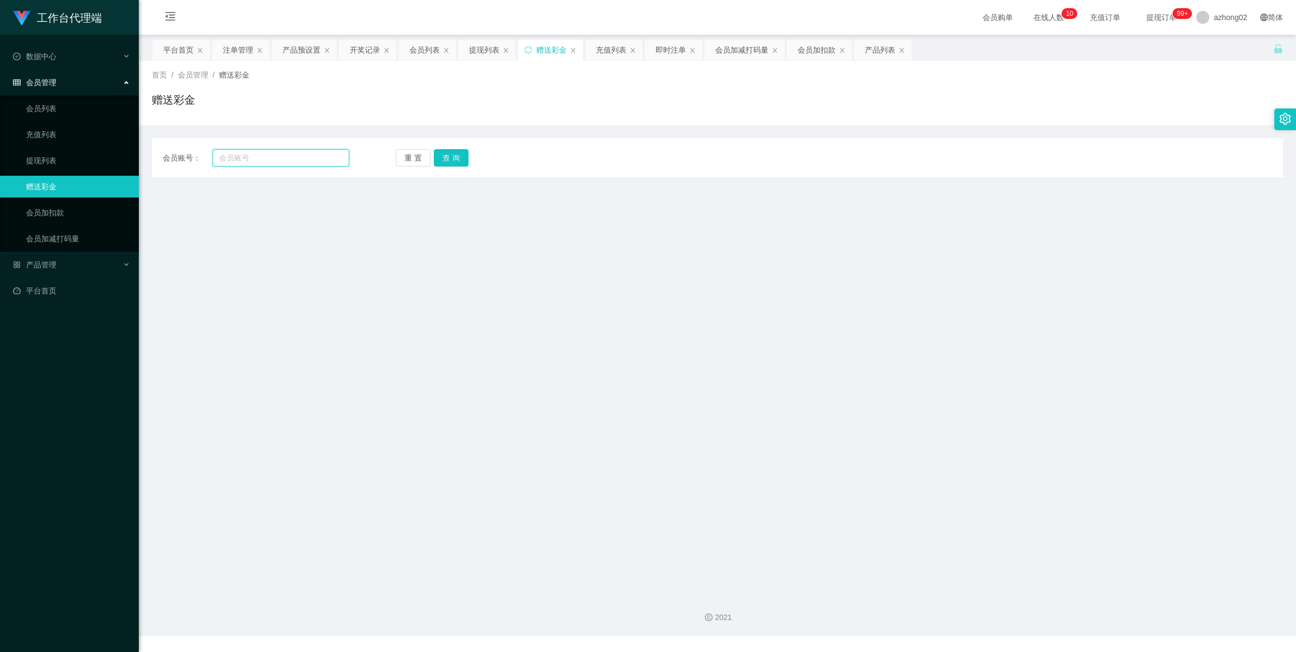
click at [267, 159] on input "text" at bounding box center [281, 157] width 137 height 17
paste input "ping6122739"
click at [464, 160] on button "查 询" at bounding box center [451, 157] width 35 height 17
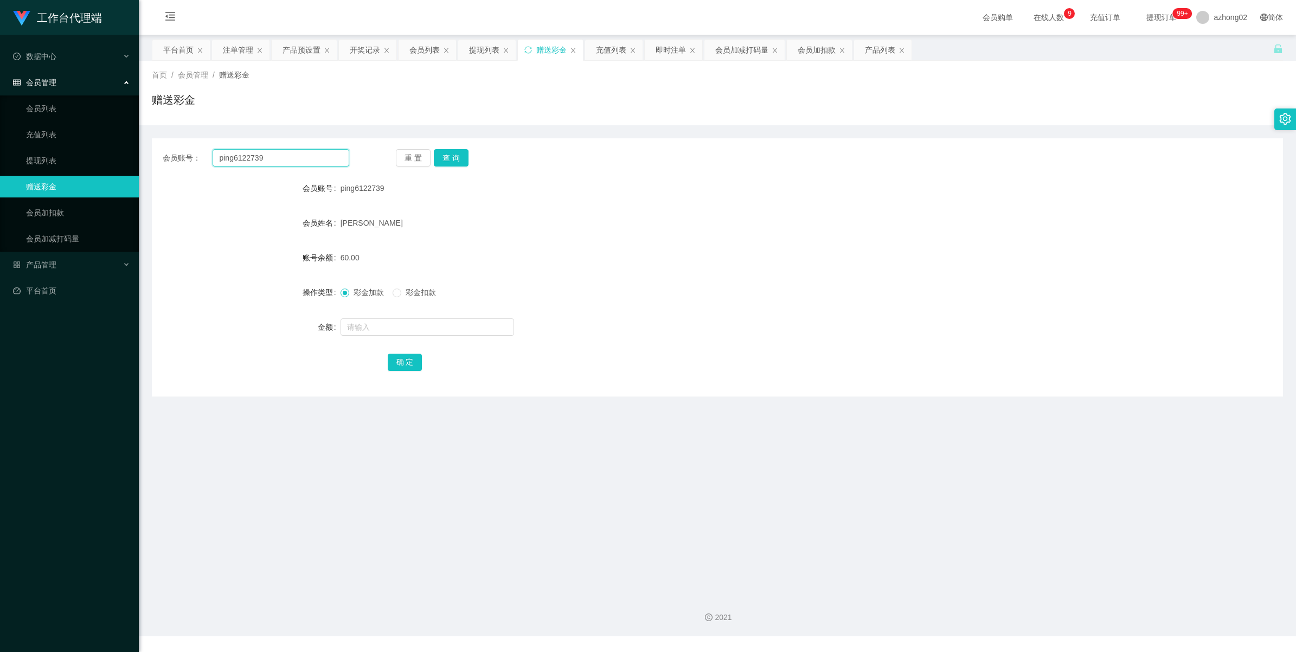
click at [272, 155] on input "ping6122739" at bounding box center [281, 157] width 137 height 17
paste input "chinkimchung"
type input "chinkimchung"
click at [454, 166] on button "查 询" at bounding box center [451, 157] width 35 height 17
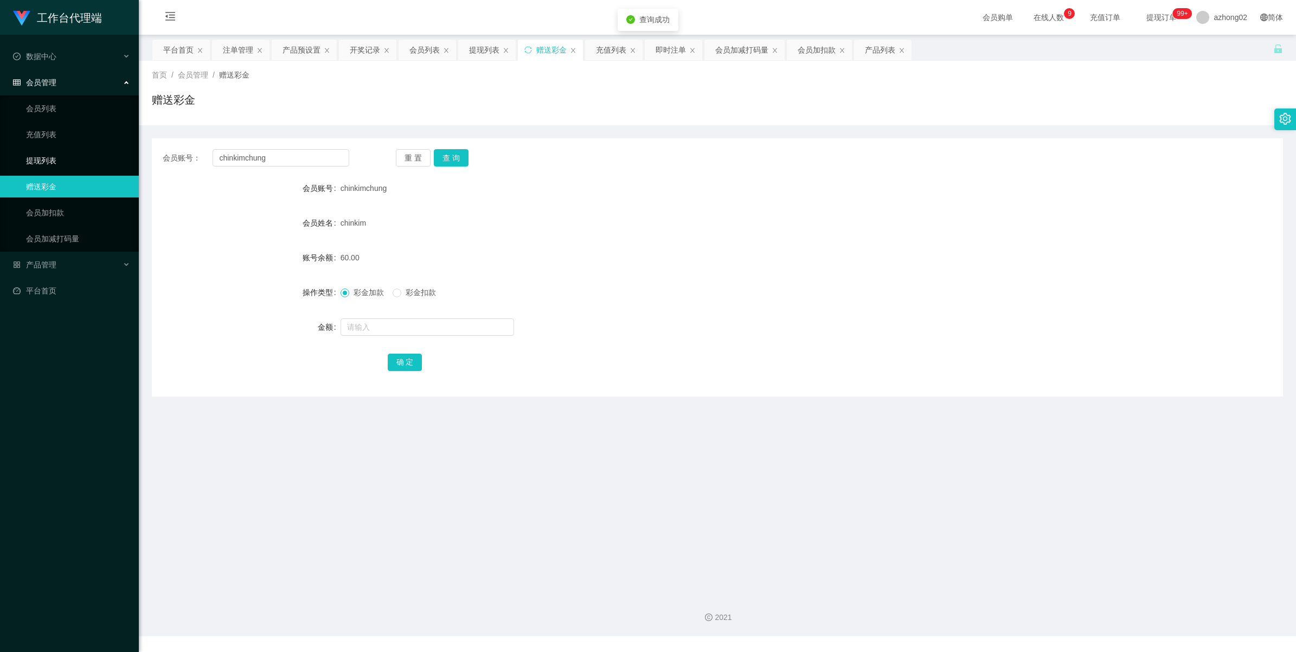
click at [52, 155] on link "提现列表" at bounding box center [78, 161] width 104 height 22
